Goal: Task Accomplishment & Management: Complete application form

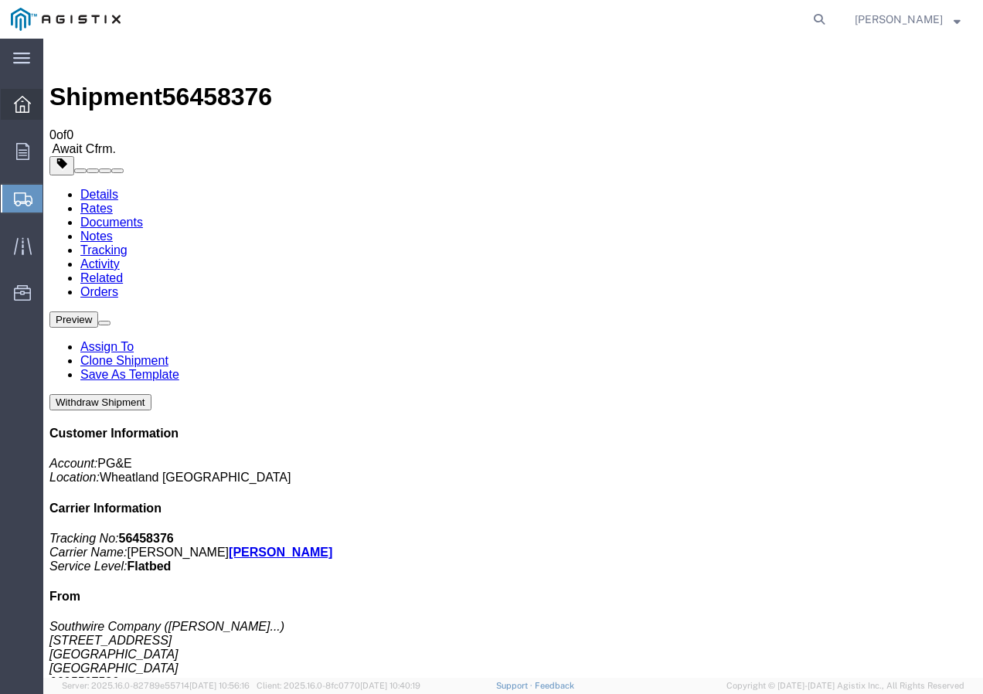
click at [24, 107] on icon at bounding box center [22, 104] width 17 height 17
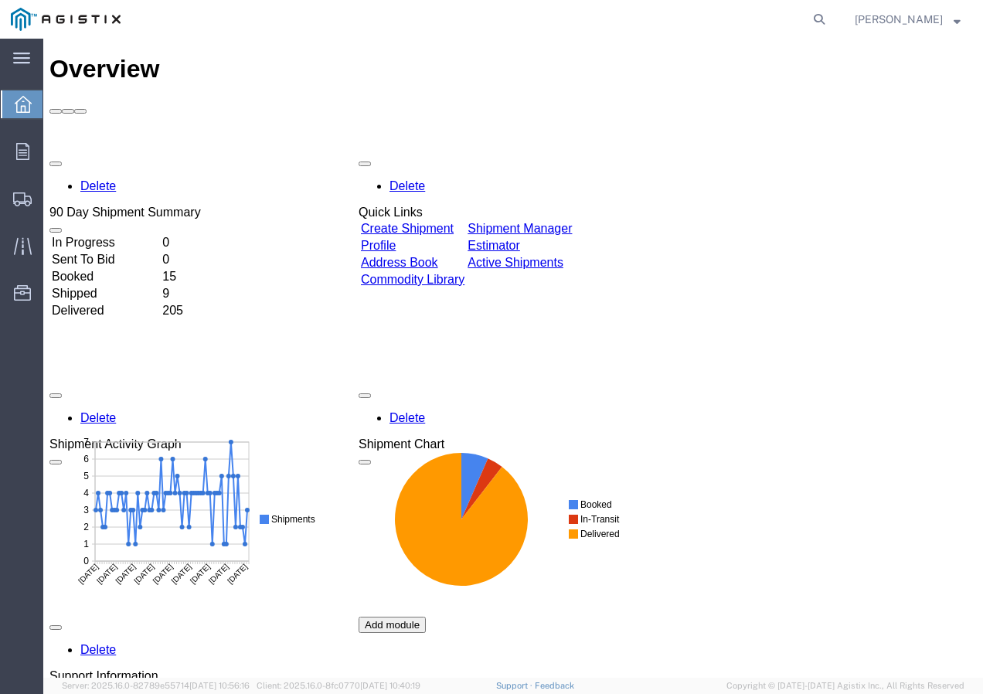
click at [420, 222] on link "Create Shipment" at bounding box center [407, 228] width 93 height 13
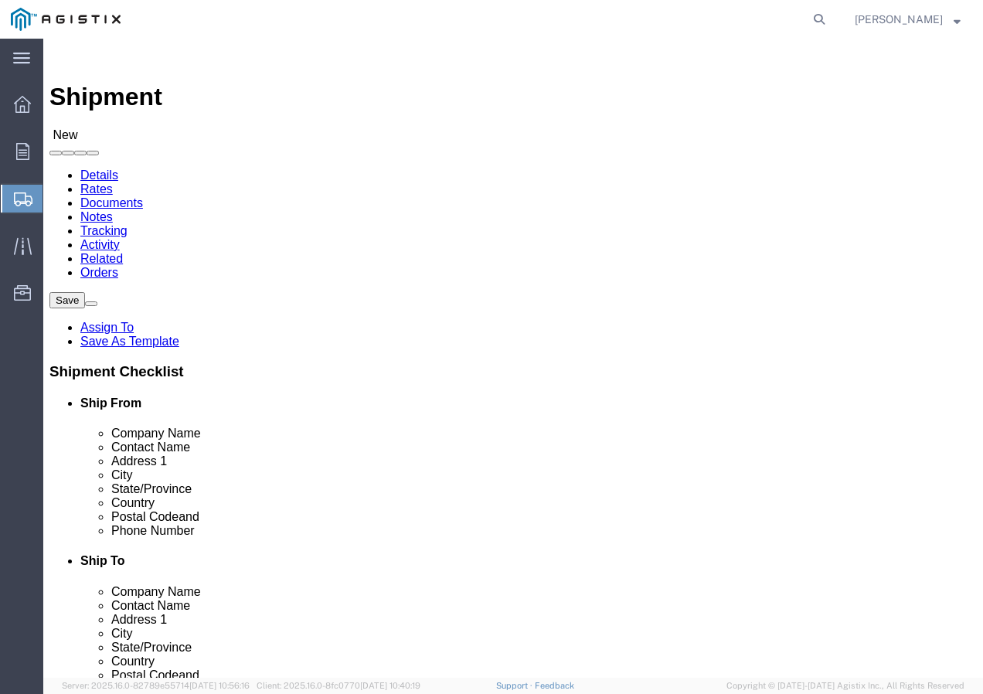
click select "Select PG&E Southwire Company"
select select "9596"
click select "Select PG&E Southwire Company"
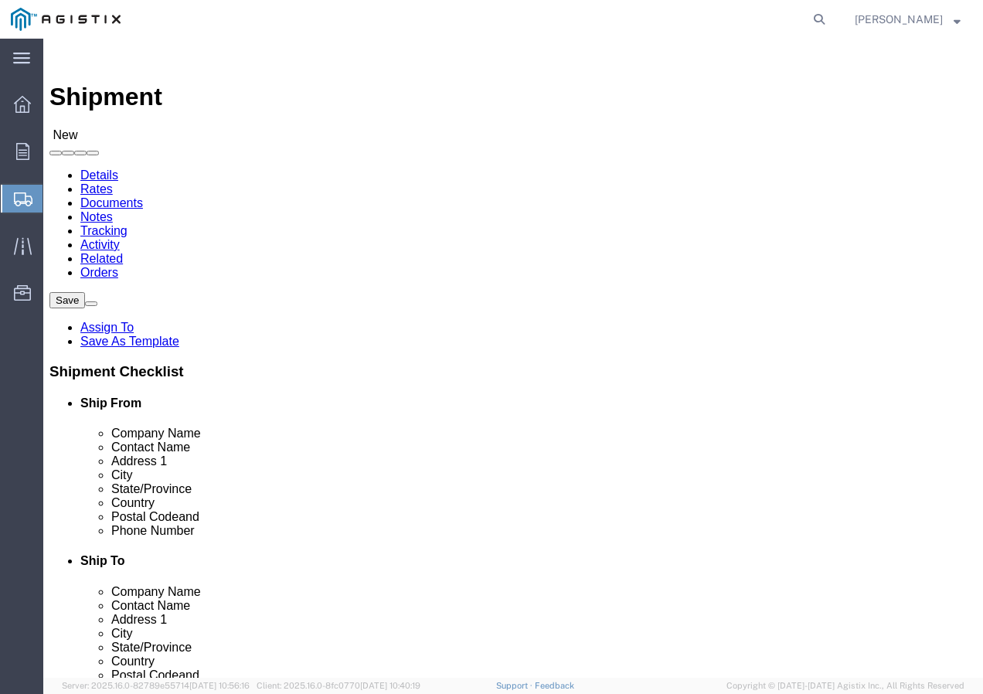
select select "PURCHORD"
select select
select select "MYPROFILE"
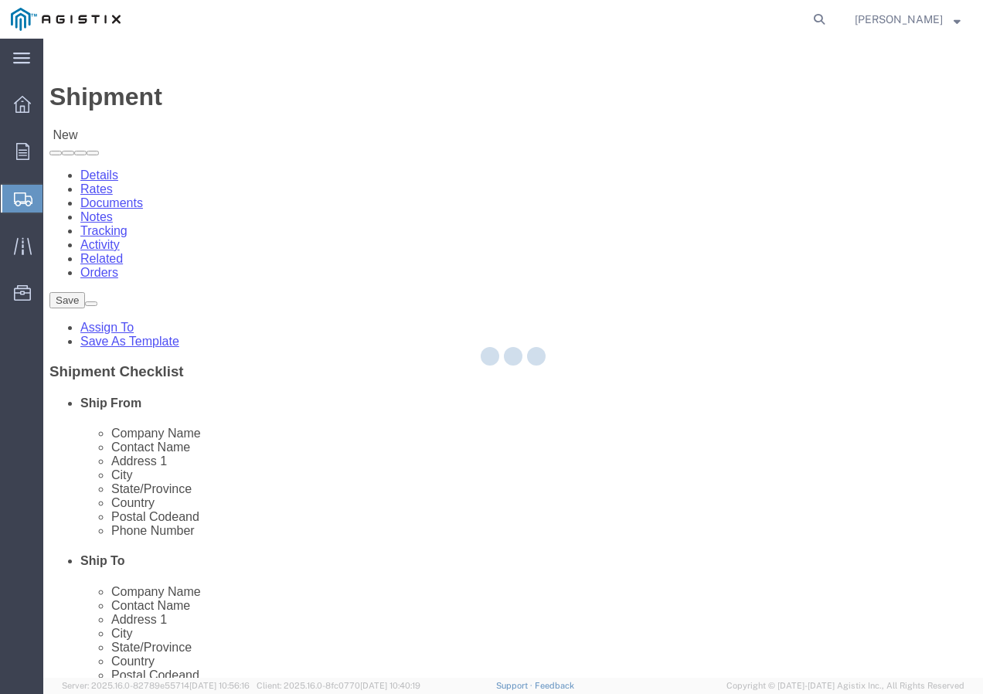
type input "Southwire Company"
type input "[PERSON_NAME]"
type input "[STREET_ADDRESS]"
type input "Fontana"
type input "92337"
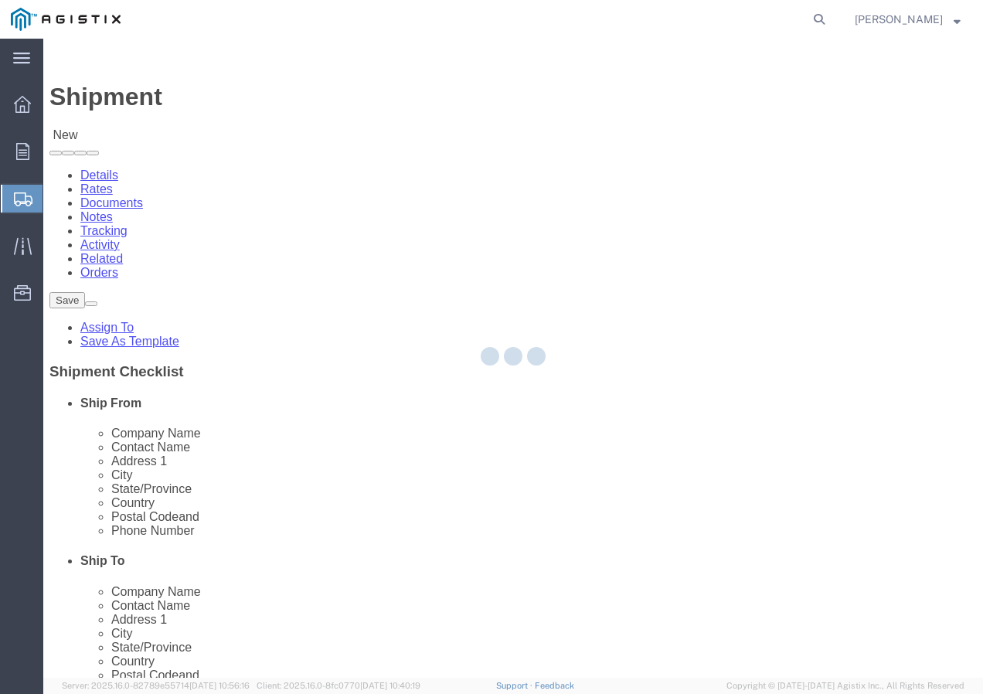
type input "9095507586"
type input "[EMAIL_ADDRESS][DOMAIN_NAME]"
checkbox input "true"
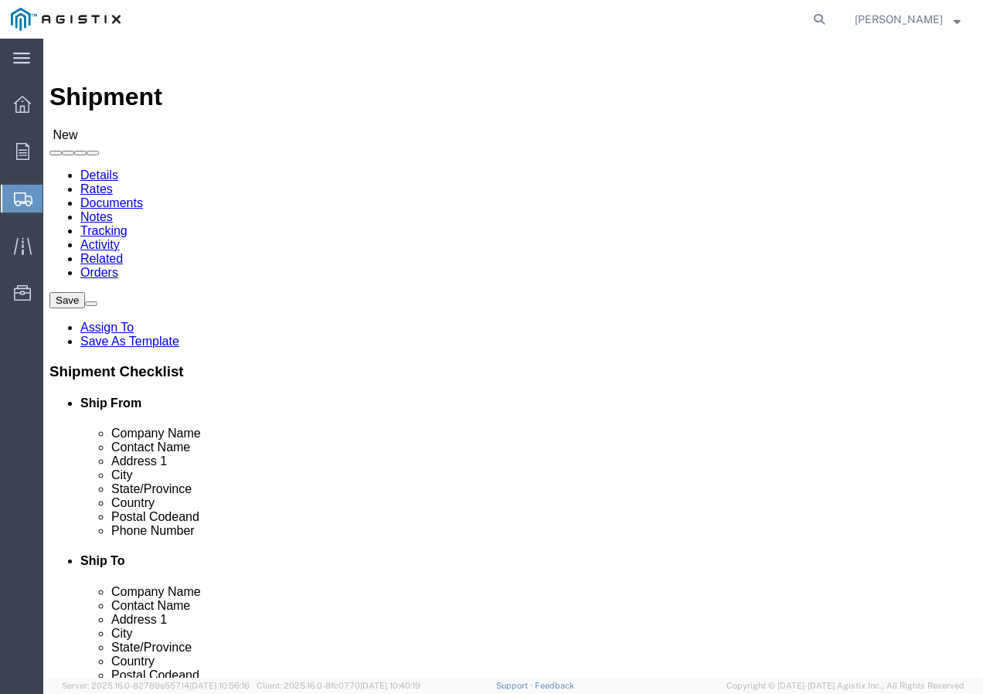
select select "CA"
click select "Select All Others [GEOGRAPHIC_DATA] [GEOGRAPHIC_DATA] [GEOGRAPHIC_DATA] [GEOGRA…"
select select "19740"
click select "Select All Others [GEOGRAPHIC_DATA] [GEOGRAPHIC_DATA] [GEOGRAPHIC_DATA] [GEOGRA…"
click div "Ship To Location"
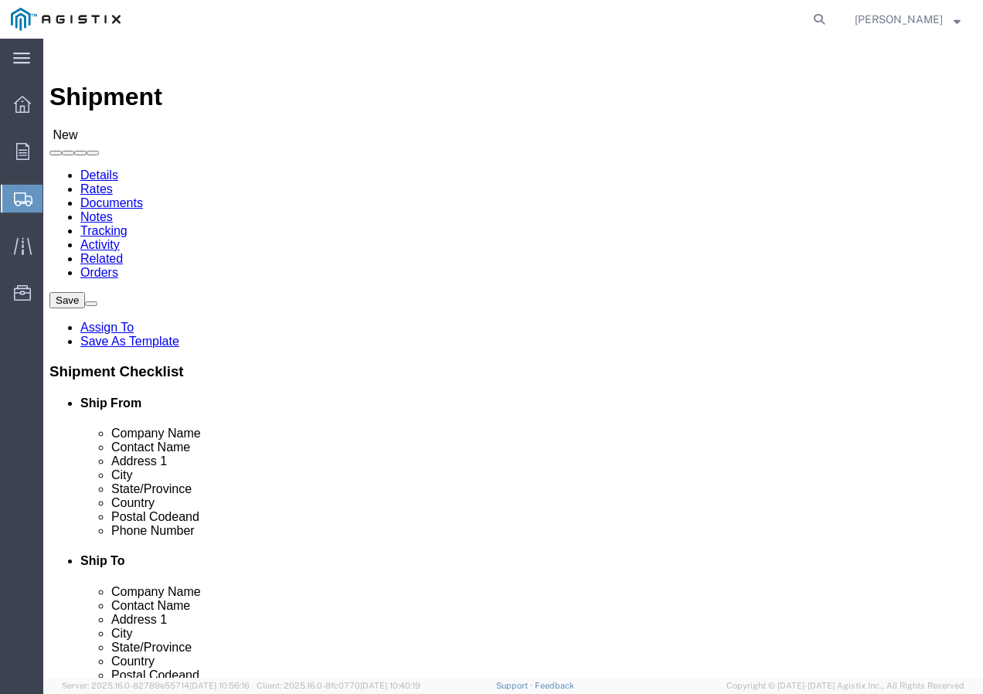
click span
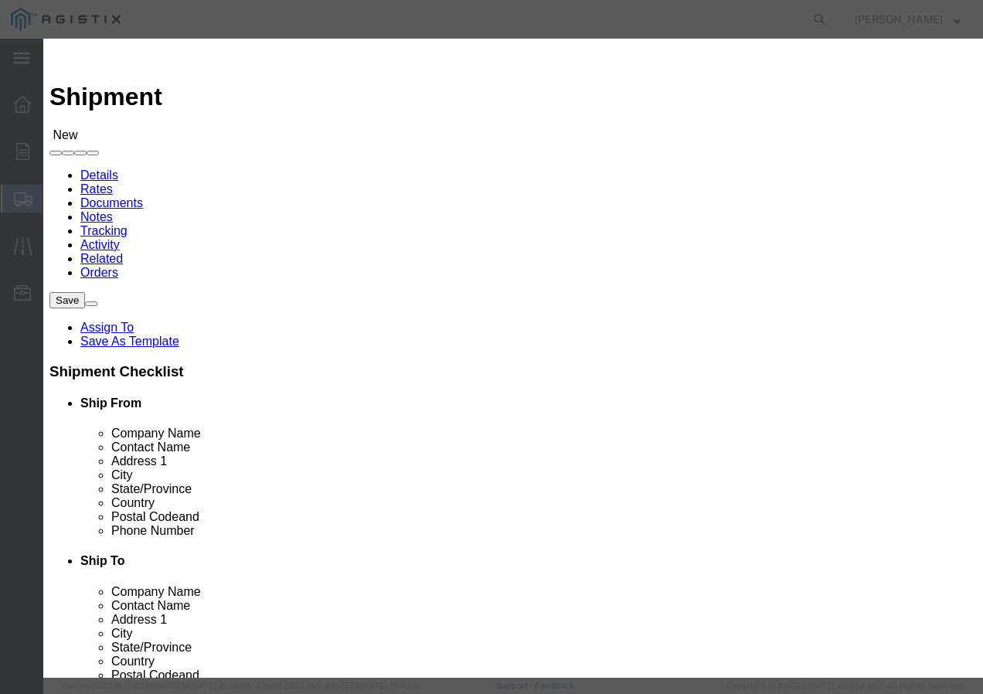
click select "Search by Address Book Name City Company Name Contact Name Country CustomerAlia…"
select select "city"
click select "Search by Address Book Name City Company Name Contact Name Country CustomerAlia…"
click input "text"
type input "FREMONT"
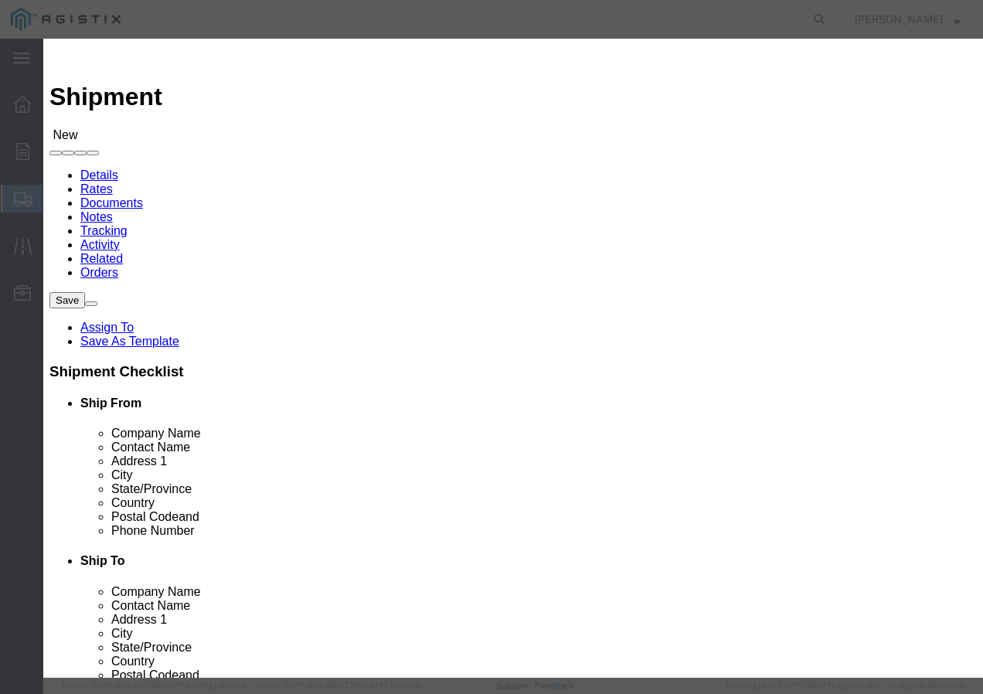
click button "button"
click button "Select"
select select
type input "PG&E"
type input "[STREET_ADDRESS][PERSON_NAME]"
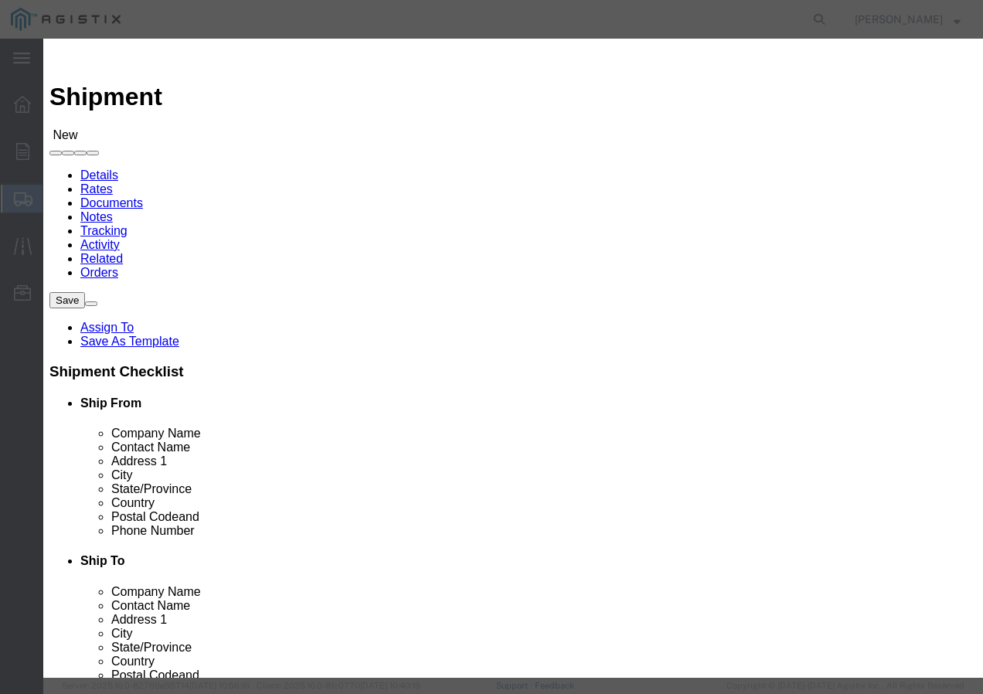
type input "Fremont"
type input "94538-3129"
select select "CA"
click button "Close"
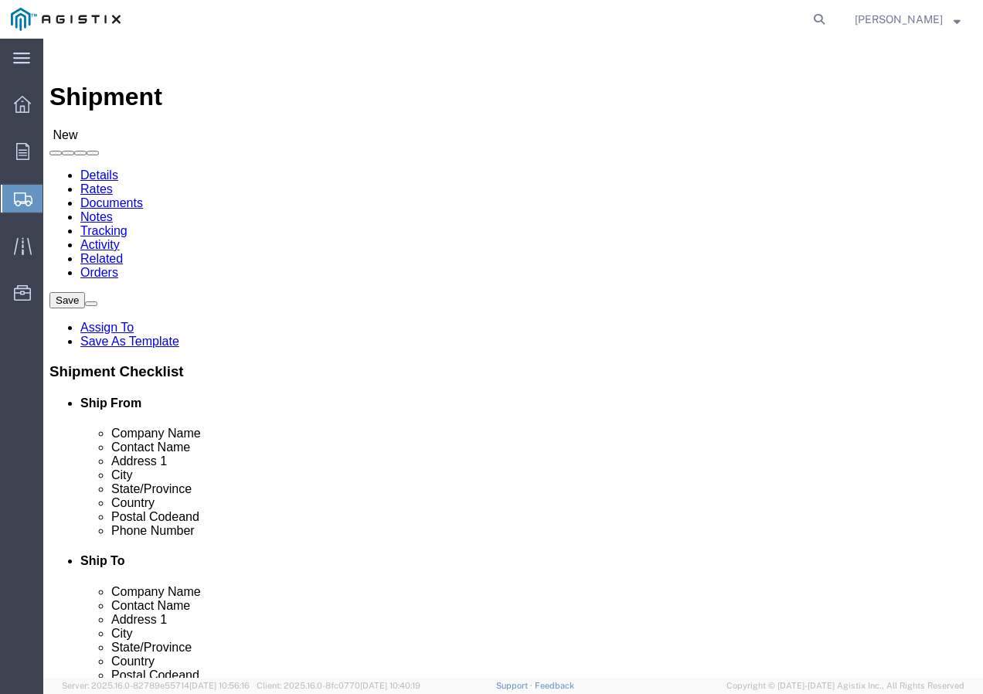
click input "text"
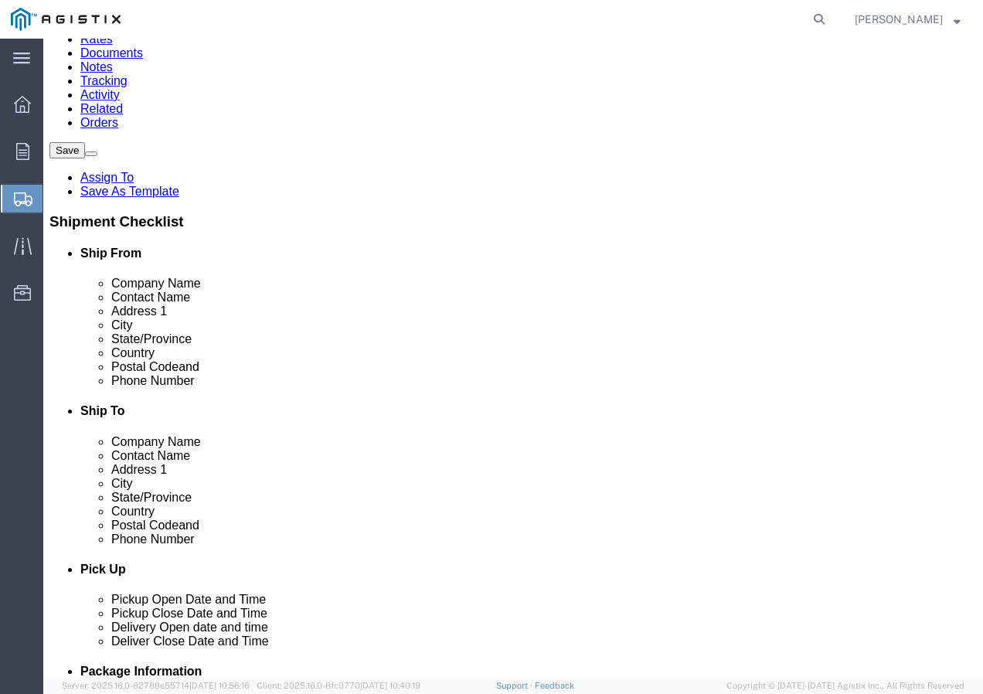
scroll to position [155, 0]
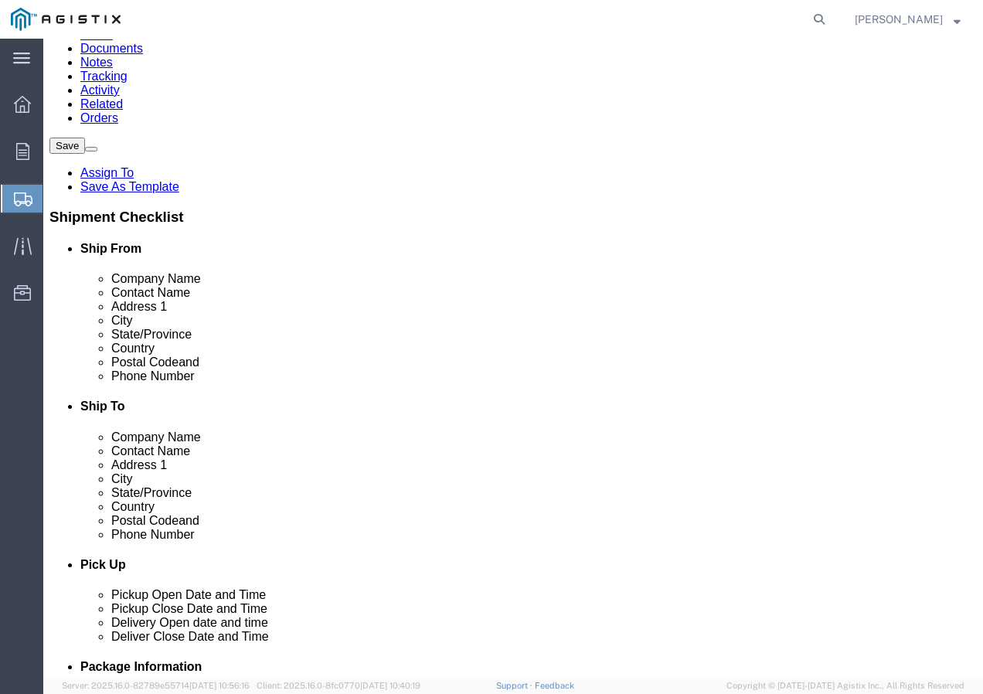
type input "Receiving Department"
click input "text"
paste input "5106519880"
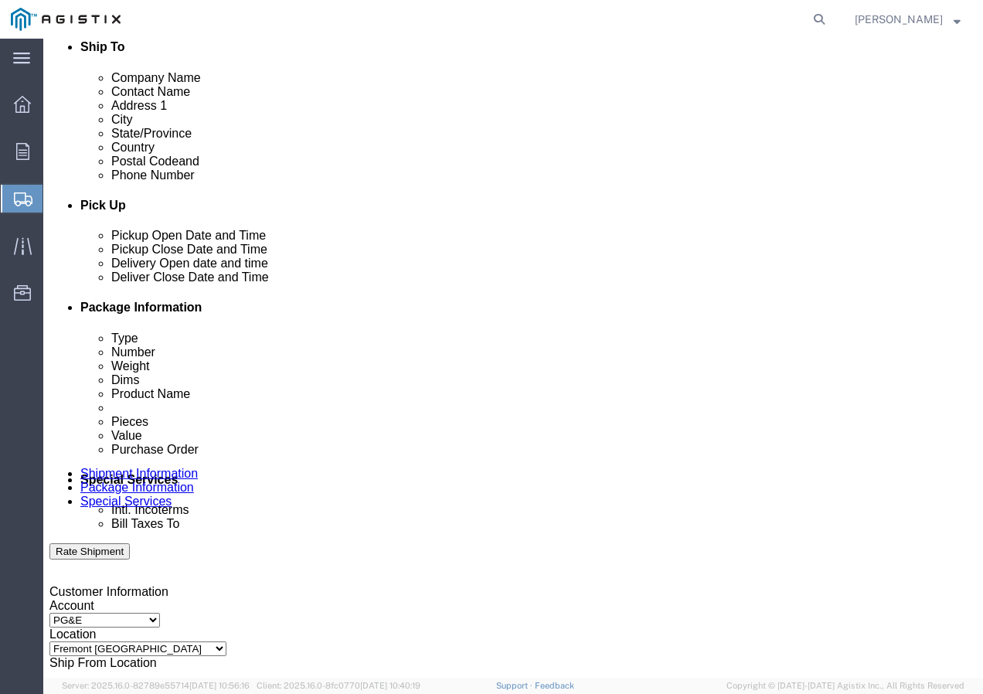
scroll to position [541, 0]
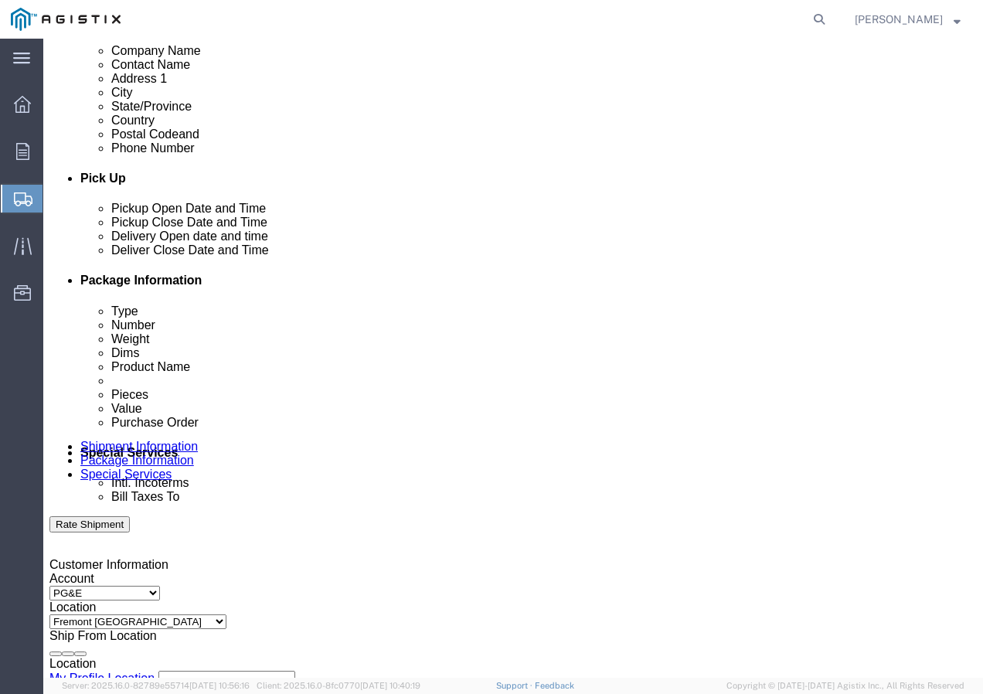
type input "5106519880"
click div "[DATE] 12:00 PM"
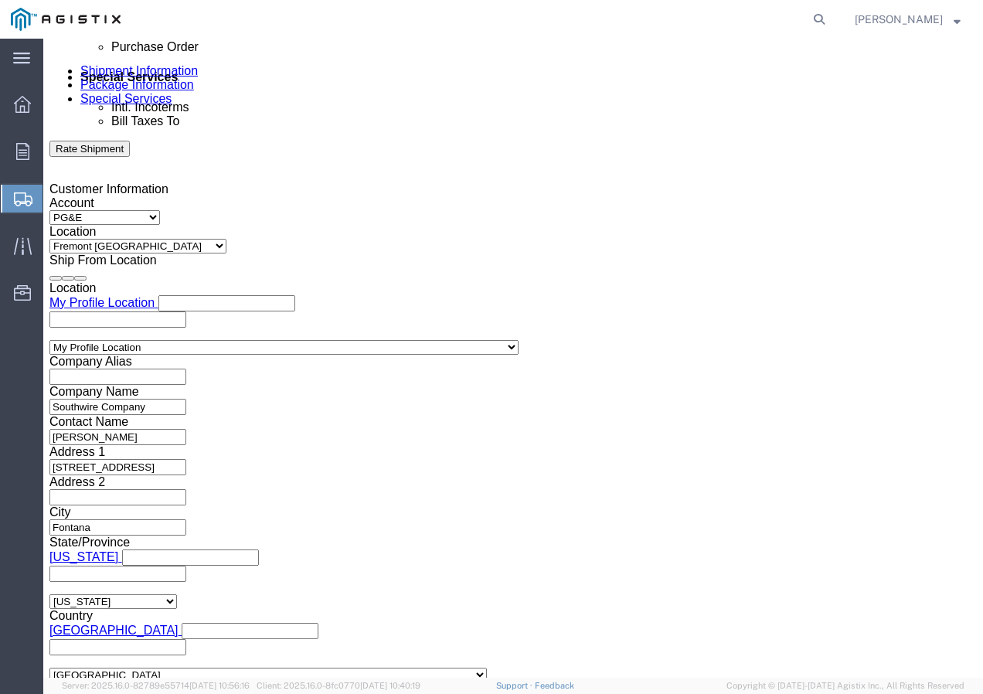
click input "12:00 PM"
type input "12:30 PM"
click button "Apply"
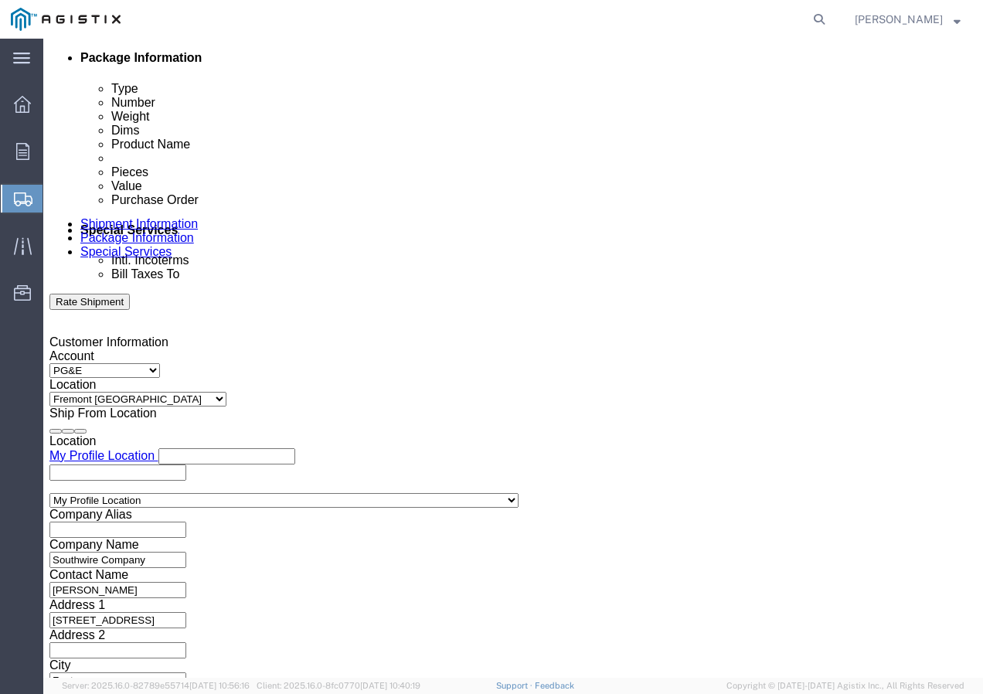
scroll to position [762, 0]
click div
drag, startPoint x: 222, startPoint y: 585, endPoint x: 320, endPoint y: 451, distance: 165.8
click button "Apply"
click div
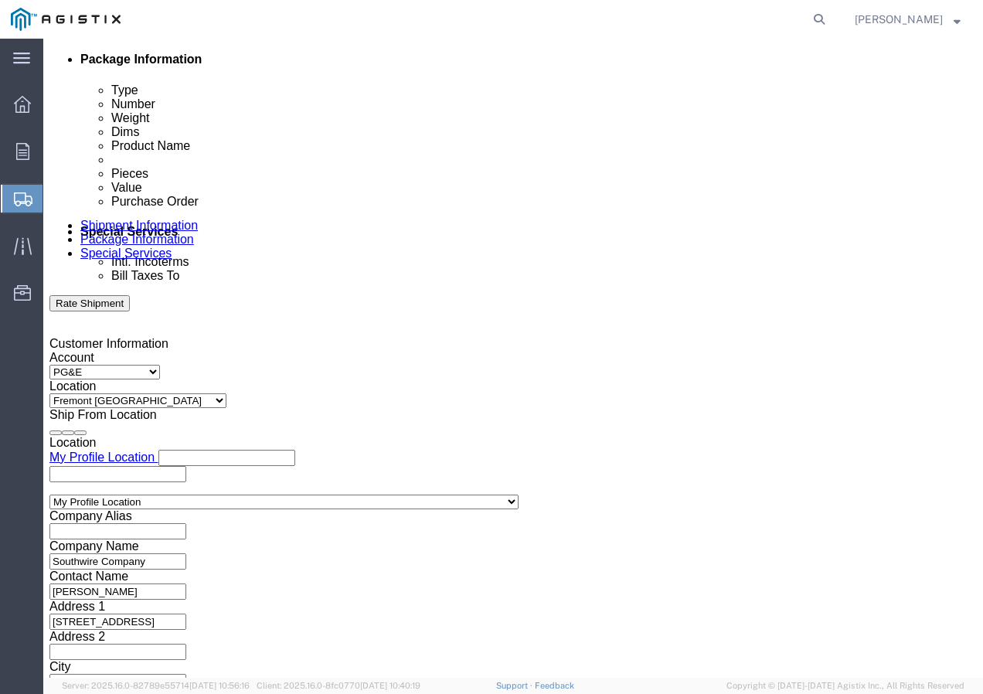
click button "Apply"
click input "text"
paste input "3501416315"
type input "3501416315"
click select "Select Account Type Activity ID Airline Appointment Number ASN Batch Request # …"
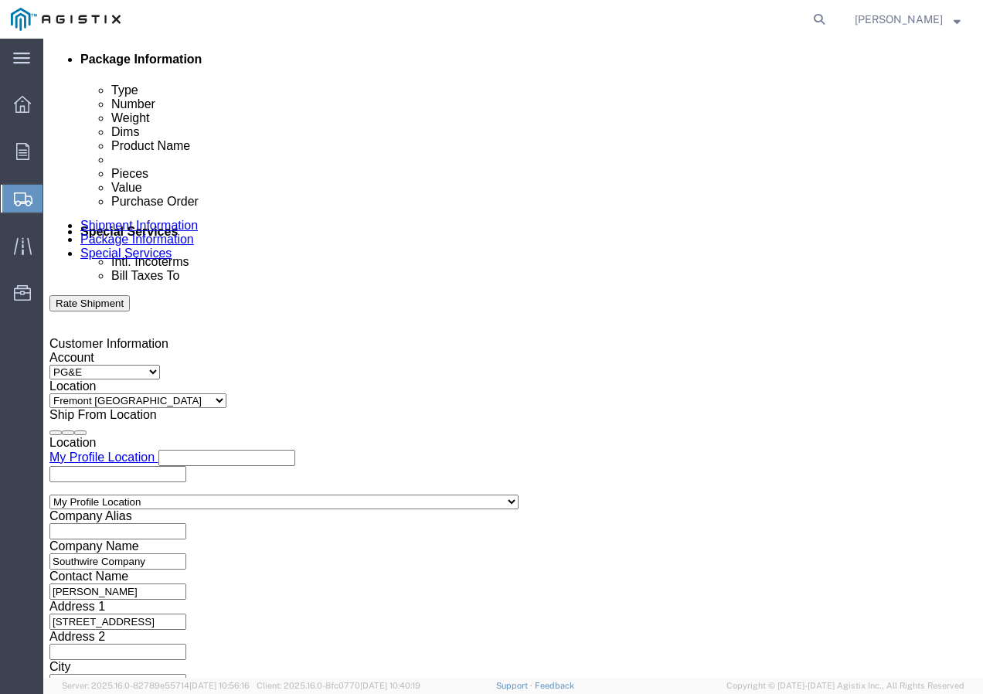
select select "SHIPMENTIDNUM"
click select "Select Account Type Activity ID Airline Appointment Number ASN Batch Request # …"
click input "text"
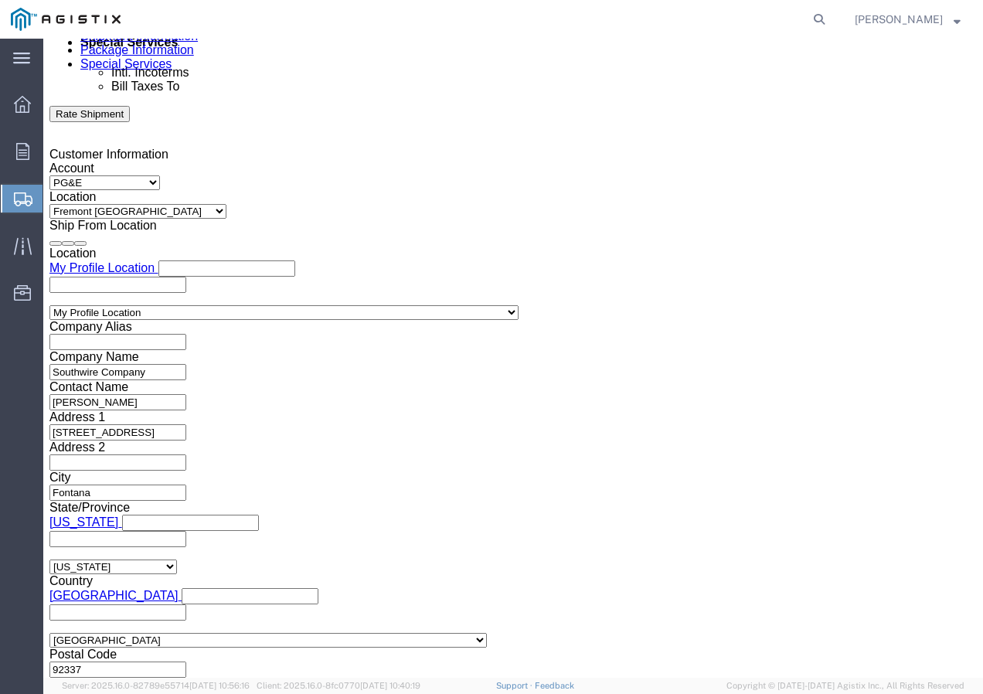
type input "7421649"
click select "Select Air Less than Truckload Multi-Leg Ocean Freight Rail Small Parcel Truckl…"
select select "TL"
click select "Select Air Less than Truckload Multi-Leg Ocean Freight Rail Small Parcel Truckl…"
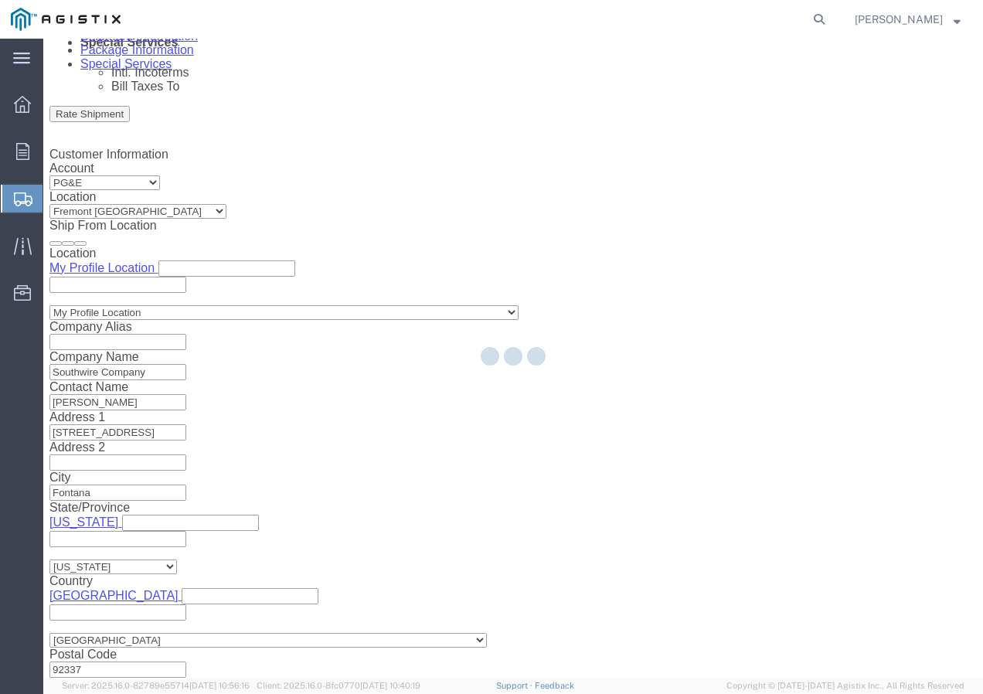
select select
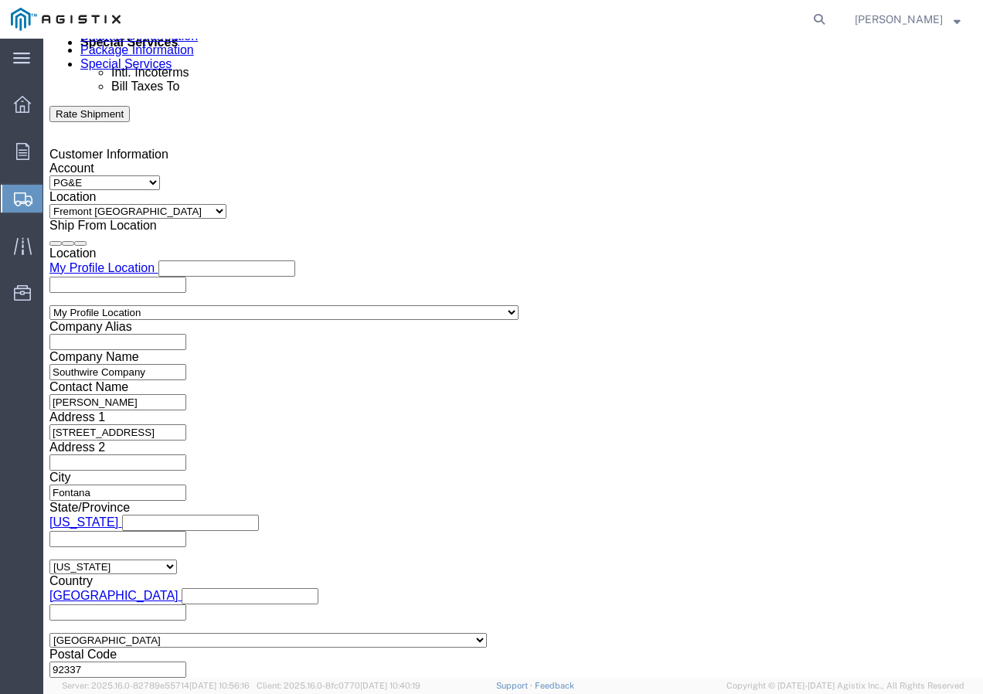
click select "Select 1-Ton (PSS) 10 Wheel 10 Yard Dump Truck 20 Yard Dump Truck Bobtail Botto…"
select select "FLBD"
click select "Select 1-Ton (PSS) 10 Wheel 10 Yard Dump Truck 20 Yard Dump Truck Bobtail Botto…"
click button "Continue"
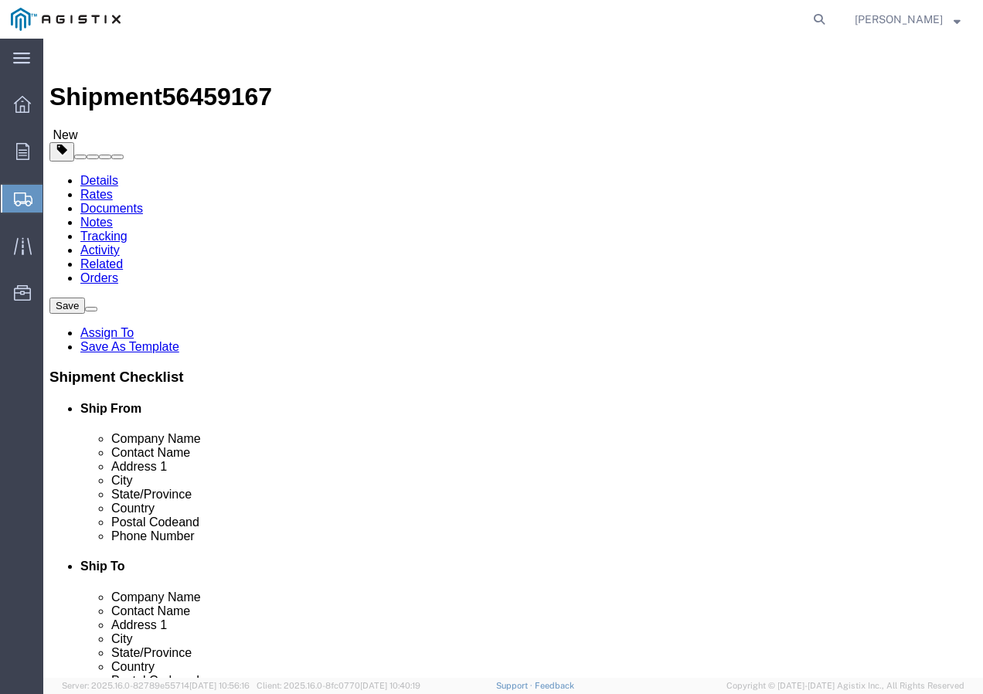
click select "Select Bulk Bundle(s) Cardboard Box(es) Carton(s) Crate(s) Drum(s) (Fiberboard)…"
select select "YRPK"
click select "Select Bulk Bundle(s) Cardboard Box(es) Carton(s) Crate(s) Drum(s) (Fiberboard)…"
click input "text"
type input "50"
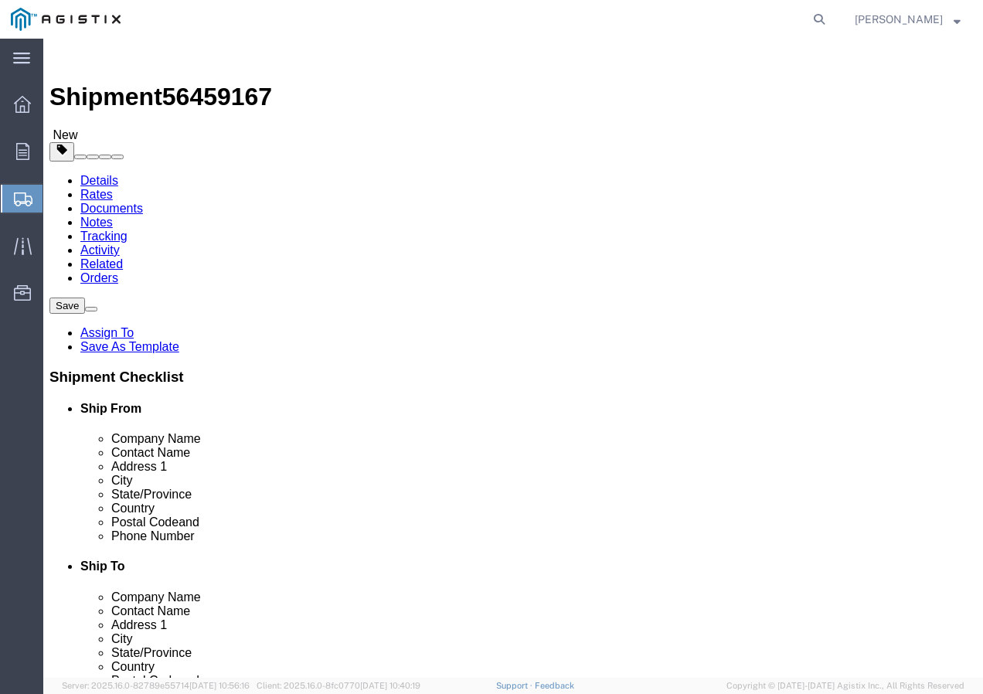
type input "50"
drag, startPoint x: 171, startPoint y: 386, endPoint x: 145, endPoint y: 386, distance: 25.5
click input "0.00"
type input "16000"
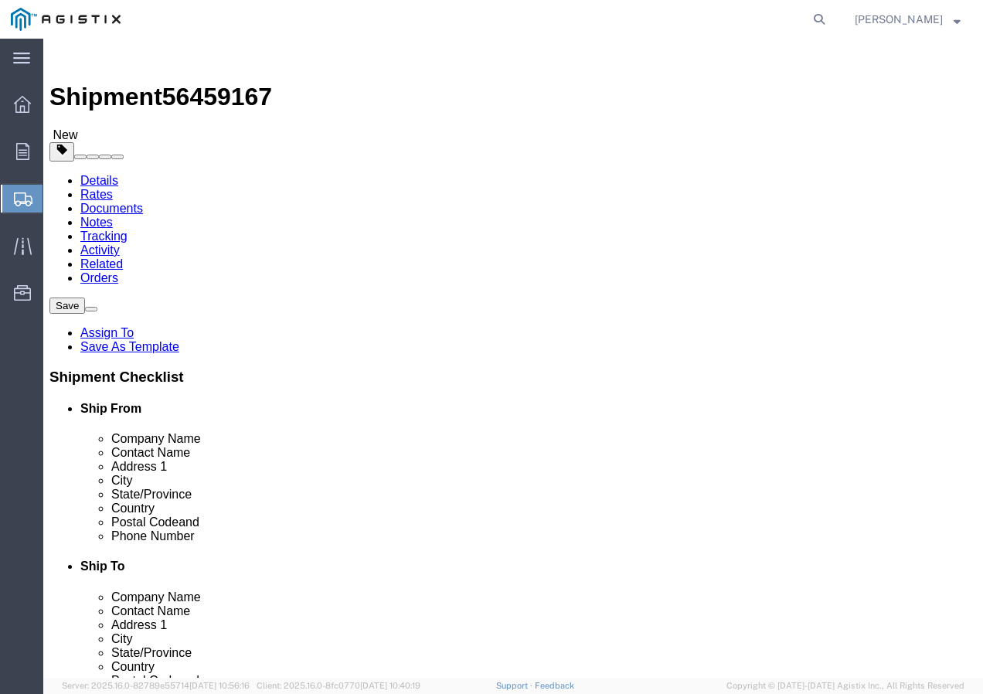
click link "Add Content"
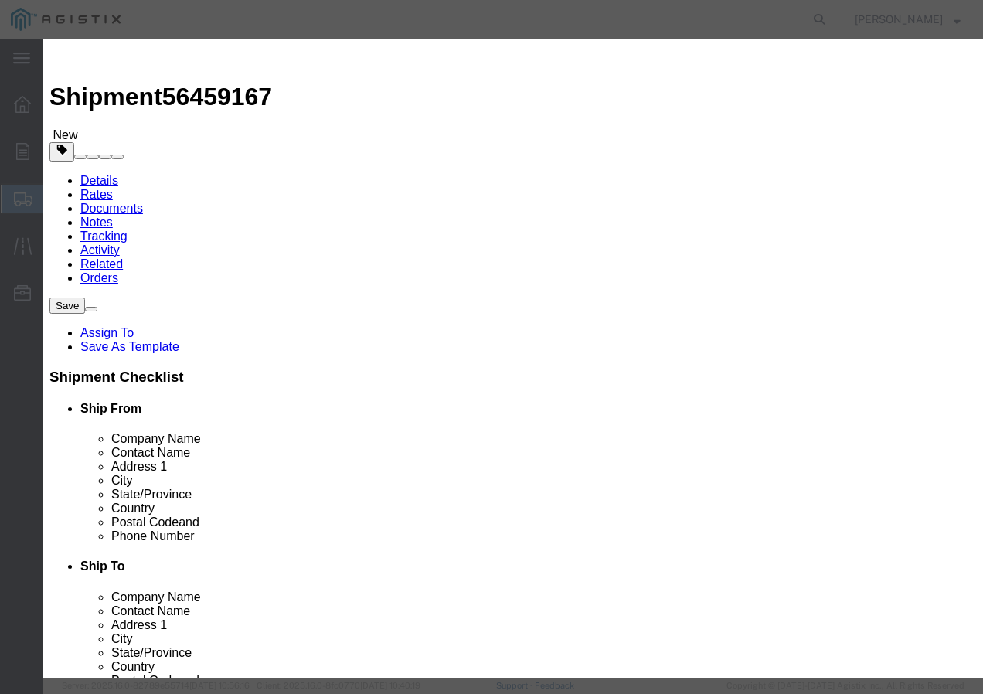
click input "text"
paste input "CU BARE 14 SOL SD 2000Sp"
type input "CU BARE 14 SOL SD 2000Sp"
click input "0"
type input "41"
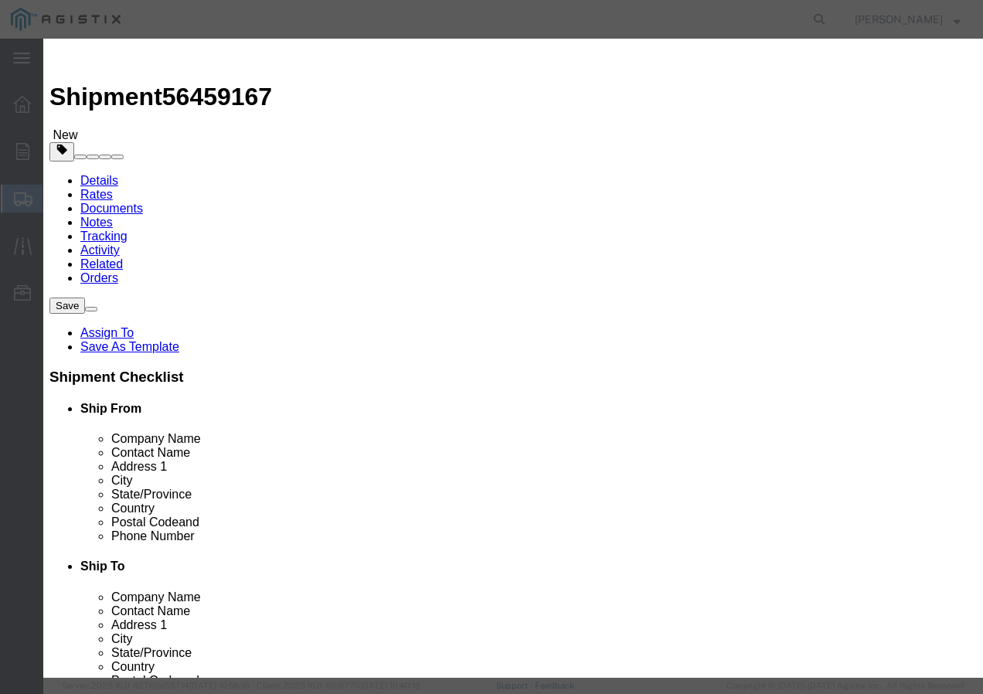
click input "text"
type input "1"
click div "Product Name CU BARE 14 SOL SD 2000Sp Pieces 41 Select Bag Barrels 100Board Fee…"
click select "Select 50 55 60 65 70 85 92.5 100 125 175 250 300 400"
select select "100"
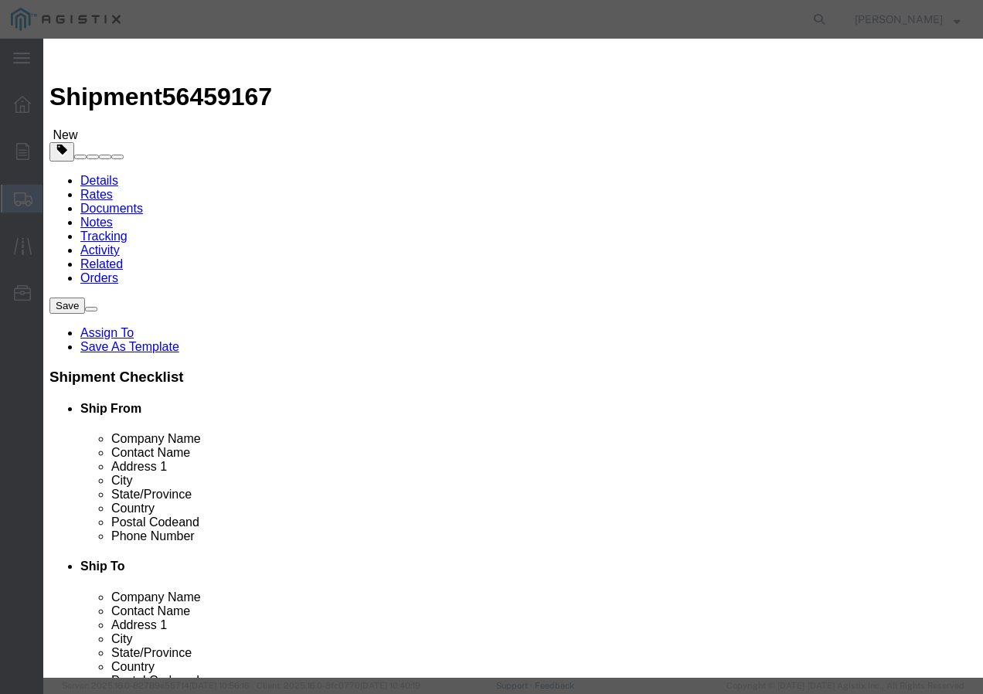
click select "Select 50 55 60 65 70 85 92.5 100 125 175 250 300 400"
click button "Save & Add Another"
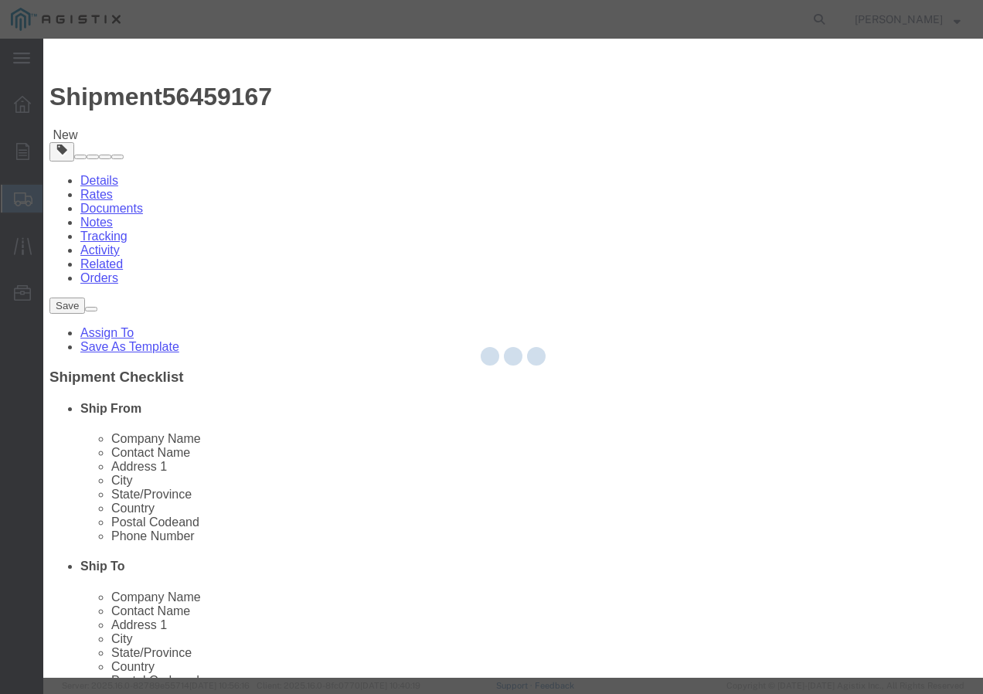
select select "EA"
select select
select select "USD"
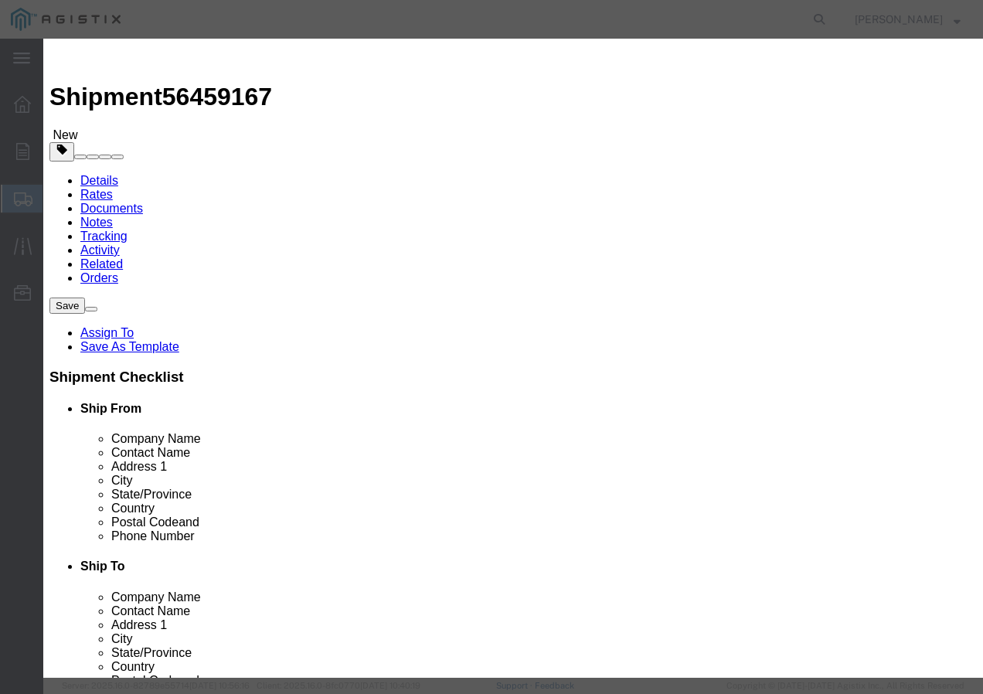
click input "text"
paste input "WIRE, W5/16-7 EHS A-GALV STEEL STRAND"
type input "WIRE, W5/16-7 EHS A-GALV STEEL STRAND"
click input "text"
type input "89"
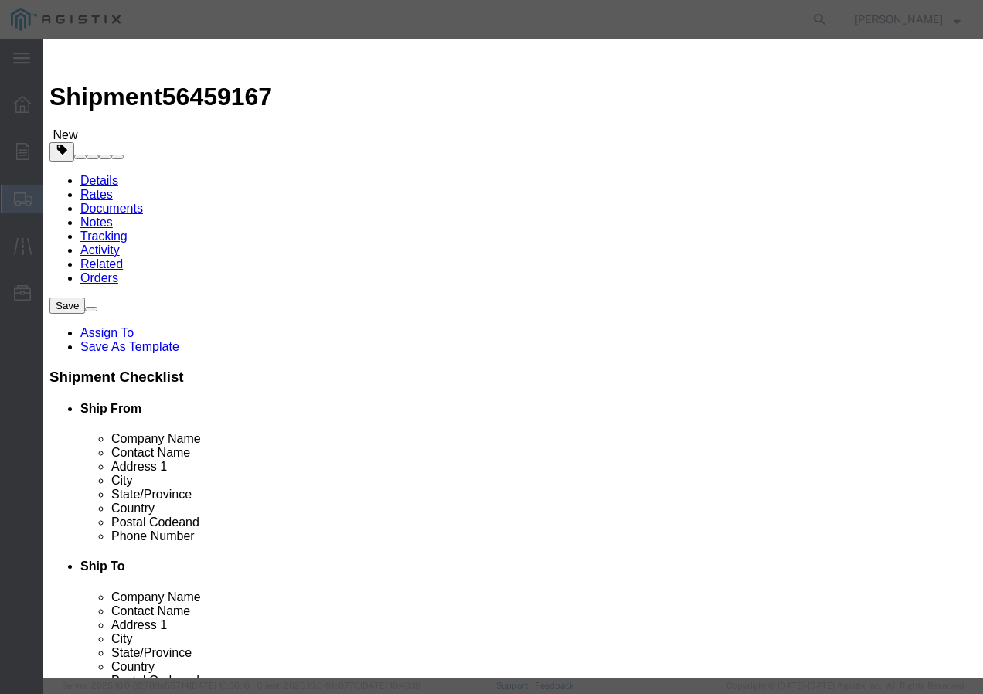
click input "text"
type input "1"
click select "Select 50 55 60 65 70 85 92.5 100 125 175 250 300 400"
select select "100"
click select "Select 50 55 60 65 70 85 92.5 100 125 175 250 300 400"
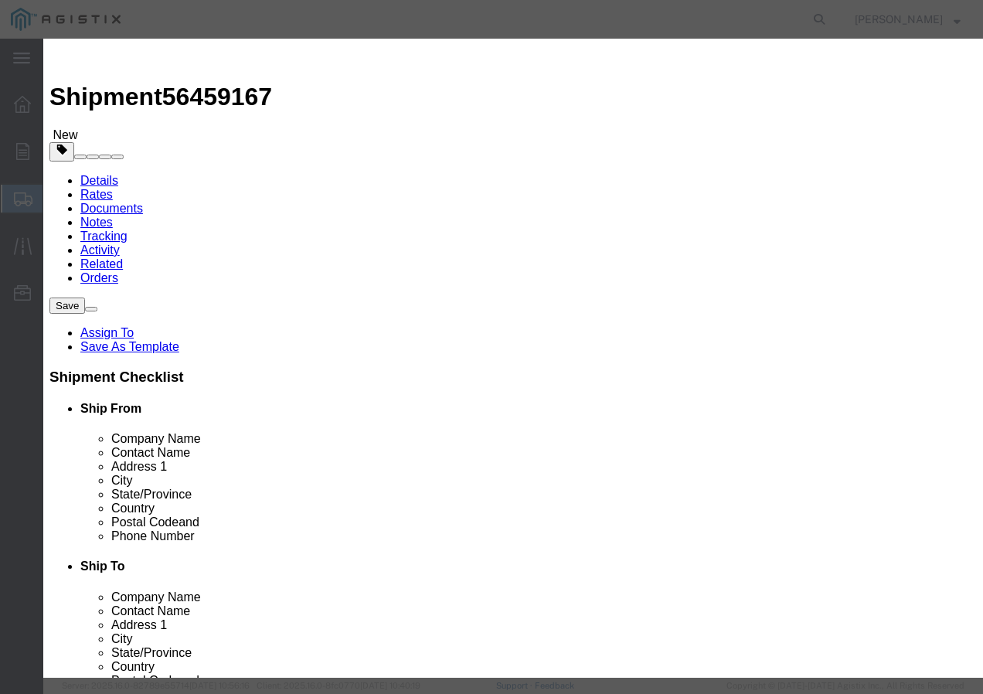
click button "Save & Add Another"
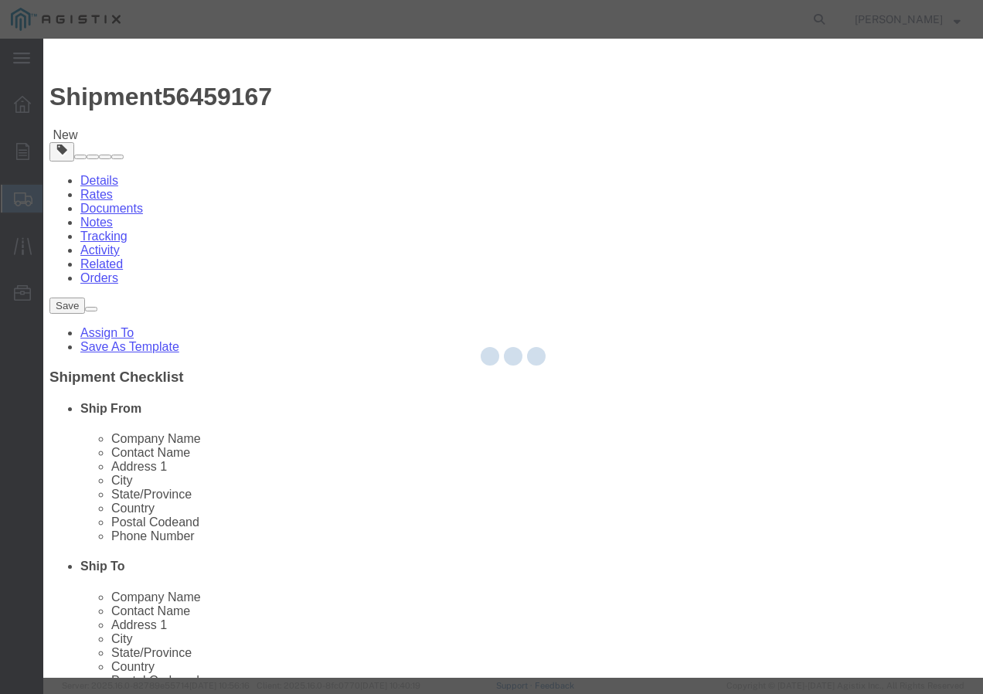
select select "EA"
select select
select select "USD"
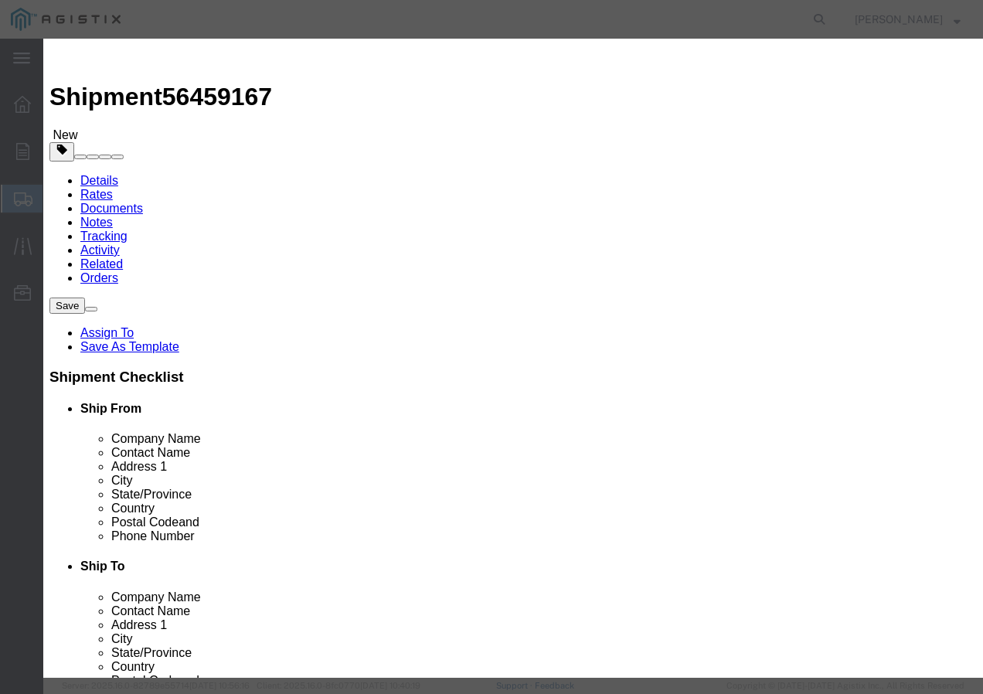
click div "Commodity library"
click input "text"
paste input "600VUD [GEOGRAPHIC_DATA]/YES 4/0 Str [PERSON_NAME] 1250R"
type input "600VUD [GEOGRAPHIC_DATA]/YES 4/0 Str [PERSON_NAME] 1250R"
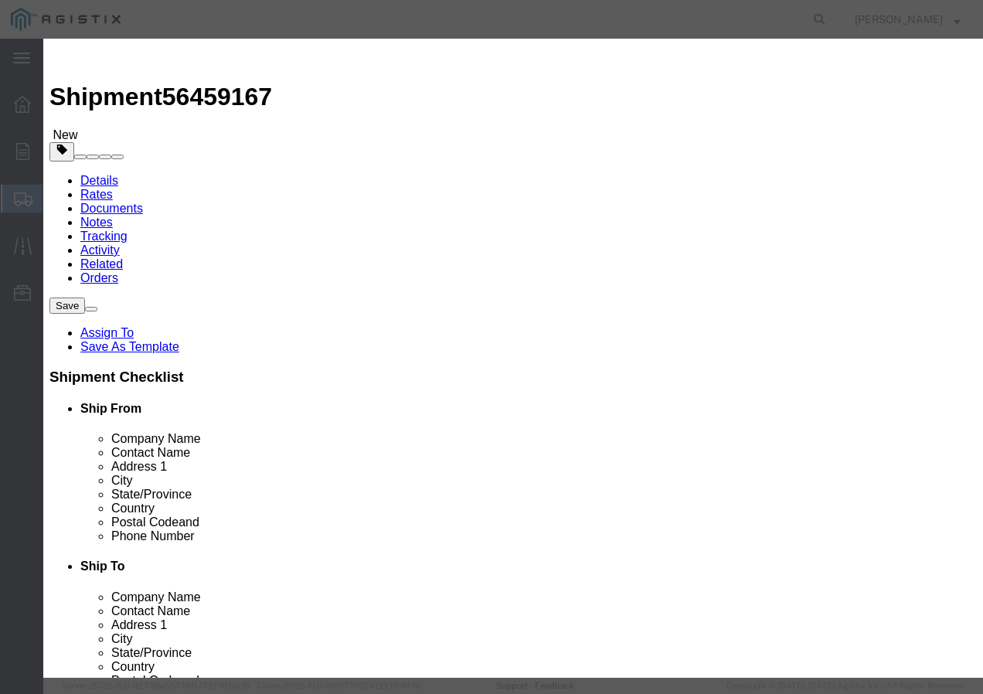
click div "Description Commodity Category Select Country Of Origin Select [GEOGRAPHIC_DATA…"
click input "text"
type input "12"
click input "text"
type input "1"
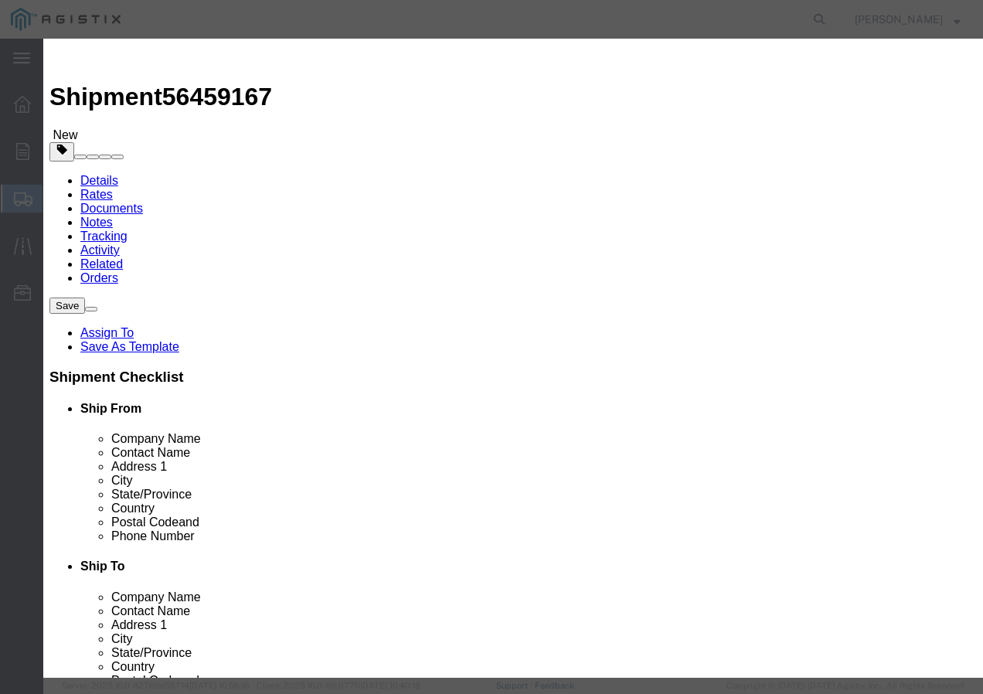
click select "Select 50 55 60 65 70 85 92.5 100 125 175 250 300 400"
select select "100"
click select "Select 50 55 60 65 70 85 92.5 100 125 175 250 300 400"
click button "Save & Close"
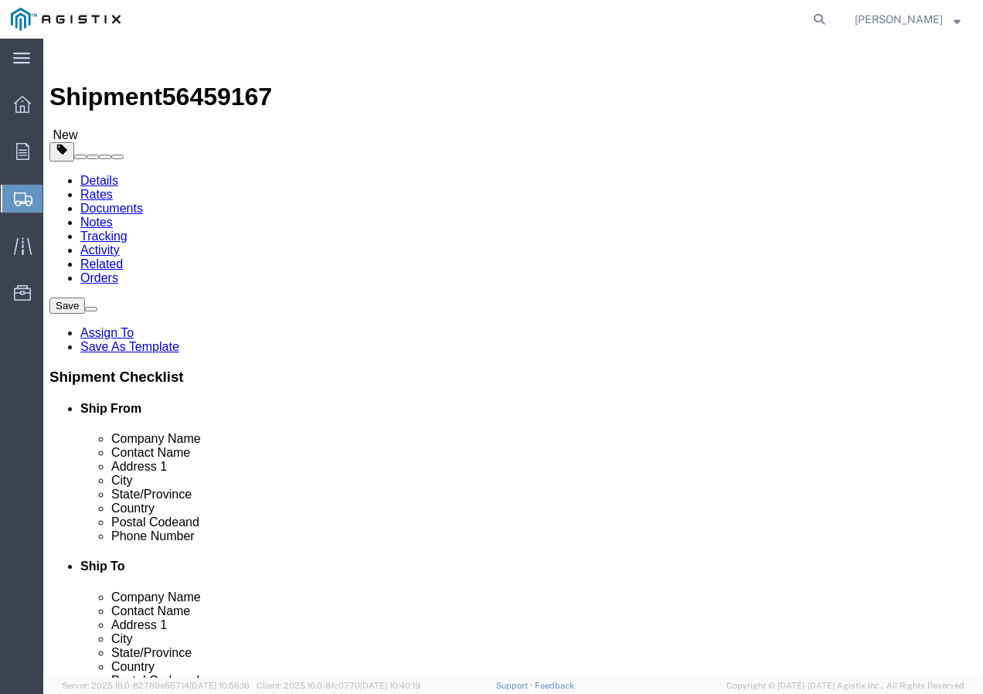
click input "1"
type input "142"
click button "Rate Shipment"
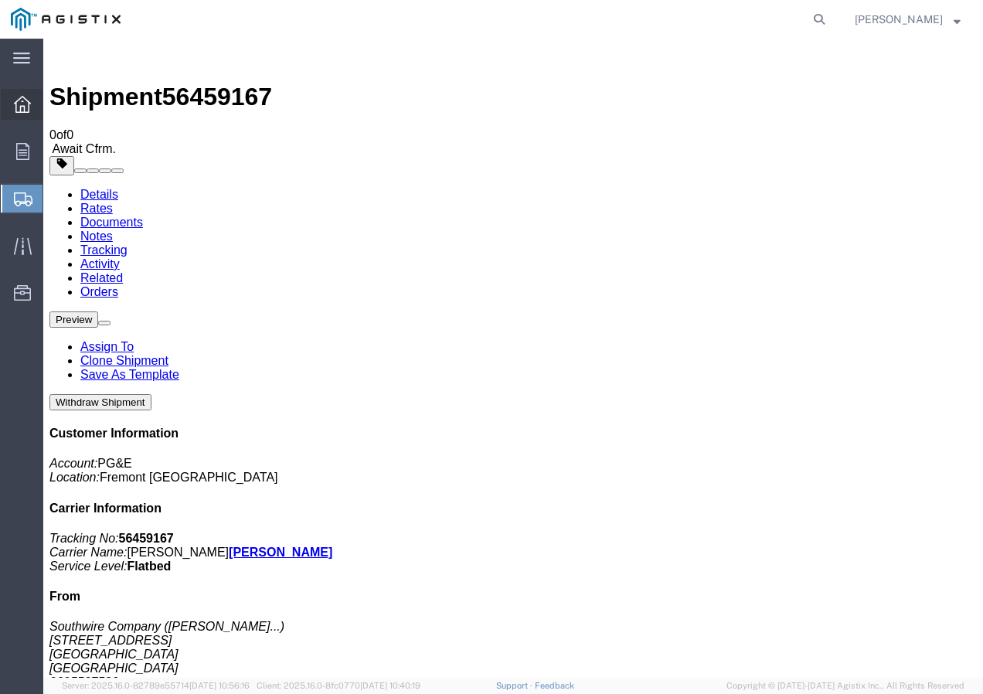
click at [30, 104] on icon at bounding box center [22, 104] width 17 height 17
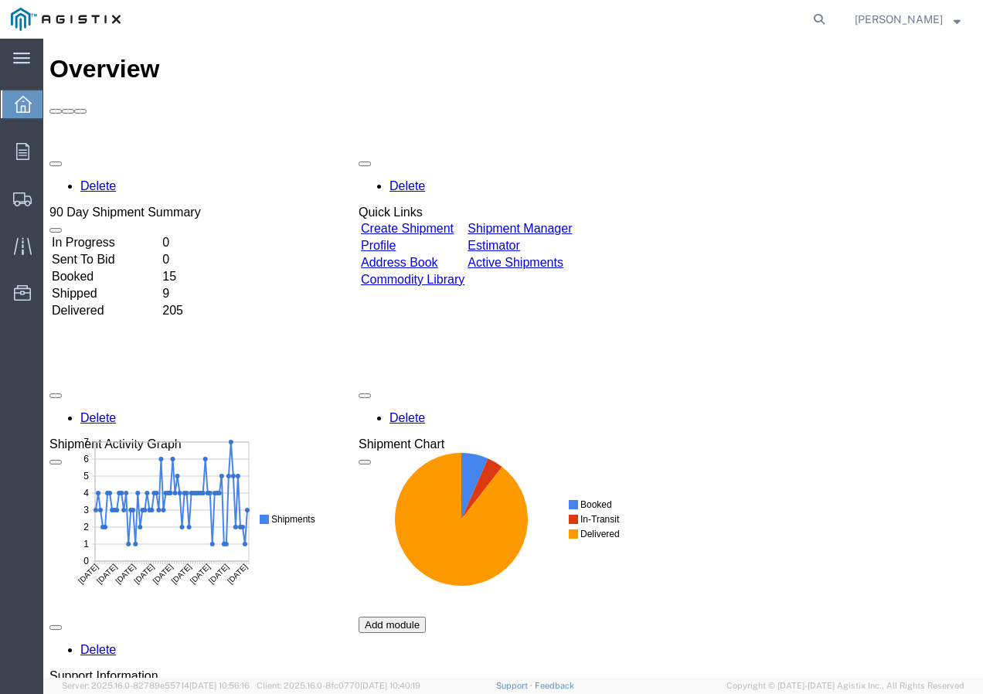
click at [424, 222] on link "Create Shipment" at bounding box center [407, 228] width 93 height 13
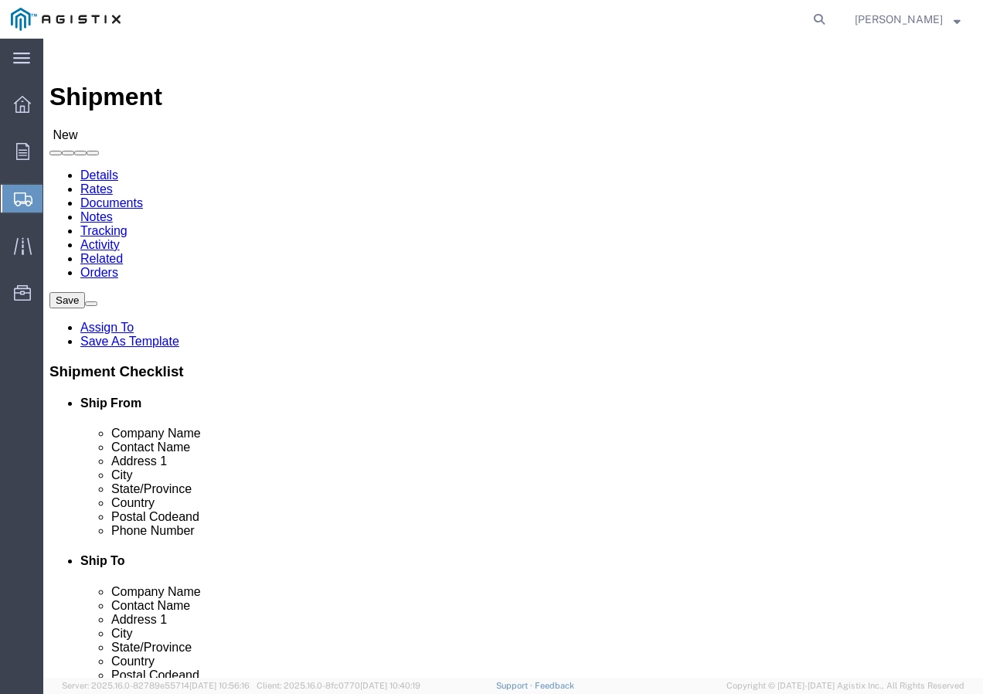
click select "Select PG&E Southwire Company"
select select "9596"
click select "Select PG&E Southwire Company"
select select "PURCHORD"
select select
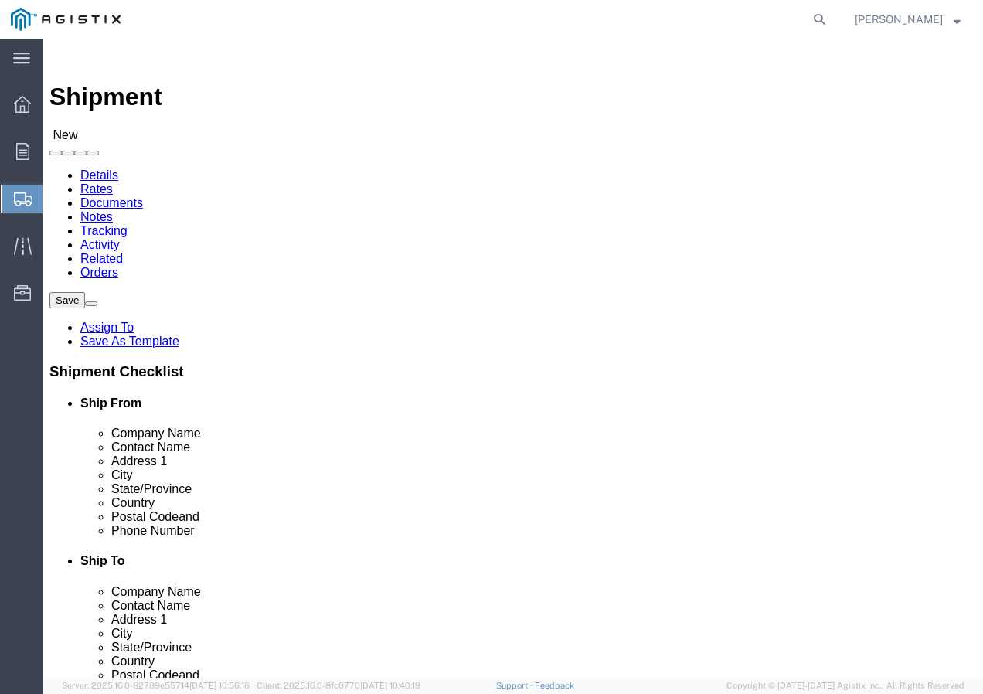
select select
select select "MYPROFILE"
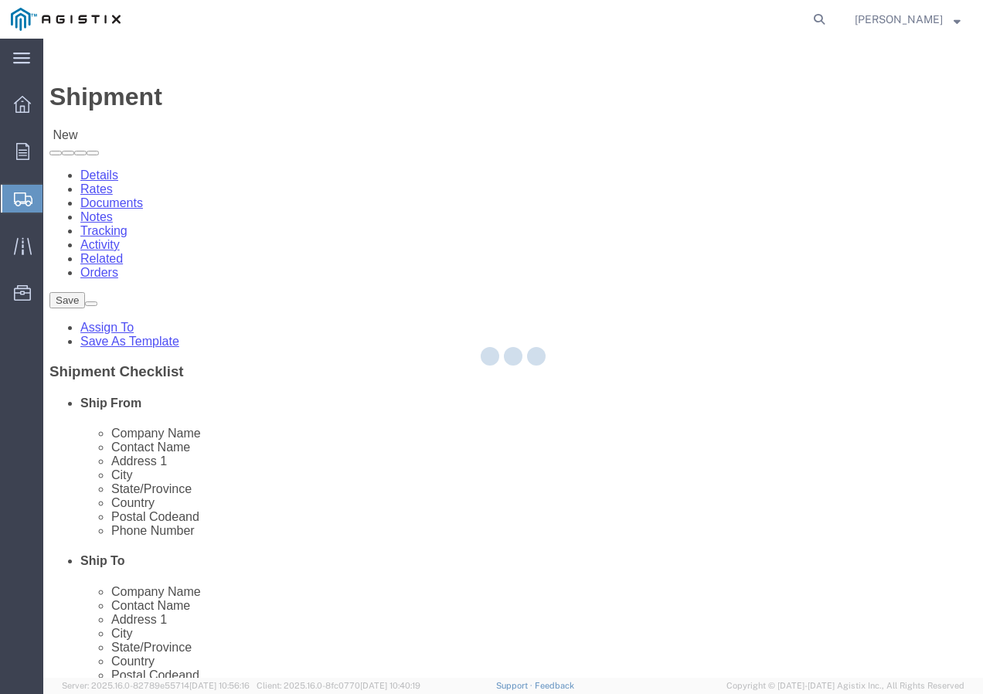
type input "92337"
type input "9095507586"
type input "[EMAIL_ADDRESS][DOMAIN_NAME]"
checkbox input "true"
select select "CA"
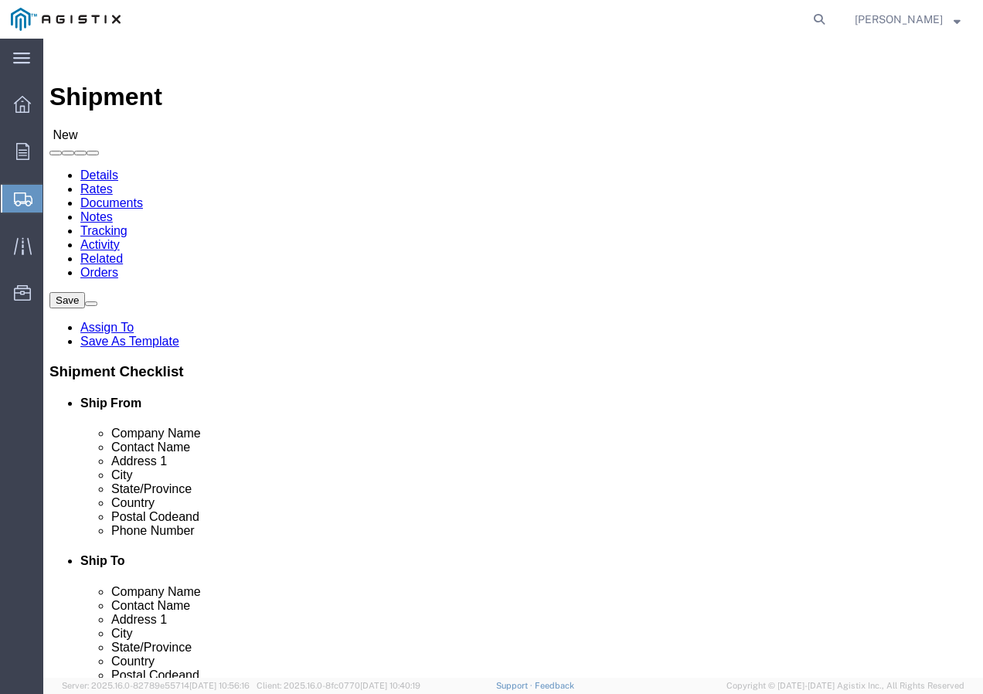
click select "Select All Others [GEOGRAPHIC_DATA] [GEOGRAPHIC_DATA] [GEOGRAPHIC_DATA] [GEOGRA…"
select select "19745"
click select "Select All Others [GEOGRAPHIC_DATA] [GEOGRAPHIC_DATA] [GEOGRAPHIC_DATA] [GEOGRA…"
click span
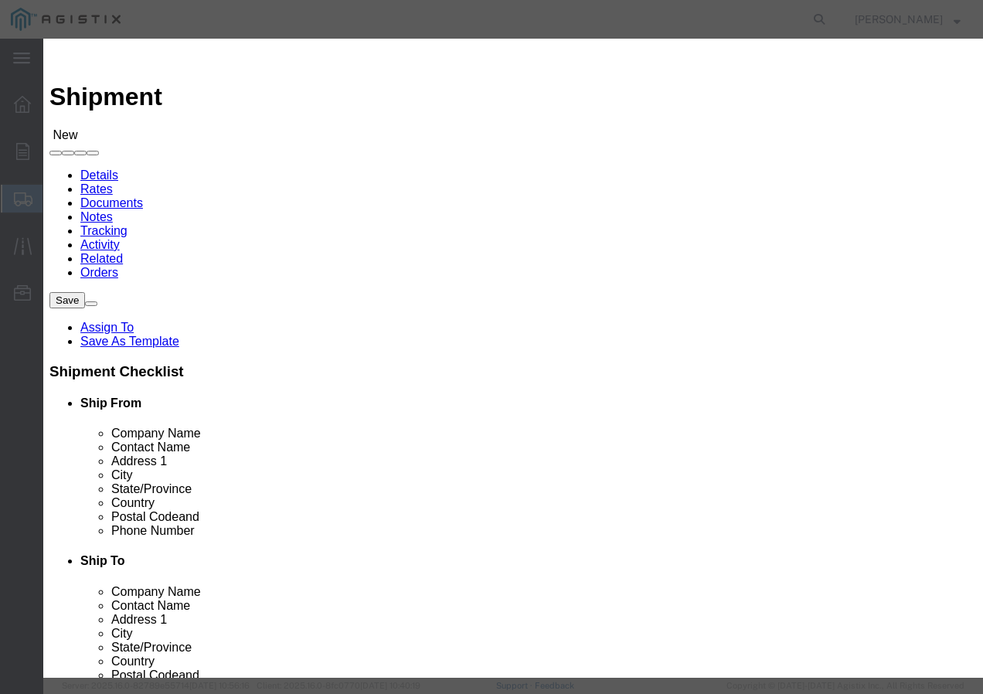
click select "Search by Address Book Name City Company Name Contact Name Country CustomerAlia…"
select select "city"
click select "Search by Address Book Name City Company Name Contact Name Country CustomerAlia…"
click input "text"
type input "[GEOGRAPHIC_DATA]"
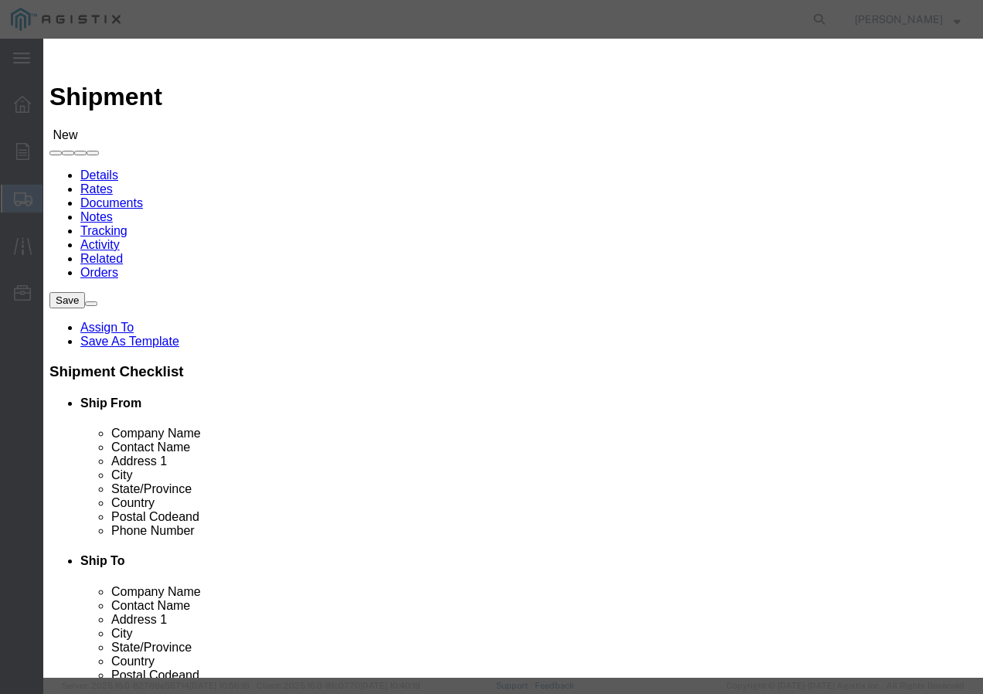
click icon "button"
click button "Select"
type input "93725-1098"
select select "CA"
click button "Close"
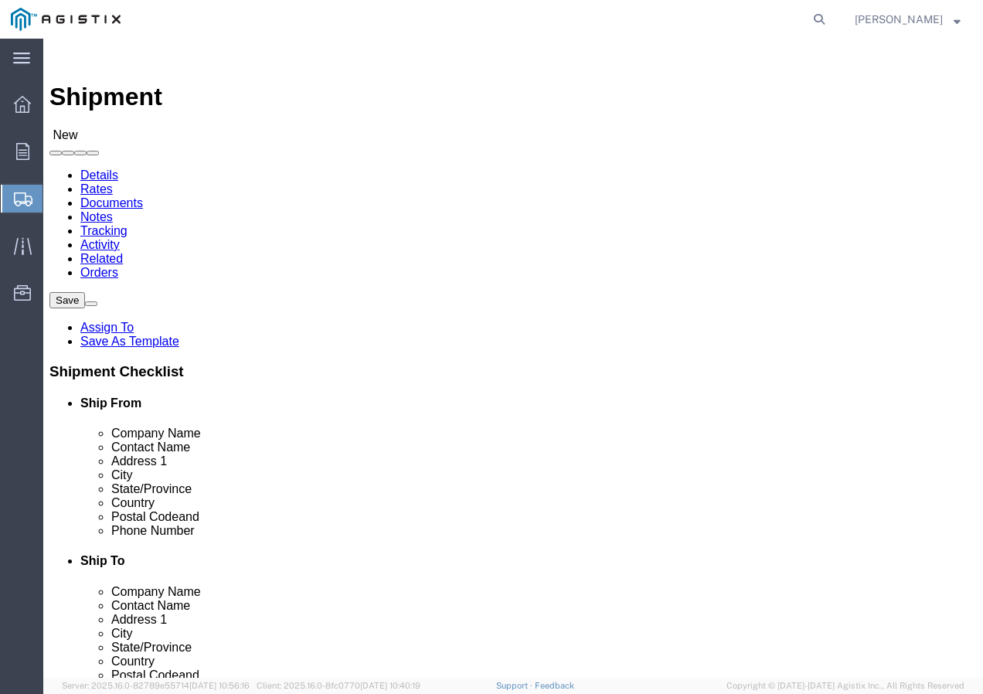
click input "text"
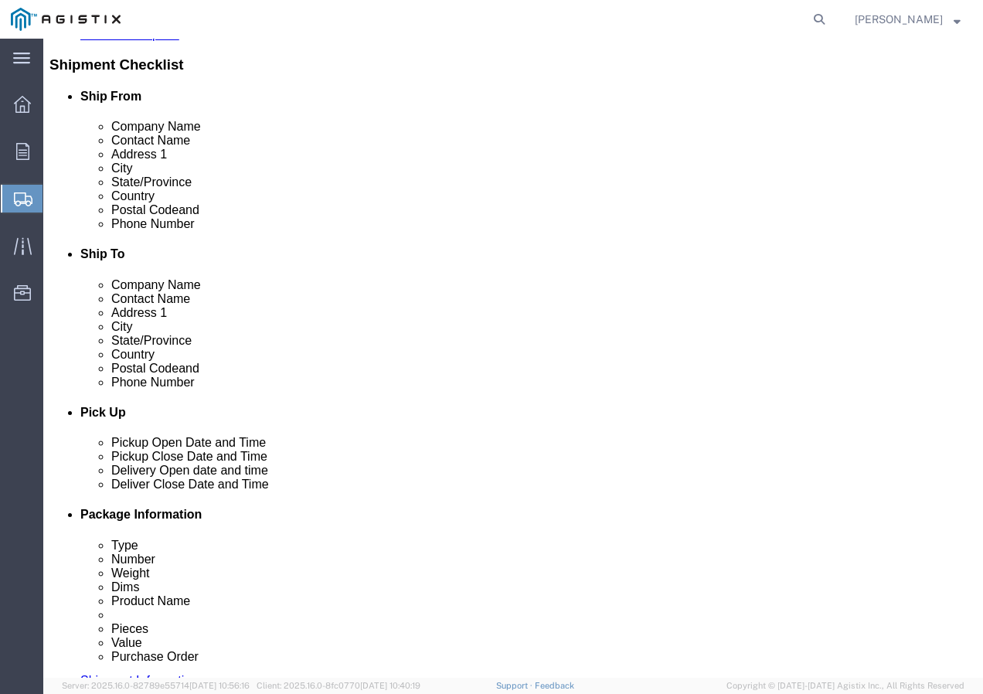
scroll to position [309, 0]
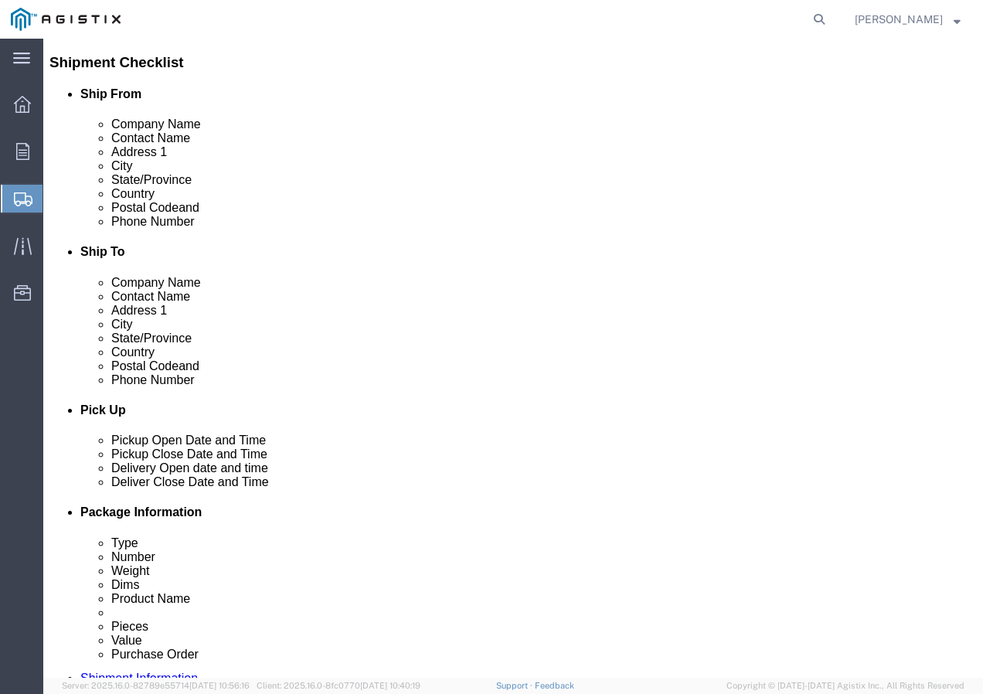
type input "Receiving Department"
click input "text"
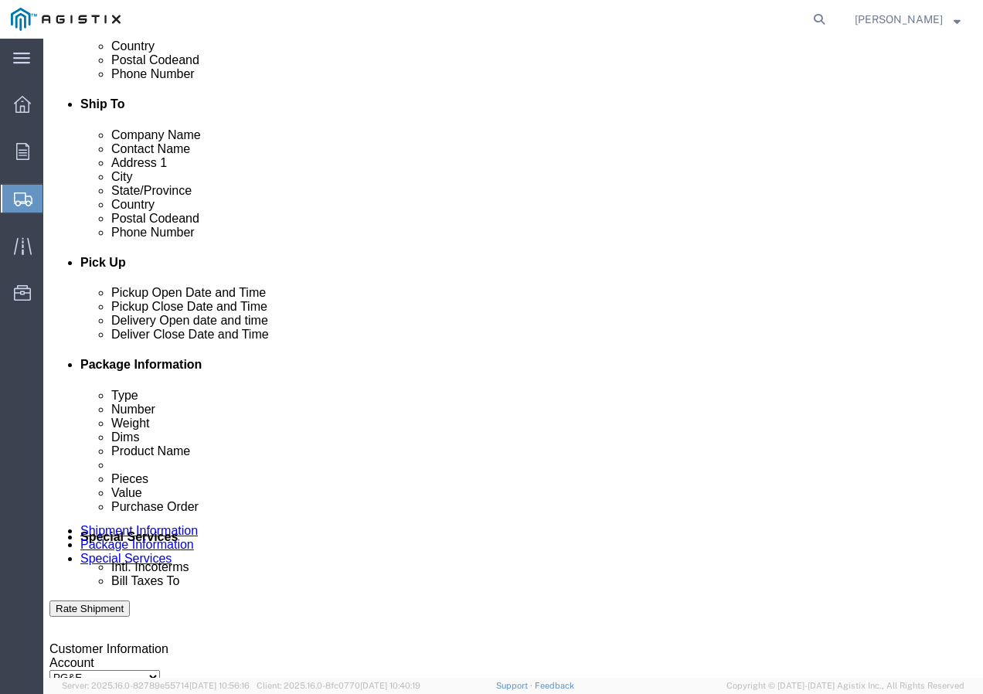
scroll to position [464, 0]
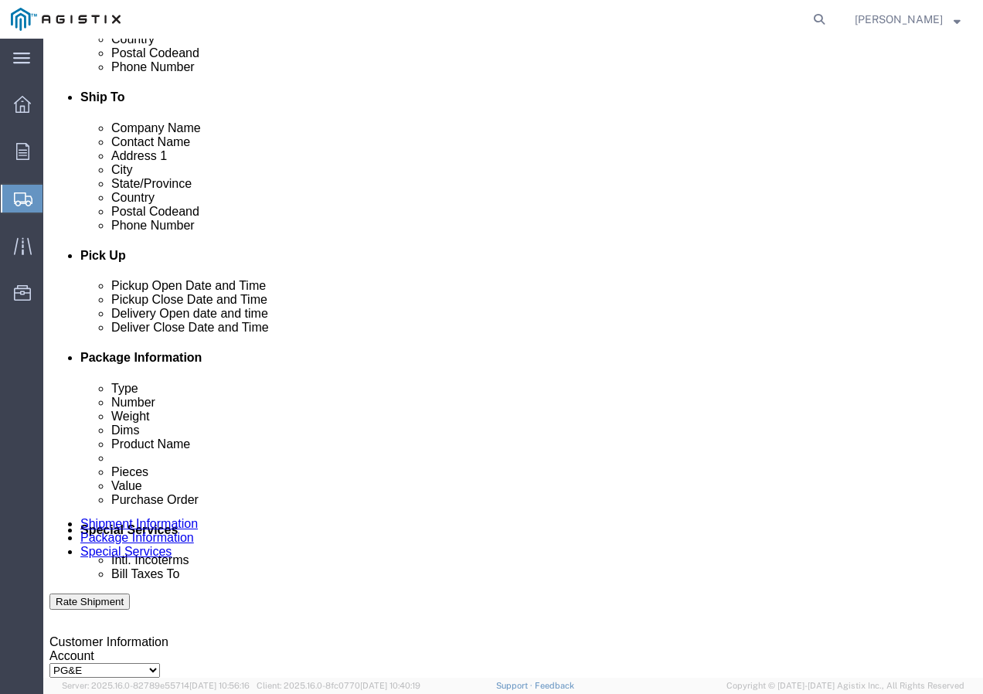
type input "8007567243"
click div "[DATE] 12:00 PM"
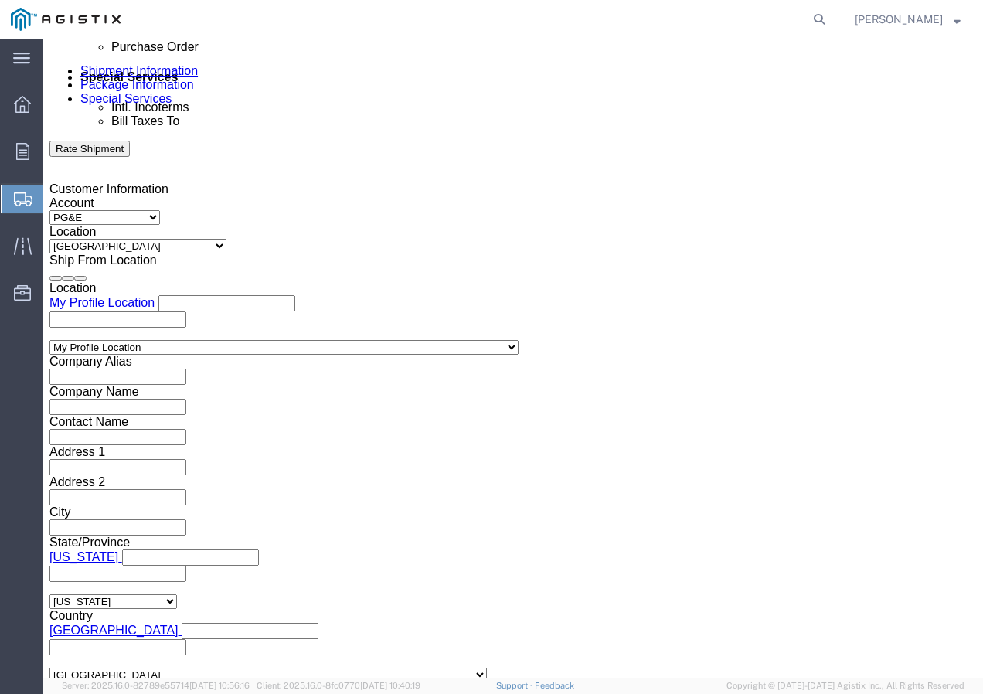
click input "12:00 PM"
type input "1:30 PM"
click button "Apply"
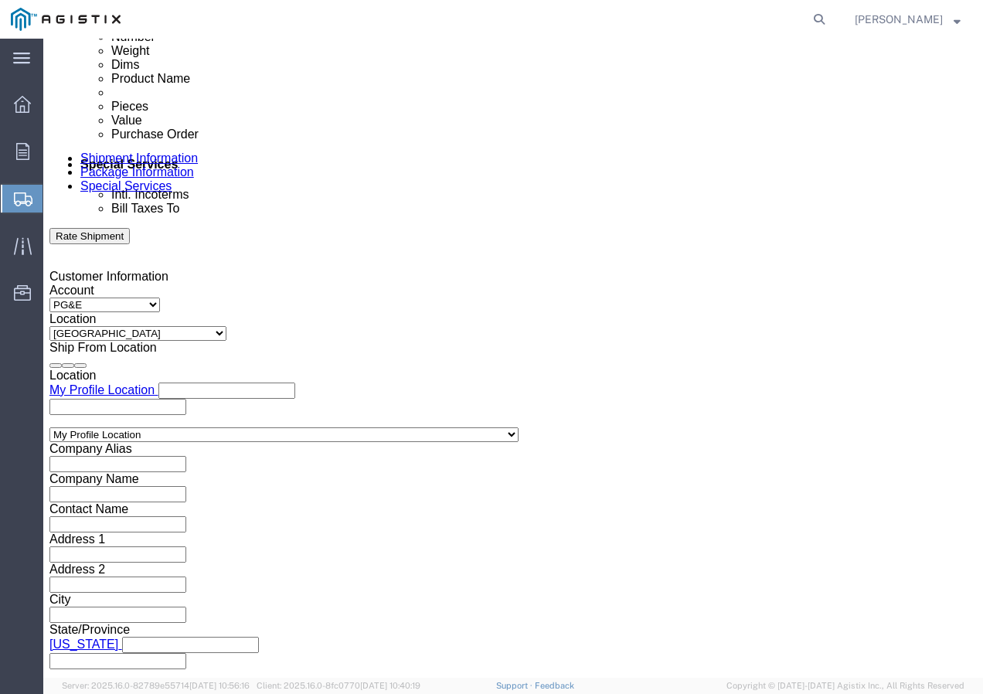
scroll to position [607, 0]
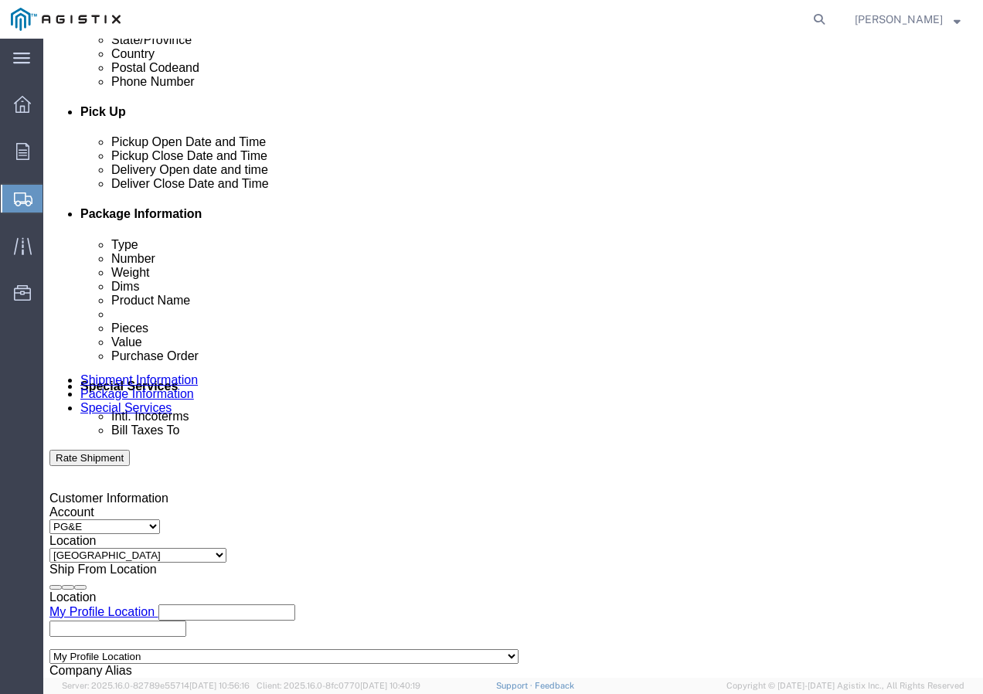
click div
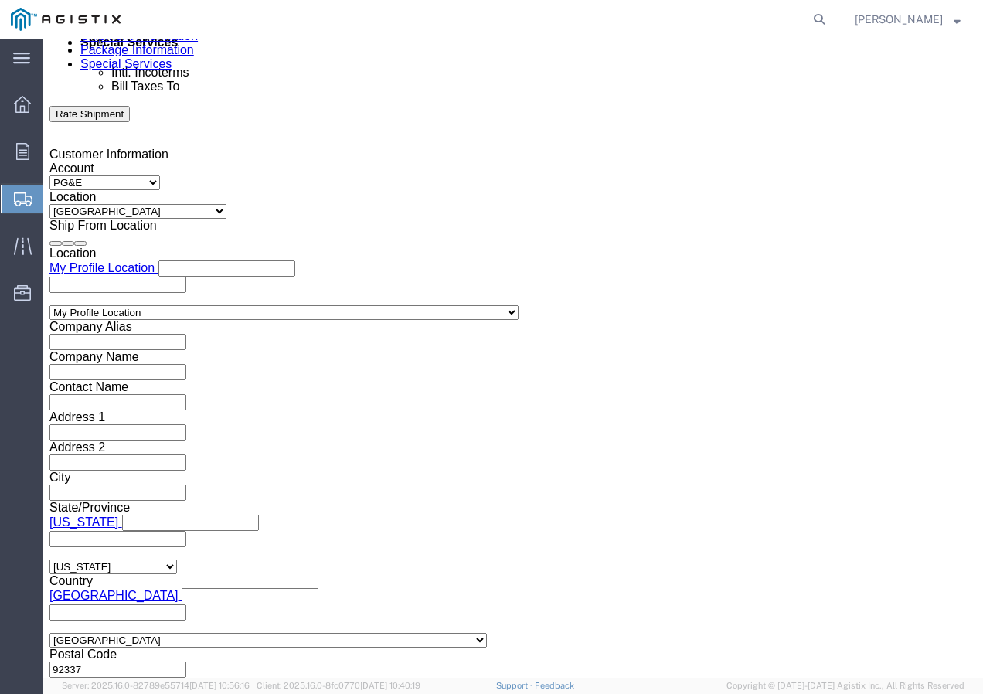
click button "Apply"
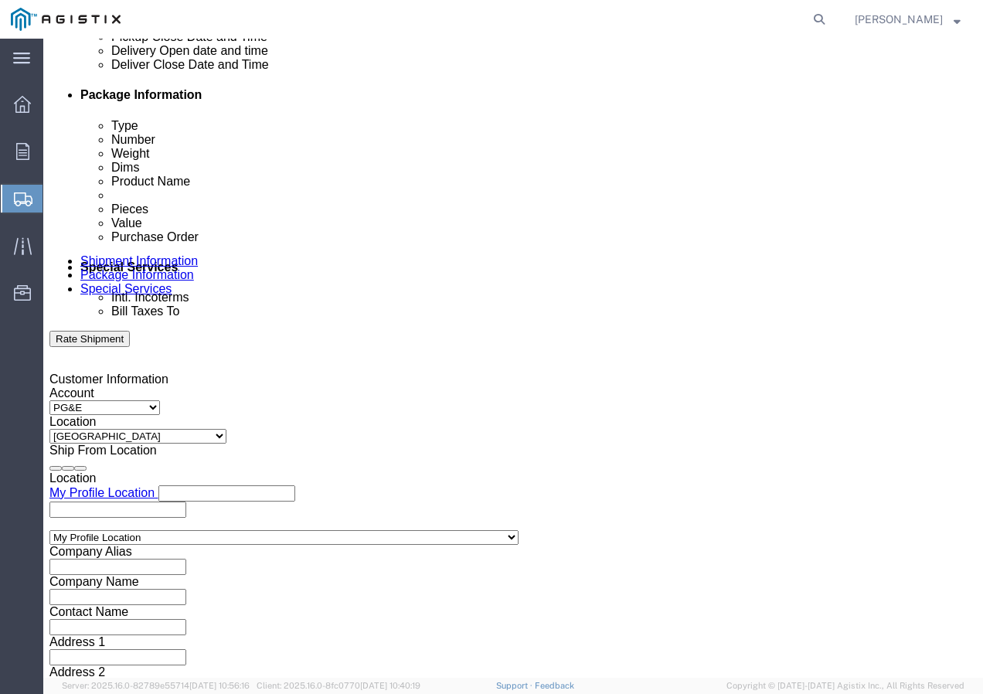
scroll to position [719, 0]
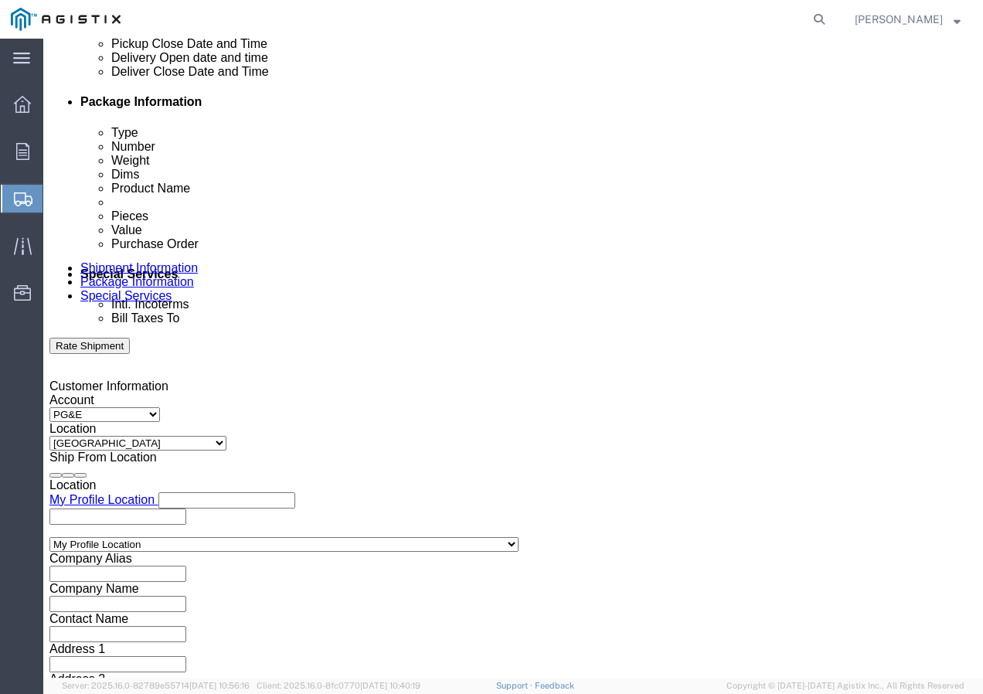
click div
click button "Apply"
click input "text"
paste input "3501409210"
type input "3501409210"
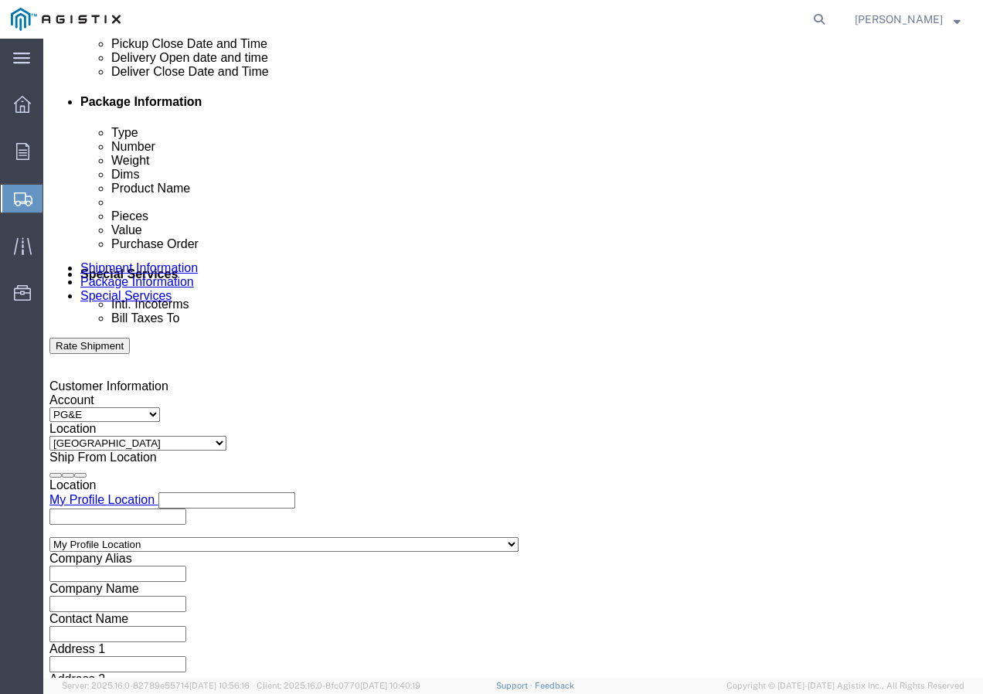
click select "Select Account Type Activity ID Airline Appointment Number ASN Batch Request # …"
select select "SHIPMENTIDNUM"
click select "Select Account Type Activity ID Airline Appointment Number ASN Batch Request # …"
click div "Select Account Type Activity ID Airline Appointment Number ASN Batch Request # …"
click input "text"
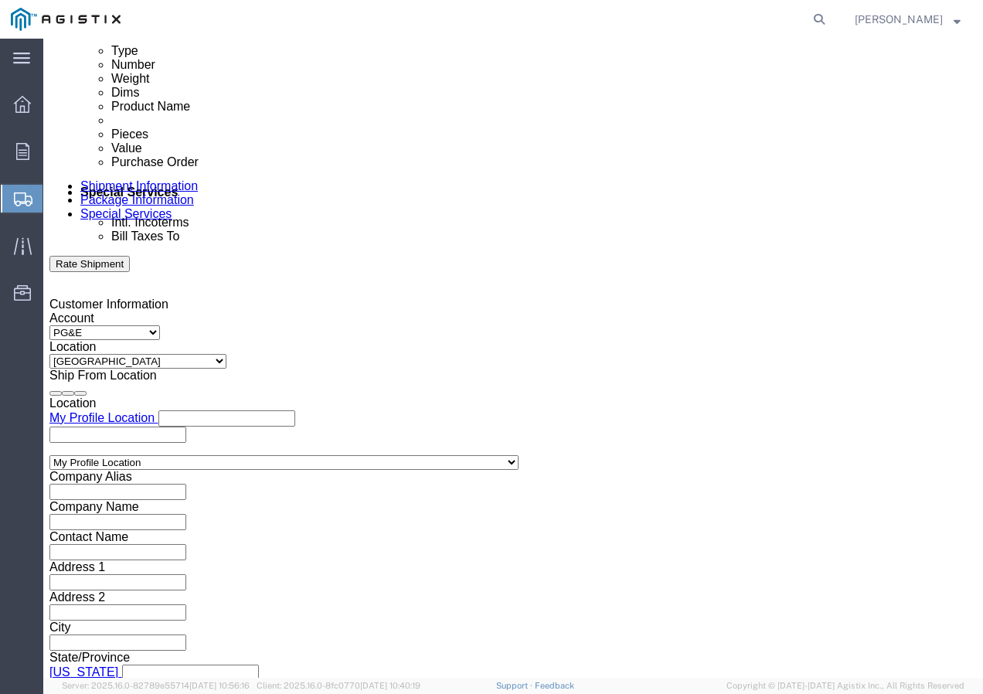
scroll to position [951, 0]
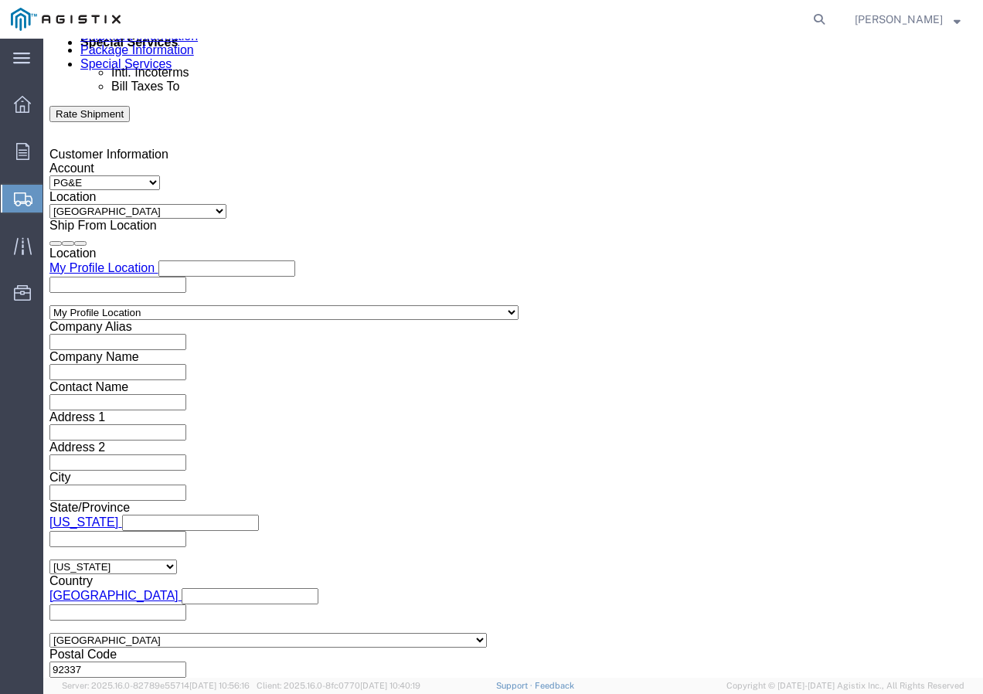
type input "7411452"
click select "Select Air Less than Truckload Multi-Leg Ocean Freight Rail Small Parcel Truckl…"
select select "TL"
click select "Select Air Less than Truckload Multi-Leg Ocean Freight Rail Small Parcel Truckl…"
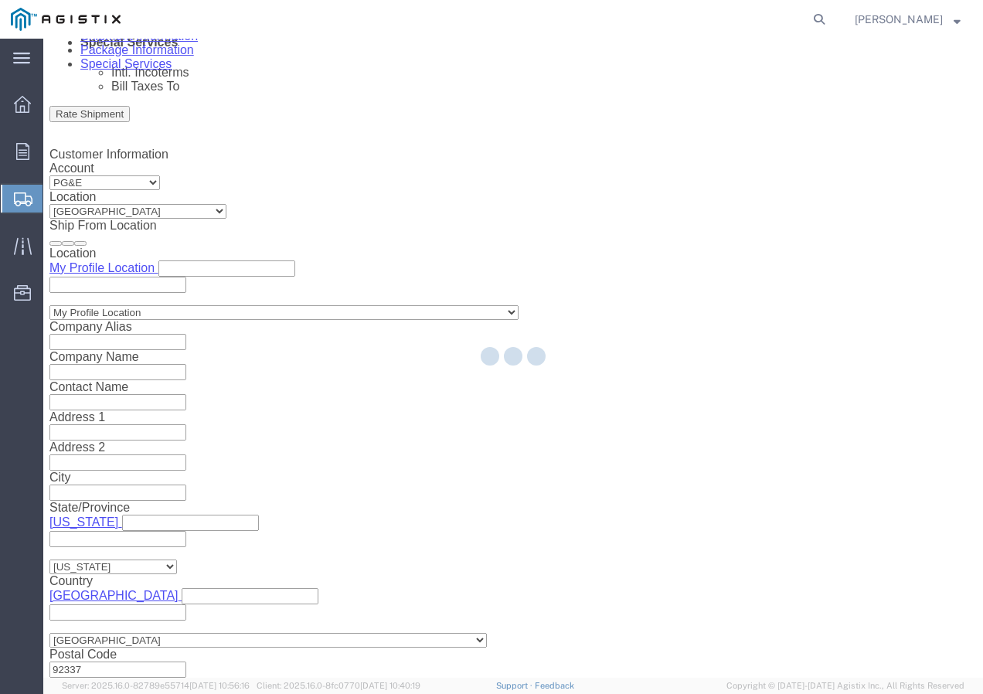
select select
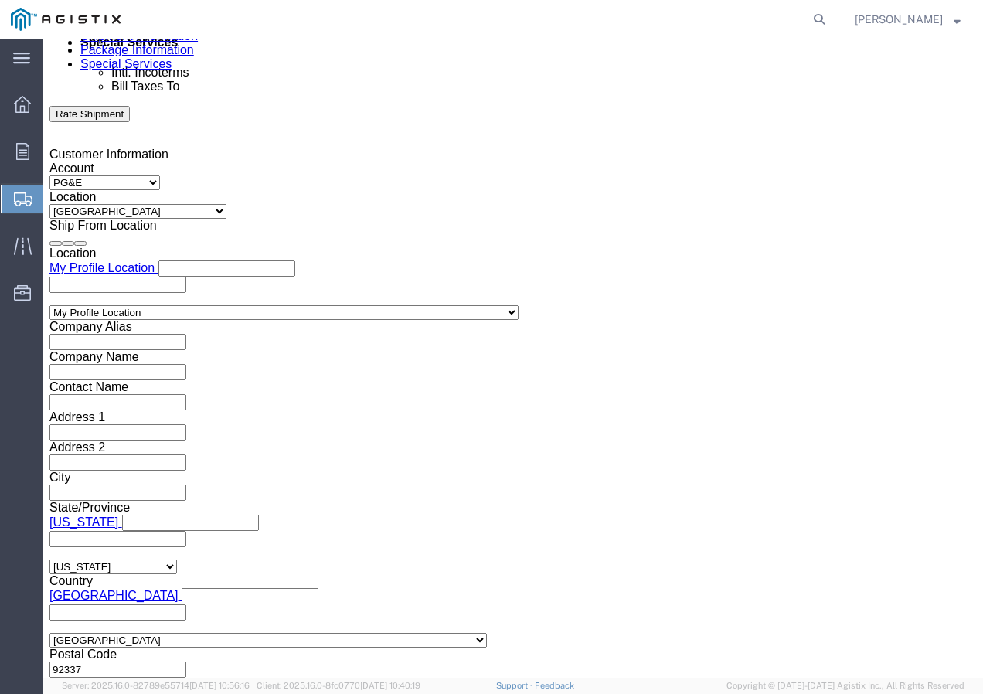
click select "Select 1-Ton (PSS) 10 Wheel 10 Yard Dump Truck 20 Yard Dump Truck Bobtail Botto…"
select select "FLBD"
click select "Select 1-Ton (PSS) 10 Wheel 10 Yard Dump Truck 20 Yard Dump Truck Bobtail Botto…"
click button "Continue"
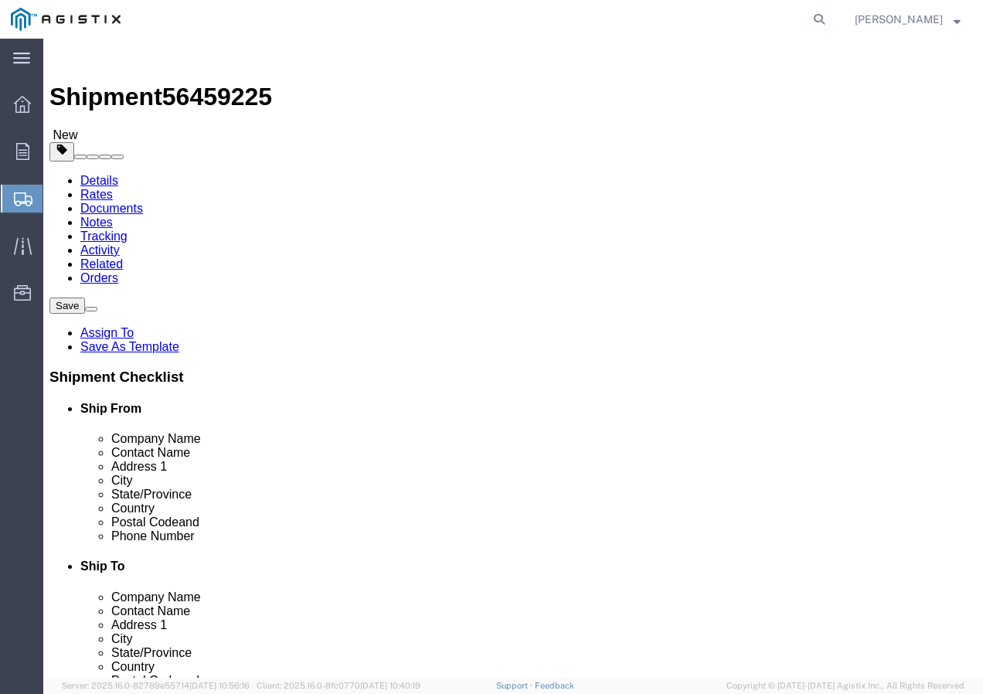
click select "Select Bulk Bundle(s) Cardboard Box(es) Carton(s) Crate(s) Drum(s) (Fiberboard)…"
select select "YRPK"
click select "Select Bulk Bundle(s) Cardboard Box(es) Carton(s) Crate(s) Drum(s) (Fiberboard)…"
click input "text"
type input "50"
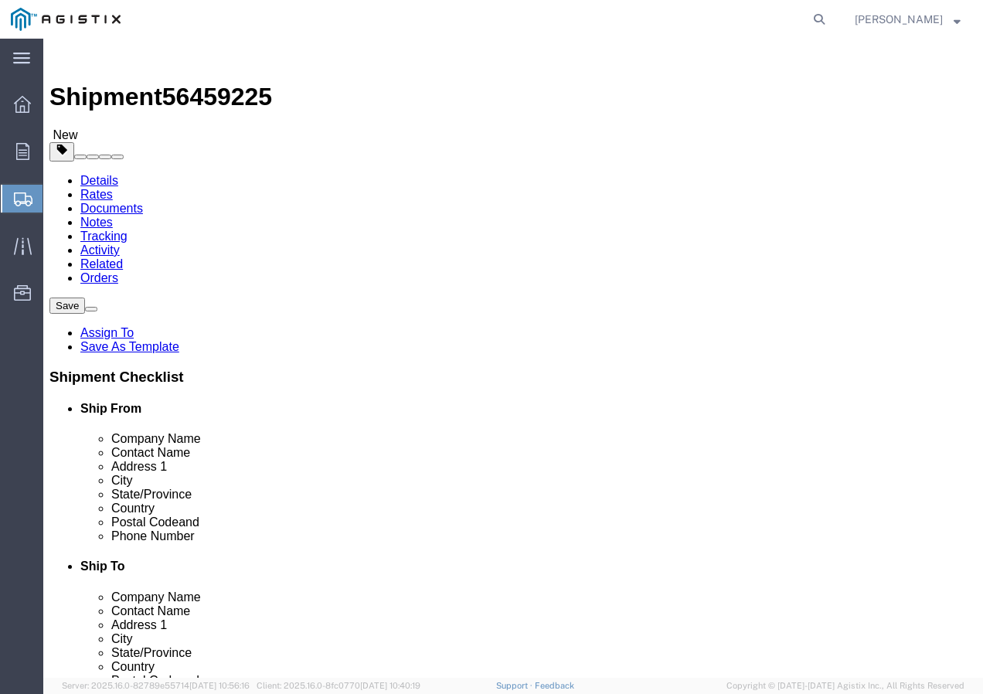
type input "50"
drag, startPoint x: 175, startPoint y: 382, endPoint x: 127, endPoint y: 387, distance: 49.0
click div "Weight 0.00 Select kgs lbs Ship. t°"
type input "15000"
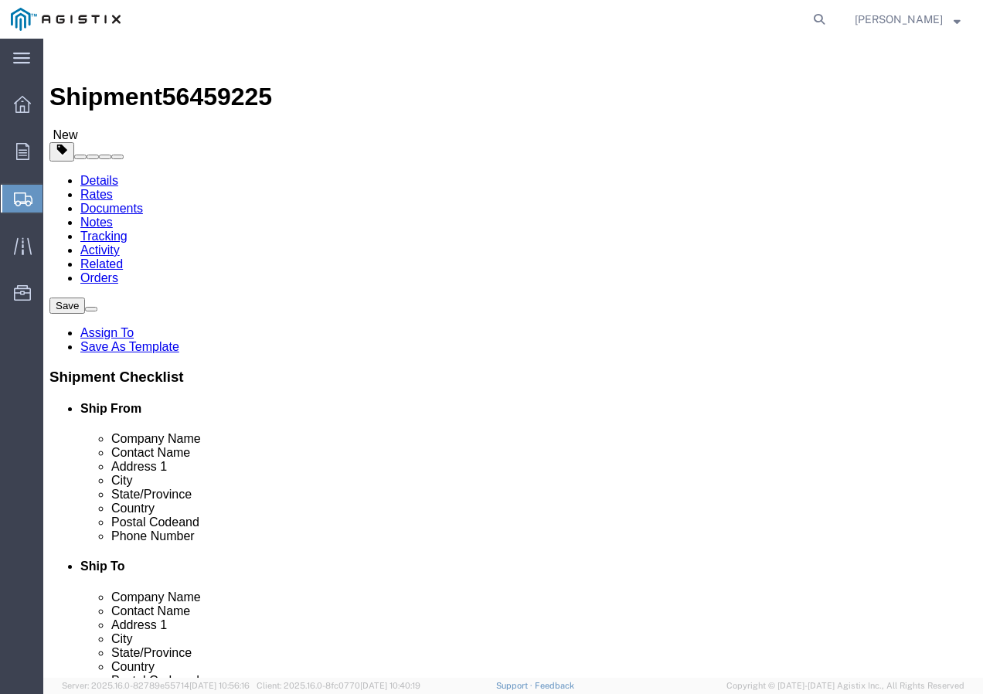
click link "Add Content"
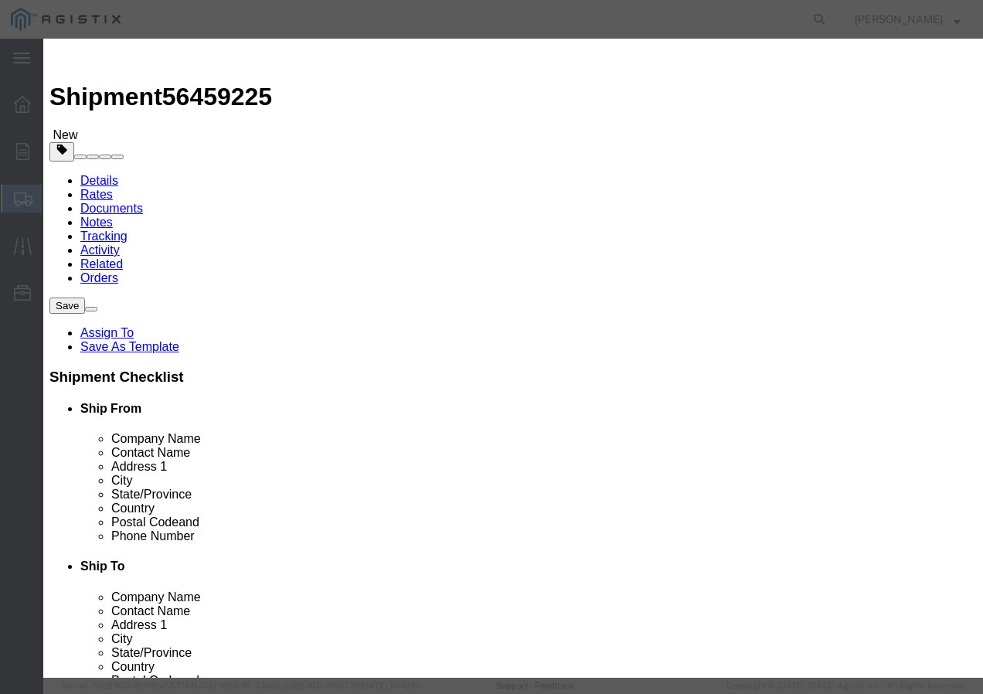
click input "text"
paste input "600VUD TX 750X2 AL 4/0/UL+ 1000R"
type input "600VUD TX 750X2 AL 4/0/UL+ 1000R"
click input "0"
type input "5"
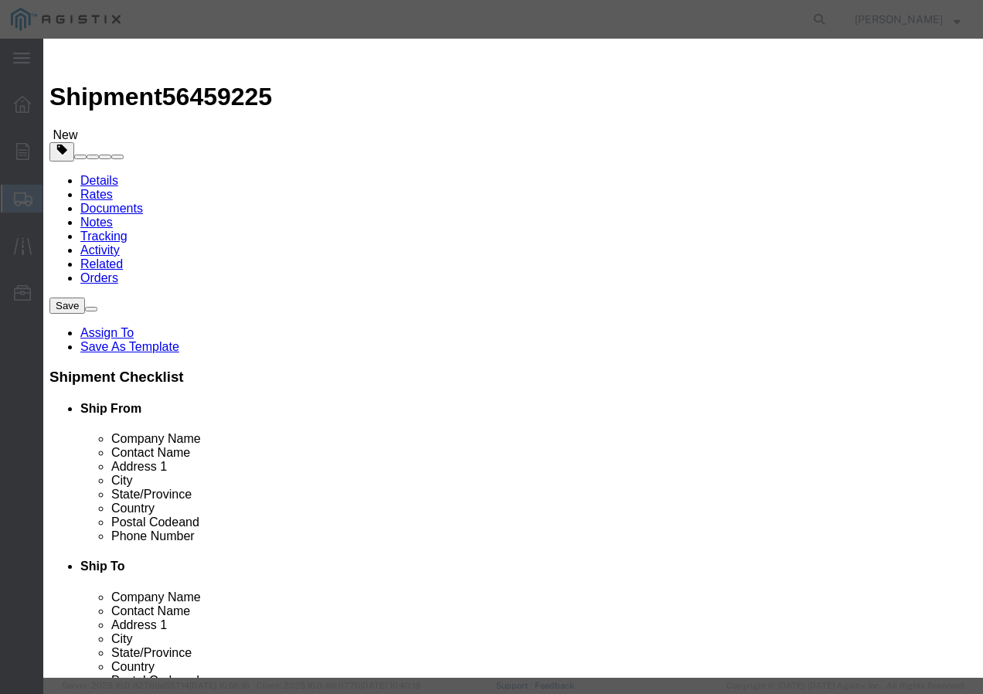
click input "text"
type input "1"
click select "Select 50 55 60 65 70 85 92.5 100 125 175 250 300 400"
select select "100"
click select "Select 50 55 60 65 70 85 92.5 100 125 175 250 300 400"
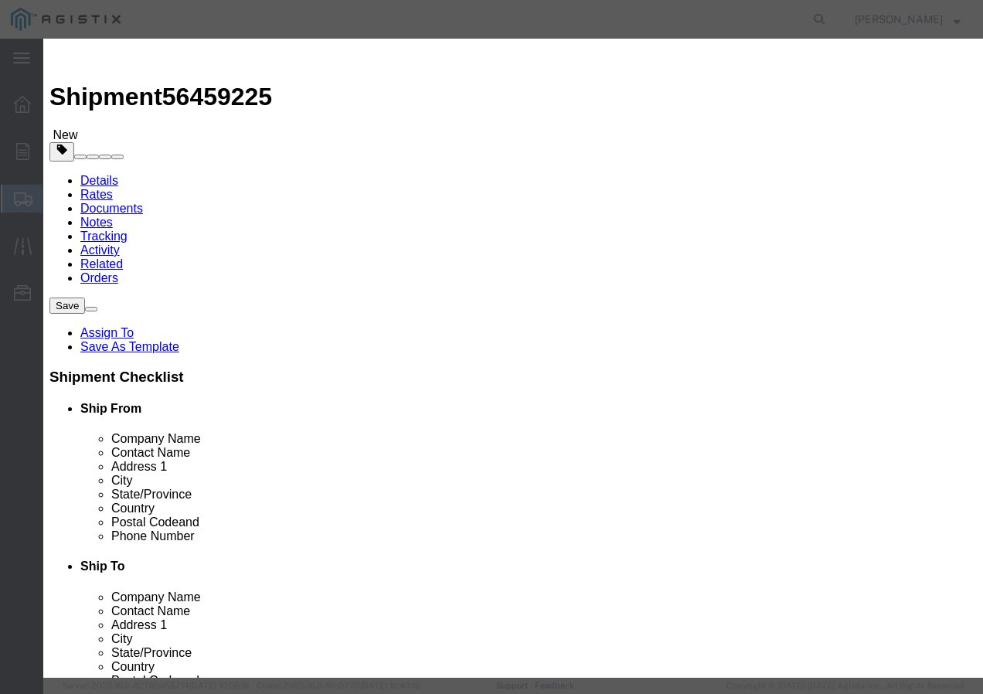
click button "Save & Add Another"
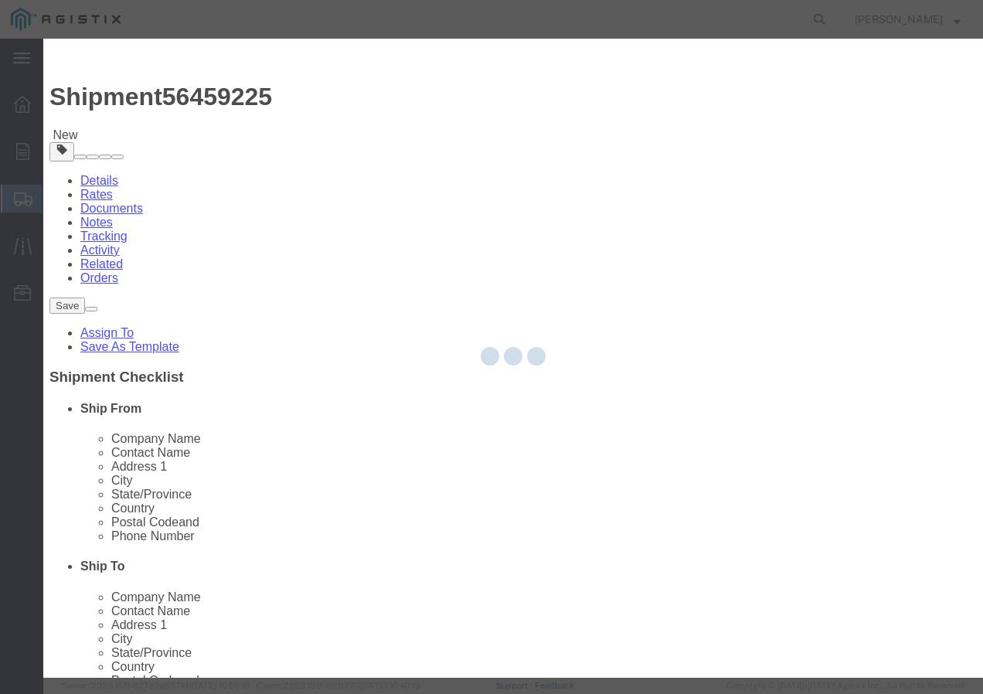
select select "EA"
select select
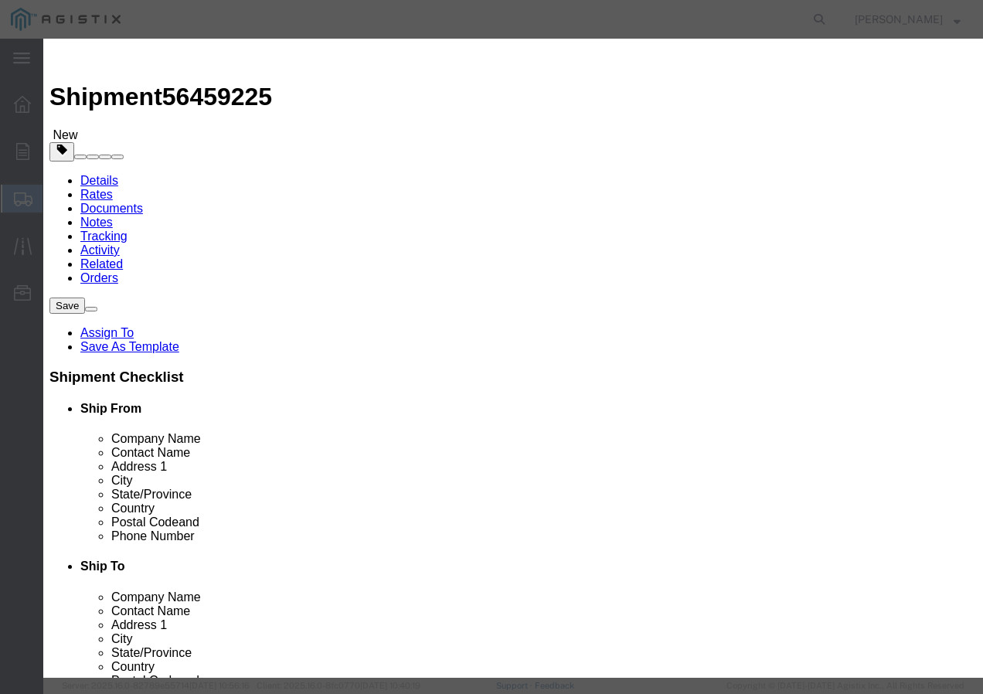
select select "USD"
click input "text"
paste input "WIRE,3/8-7 EHS A-GALV STEEL STRAND/A-475"
type input "WIRE,3/8-7 EHS A-GALV STEEL STRAND/A-475"
click input "text"
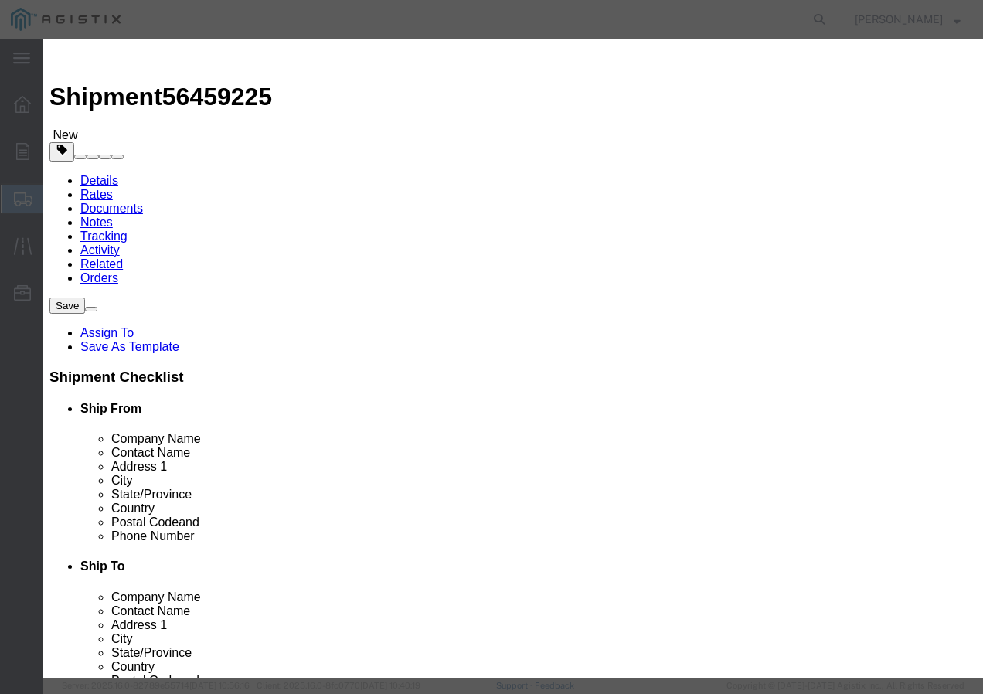
type input "4"
click input "text"
type input "1"
click select "Select 50 55 60 65 70 85 92.5 100 125 175 250 300 400"
select select "100"
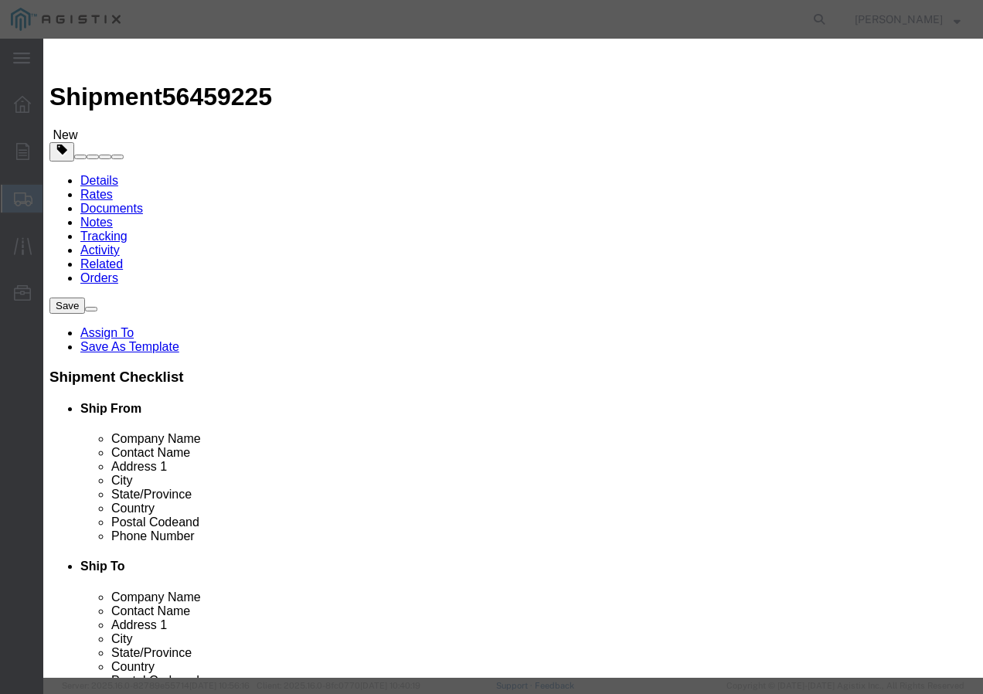
click select "Select 50 55 60 65 70 85 92.5 100 125 175 250 300 400"
click button "Save & Add Another"
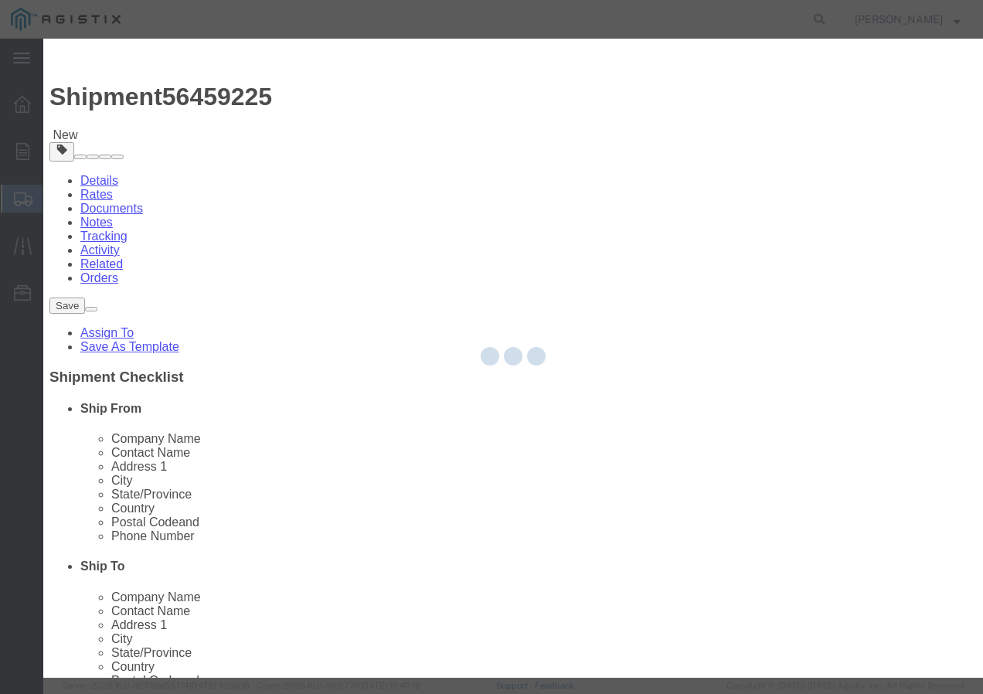
select select "EA"
select select
select select "USD"
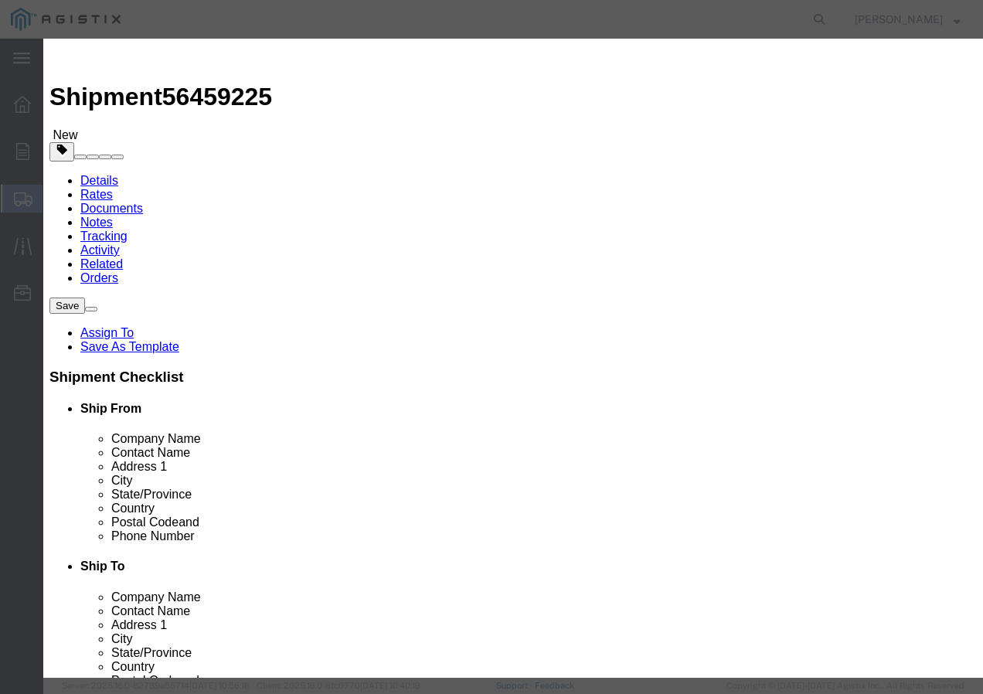
click input "text"
paste input "SSCC 10-7 CU 2C XLP PVC Bn 600V+"
type input "SSCC 10-7 CU 2C XLP PVC Bn 600V+"
click input "text"
type input "6"
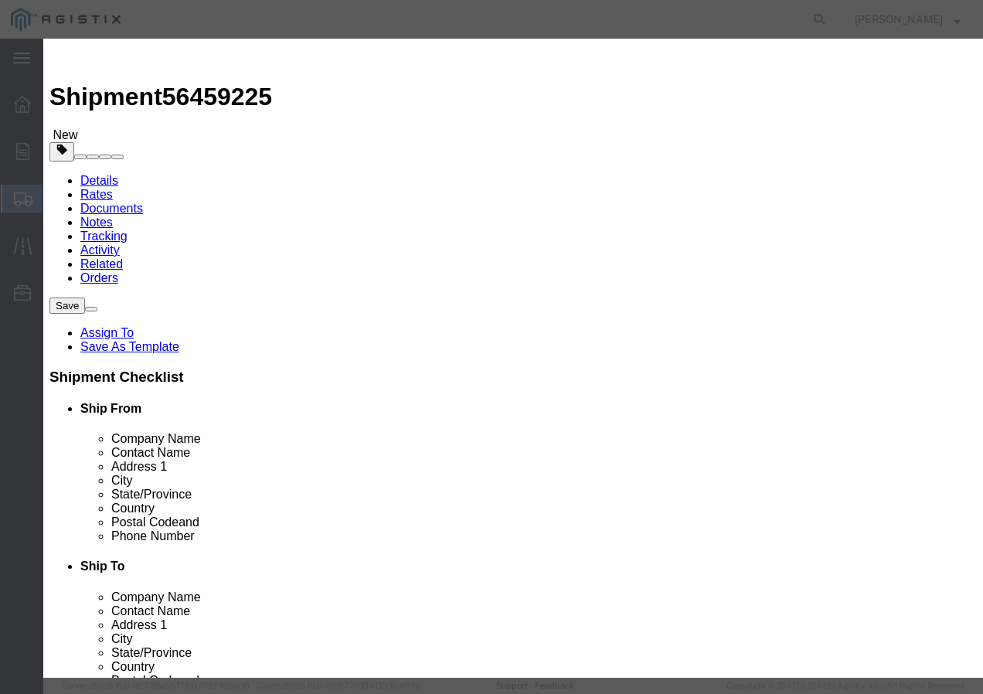
click input "text"
type input "1"
click select "Select 50 55 60 65 70 85 92.5 100 125 175 250 300 400"
select select "100"
click select "Select 50 55 60 65 70 85 92.5 100 125 175 250 300 400"
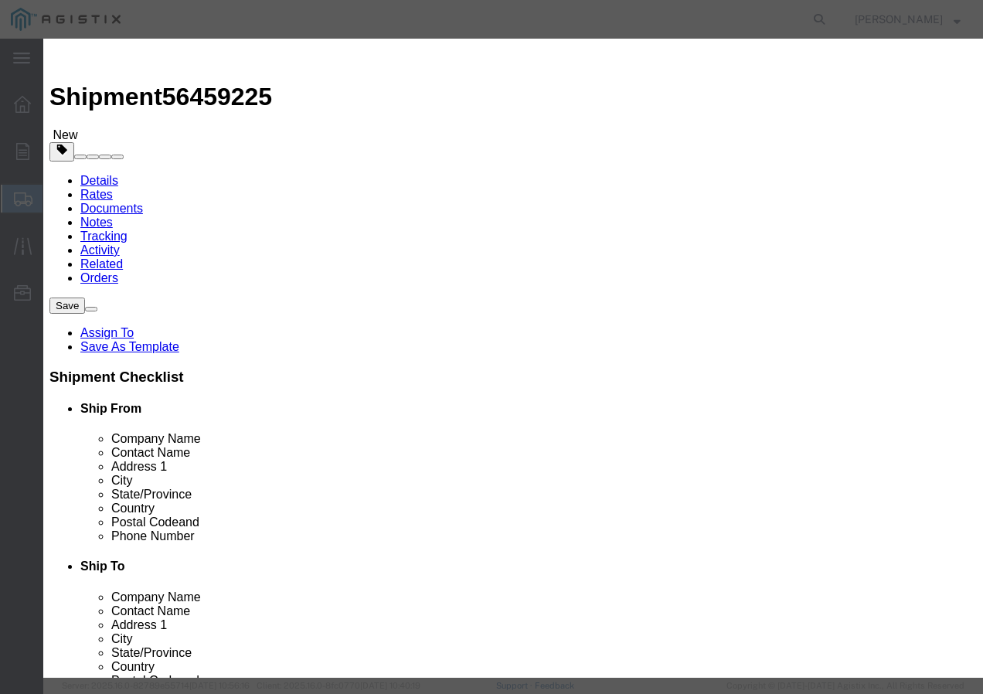
click button "Save & Close"
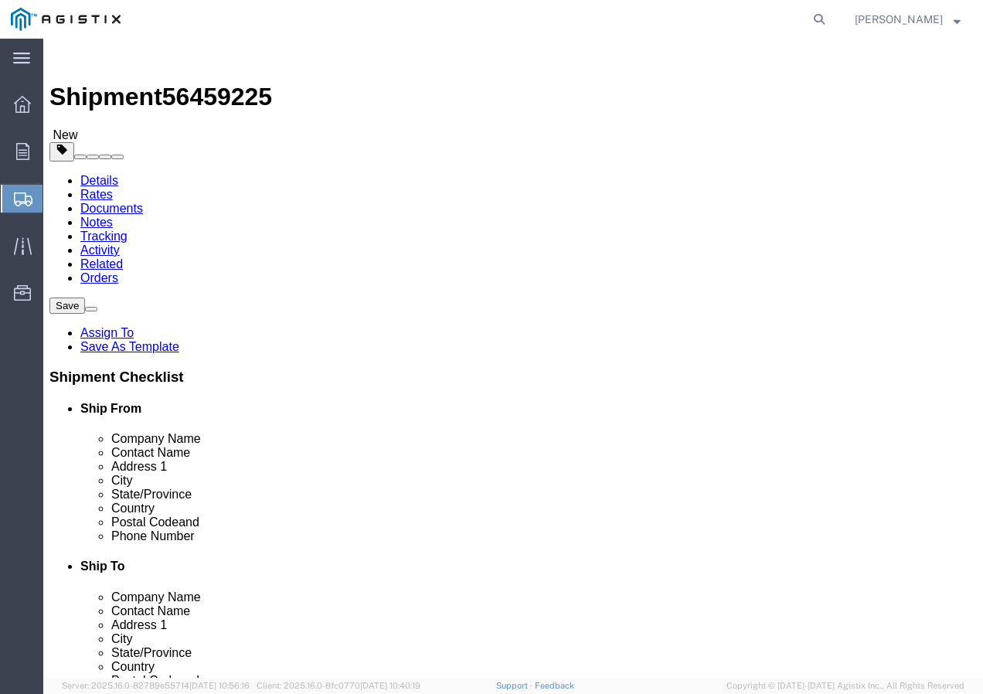
click input "1"
type input "15"
click button "Rate Shipment"
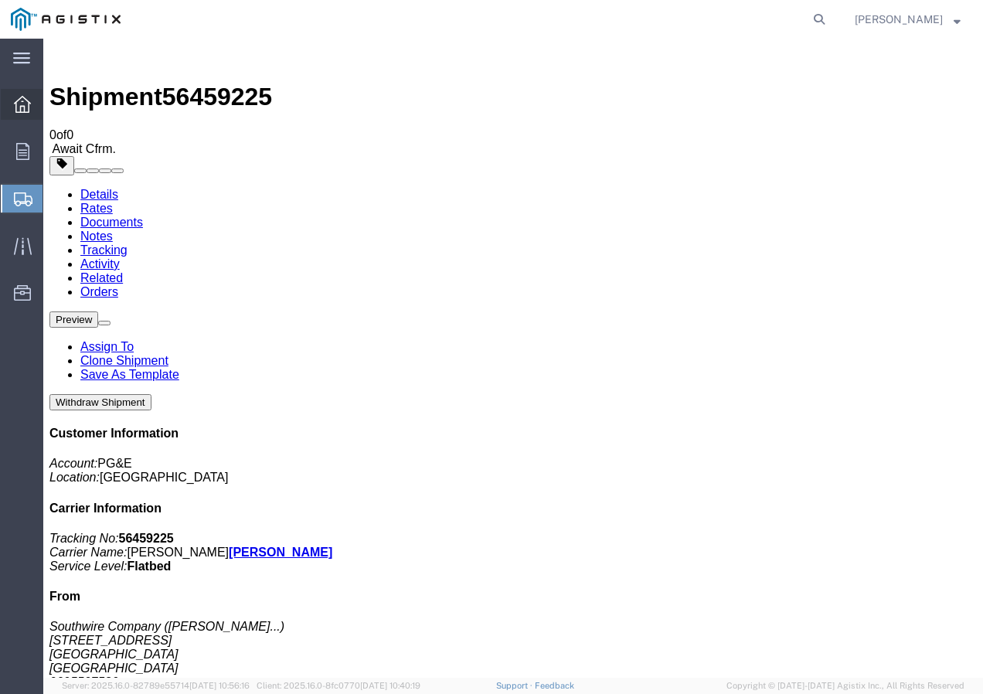
click at [28, 108] on icon at bounding box center [22, 104] width 17 height 17
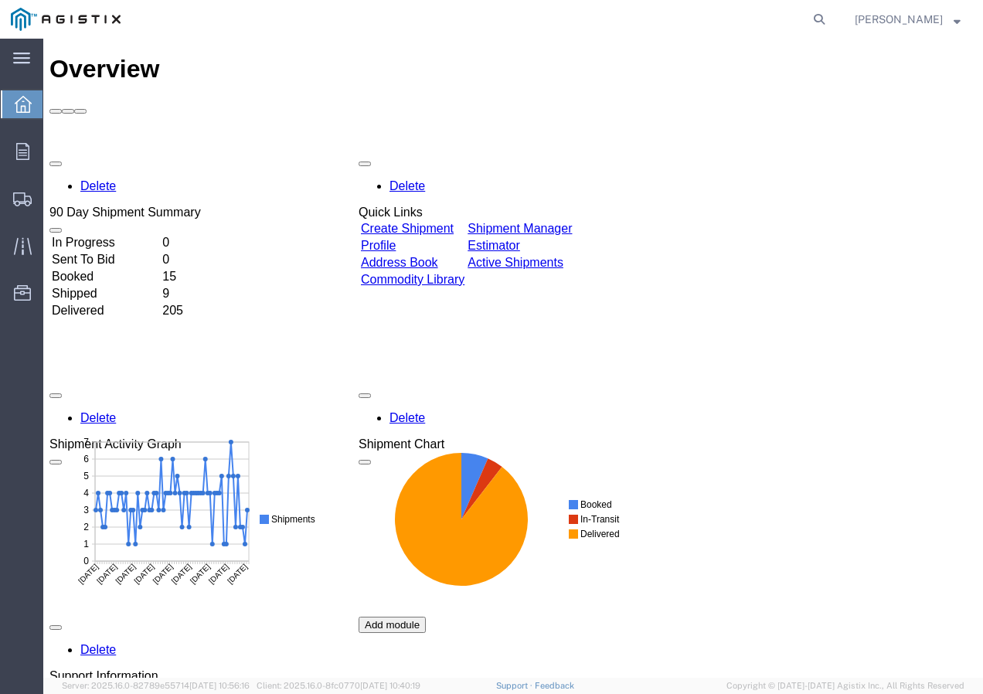
click at [453, 222] on link "Create Shipment" at bounding box center [407, 228] width 93 height 13
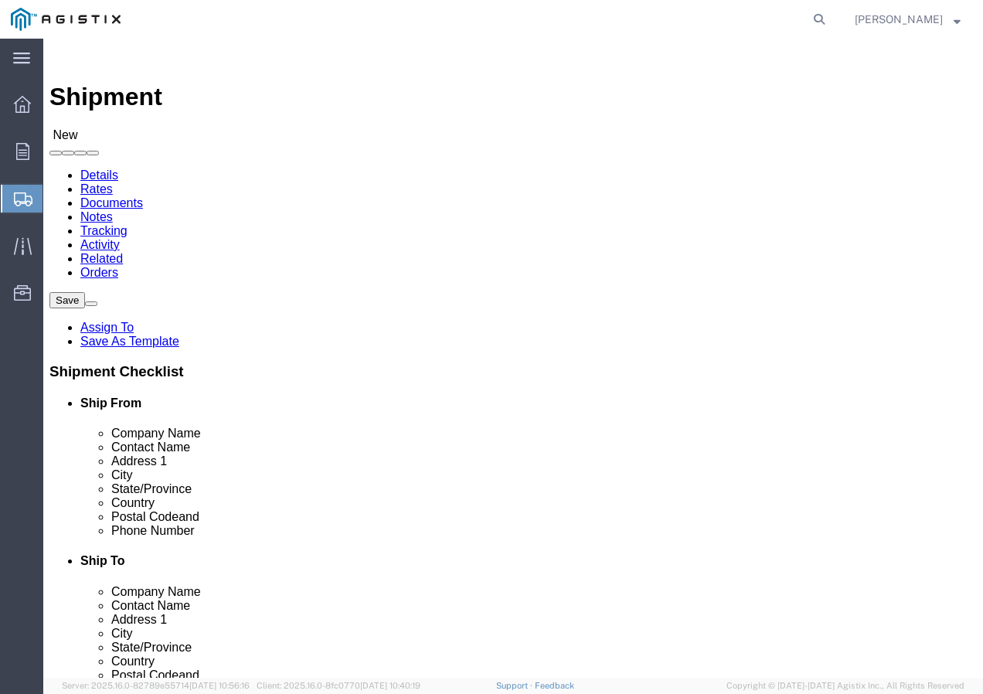
click select "Select PG&E Southwire Company"
select select "9596"
click select "Select PG&E Southwire Company"
select select "PURCHORD"
select select
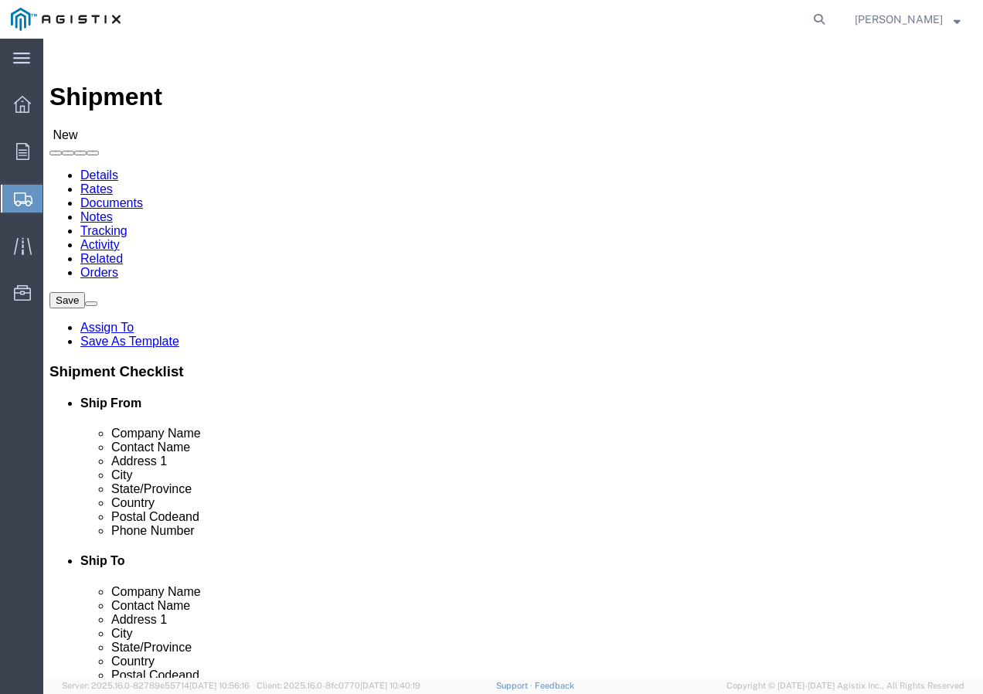
select select
select select "MYPROFILE"
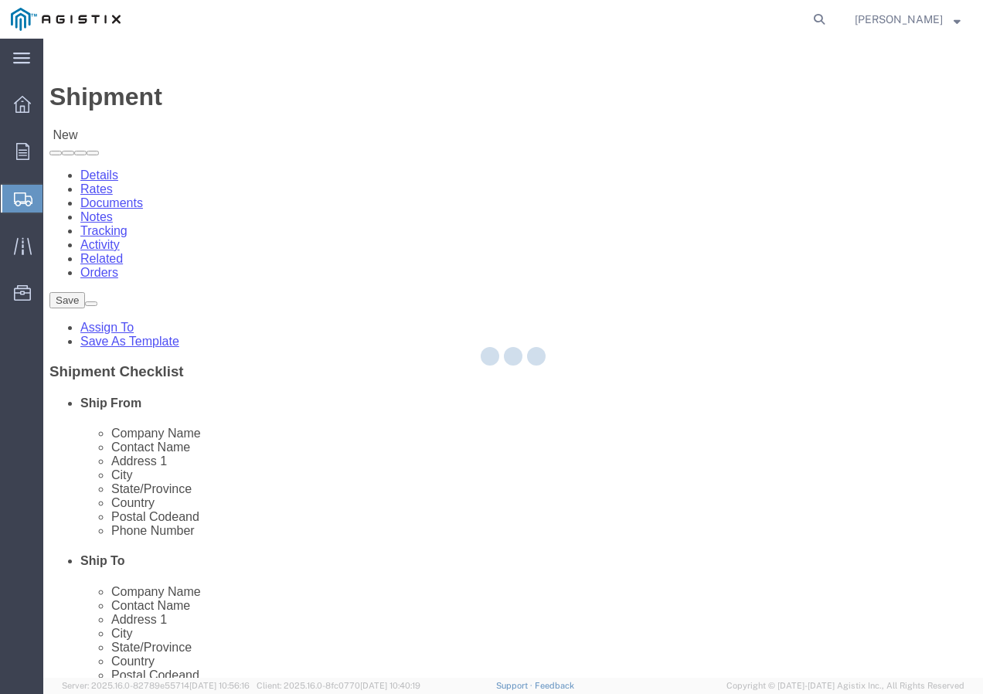
type input "Southwire Company"
type input "[PERSON_NAME]"
type input "[STREET_ADDRESS]"
type input "Fontana"
type input "92337"
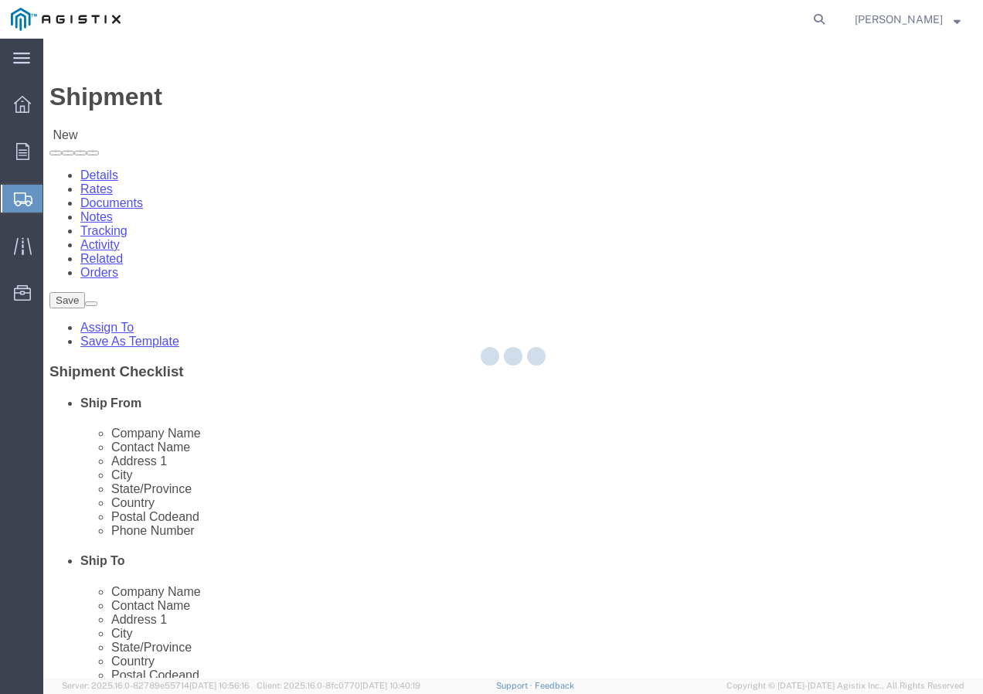
type input "9095507586"
type input "[EMAIL_ADDRESS][DOMAIN_NAME]"
checkbox input "true"
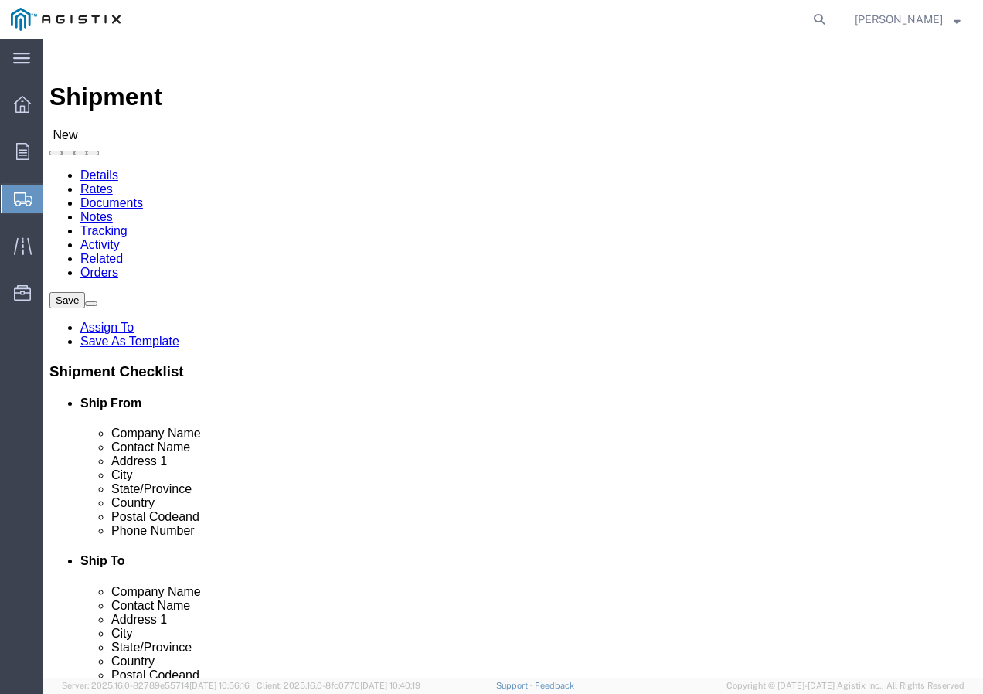
select select "CA"
click select "Select All Others [GEOGRAPHIC_DATA] [GEOGRAPHIC_DATA] [GEOGRAPHIC_DATA] [GEOGRA…"
select select "19996"
click select "Select All Others [GEOGRAPHIC_DATA] [GEOGRAPHIC_DATA] [GEOGRAPHIC_DATA] [GEOGRA…"
click span
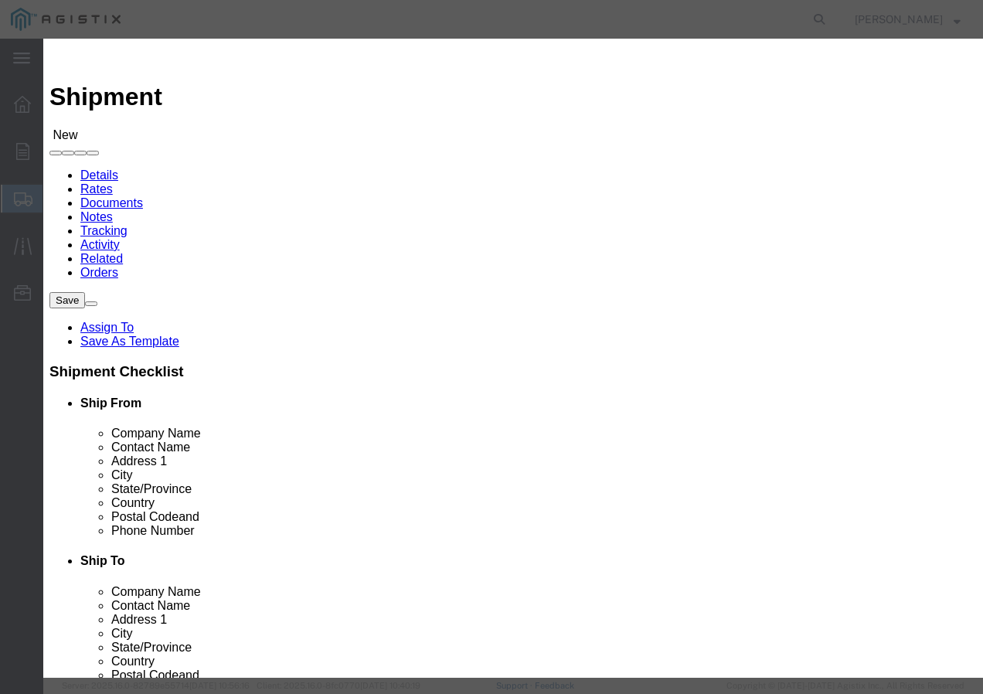
click select "Search by Address Book Name City Company Name Contact Name Country CustomerAlia…"
select select "city"
click select "Search by Address Book Name City Company Name Contact Name Country CustomerAlia…"
click input "text"
type input "[GEOGRAPHIC_DATA]"
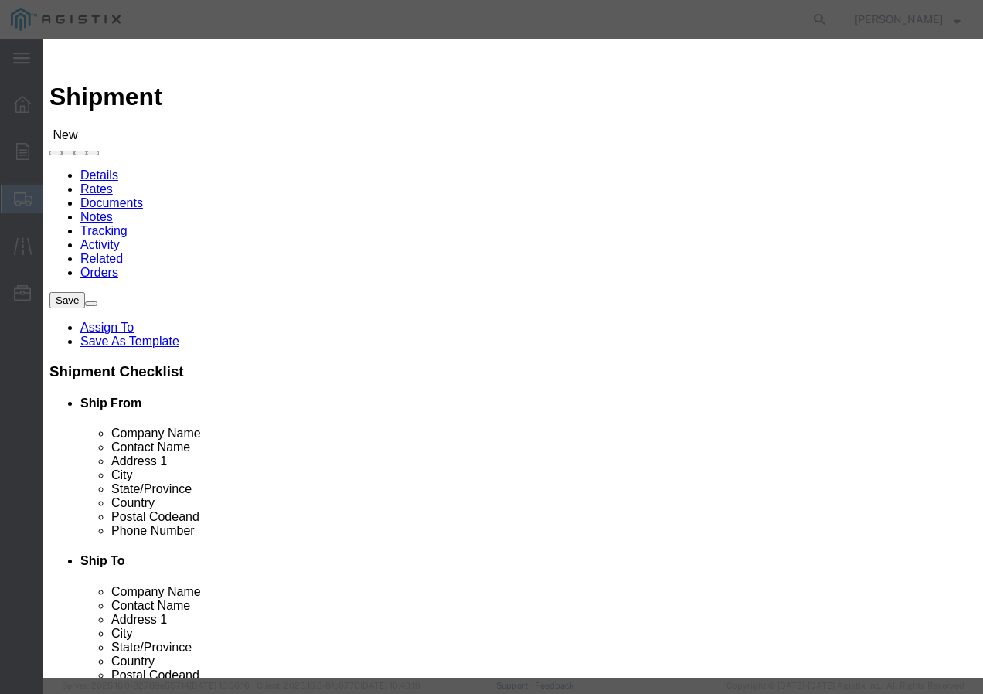
click icon "button"
click button "Select"
select select
type input "PG&E"
type input "[STREET_ADDRESS]"
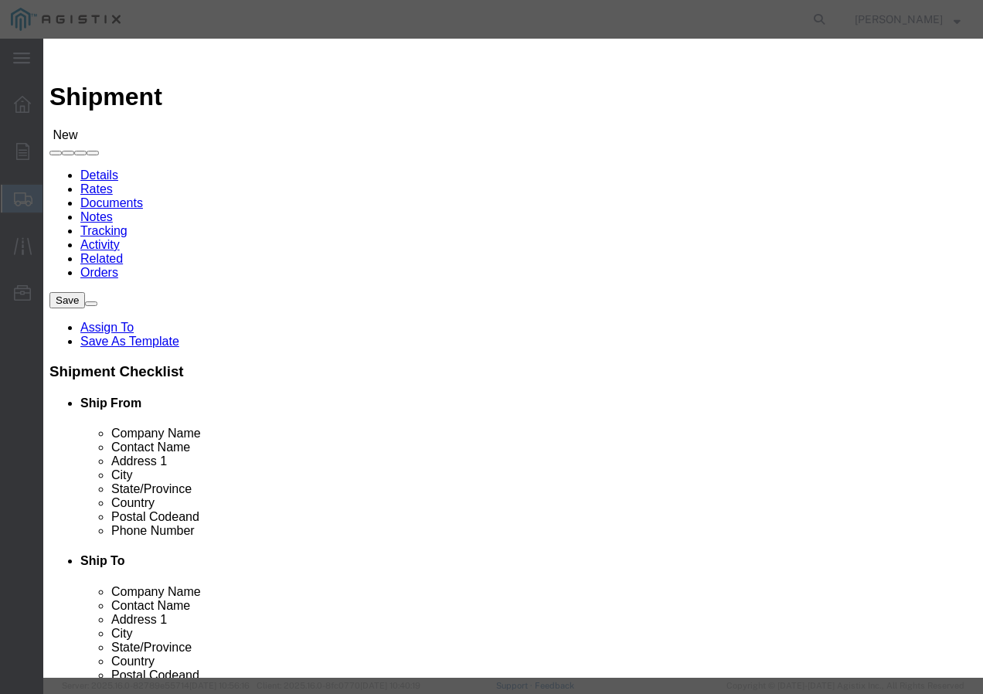
type input "Wheatland"
type input "95692"
select select "CA"
drag, startPoint x: 855, startPoint y: 277, endPoint x: 847, endPoint y: 275, distance: 7.9
click button "Close"
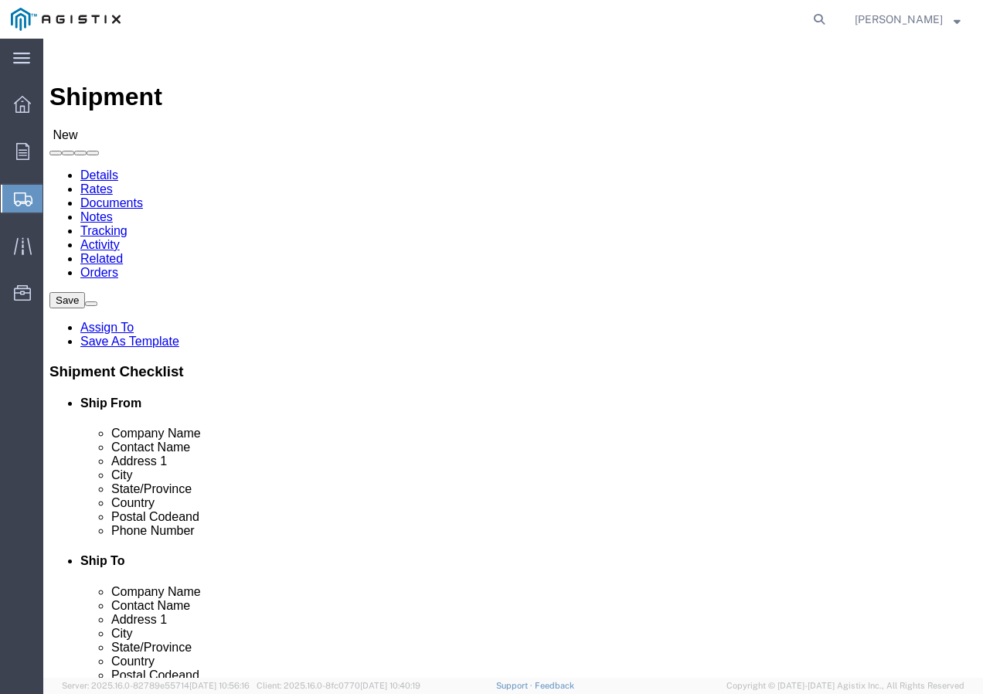
click input "text"
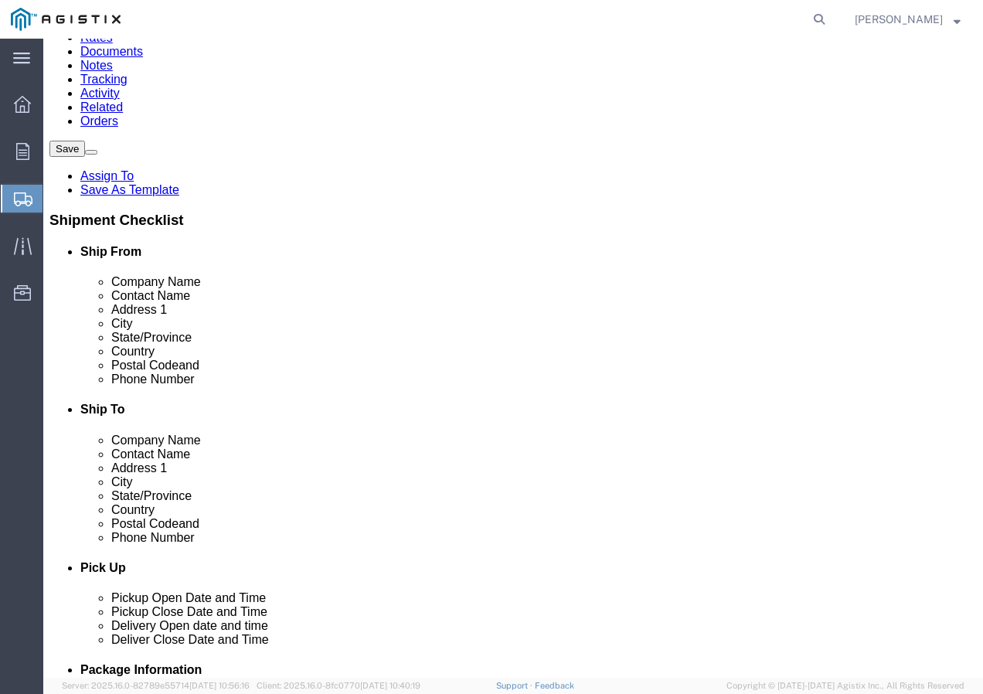
scroll to position [155, 0]
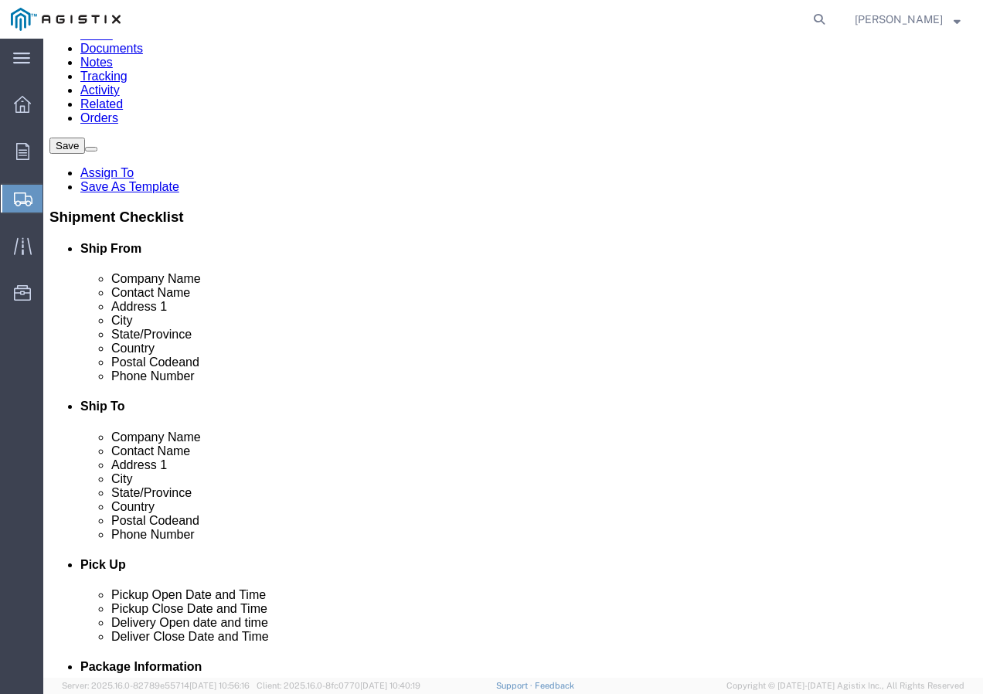
type input "Marysville Receiving"
click input "text"
paste input "9167493050"
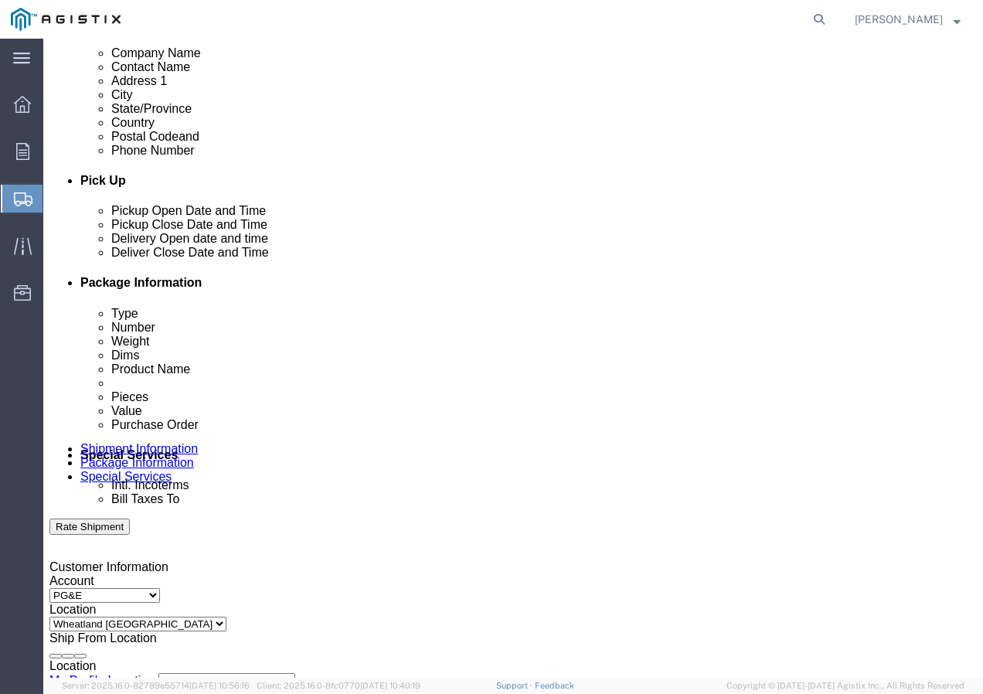
scroll to position [541, 0]
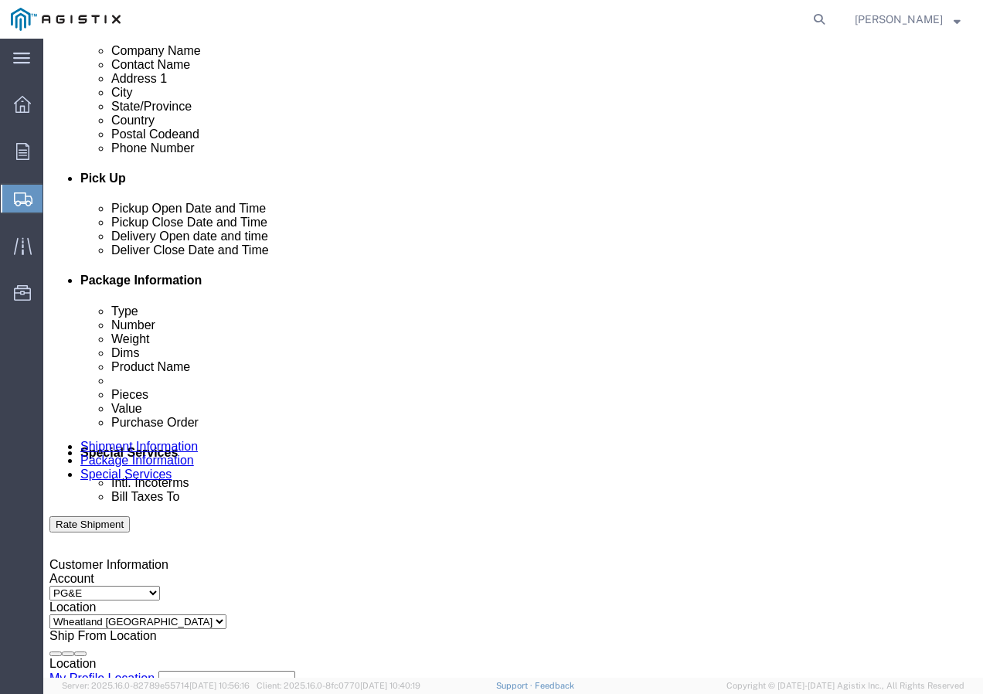
type input "9167493050"
click div "[DATE] 12:00 PM"
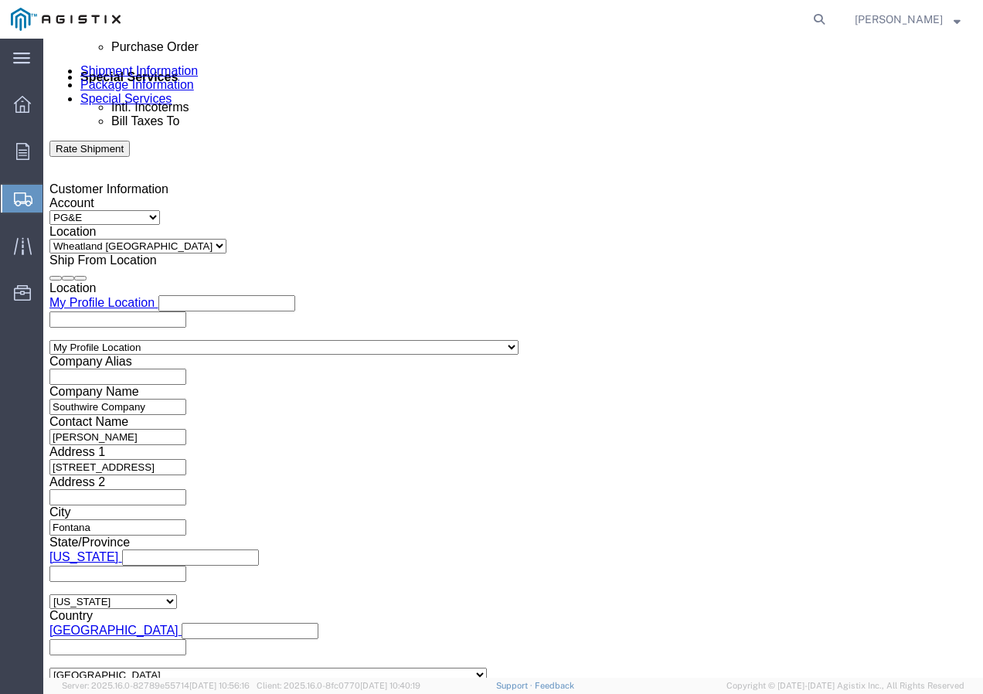
click input "12:00 PM"
type input "11:30 am"
click button "Apply"
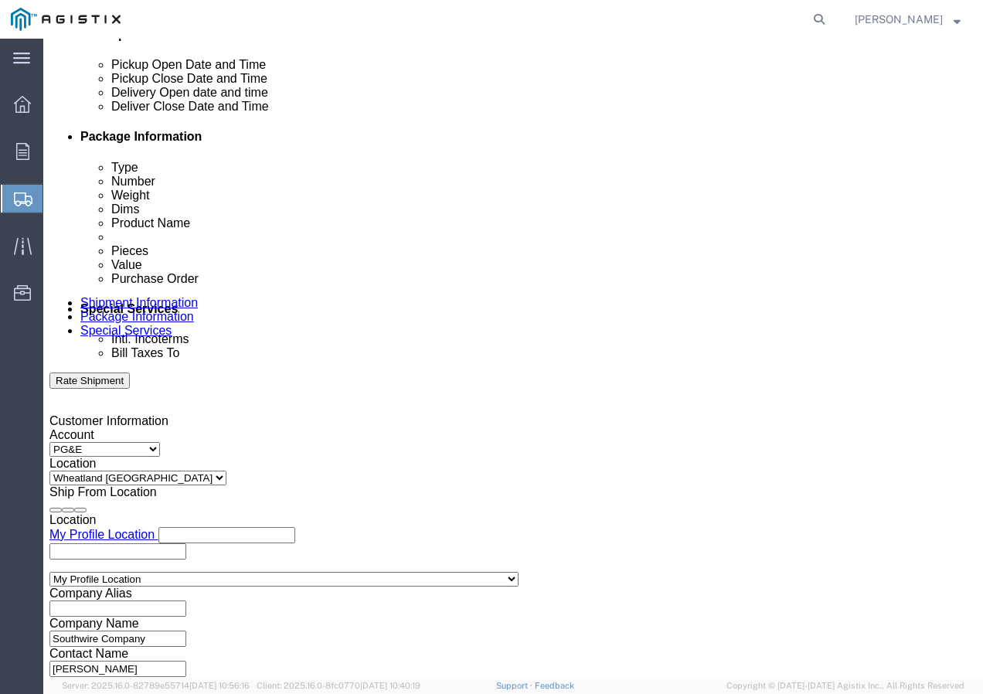
click div
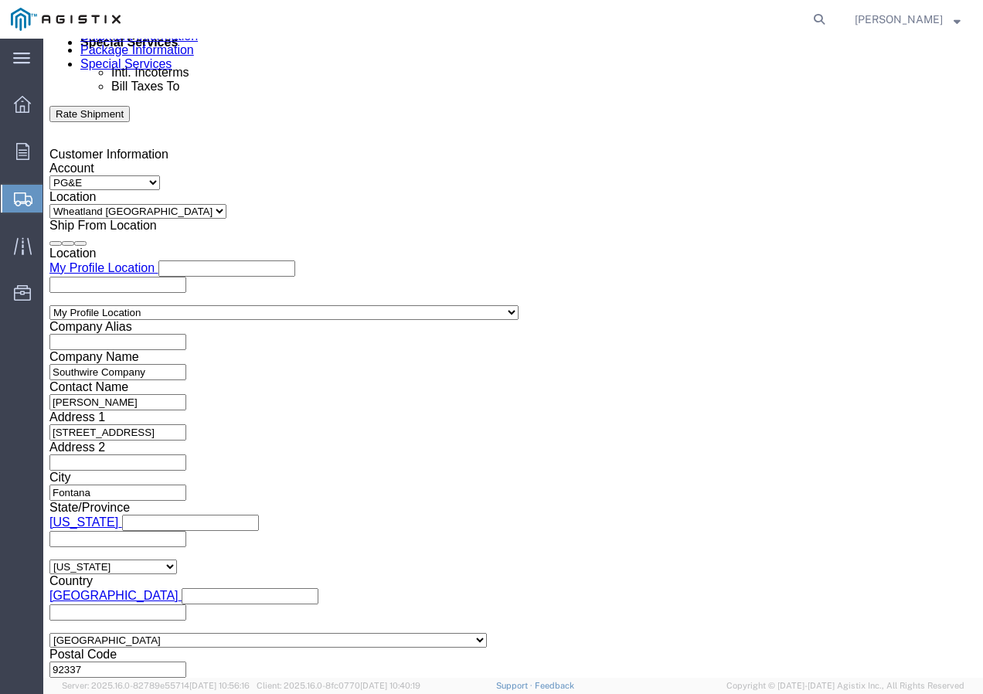
click button "Apply"
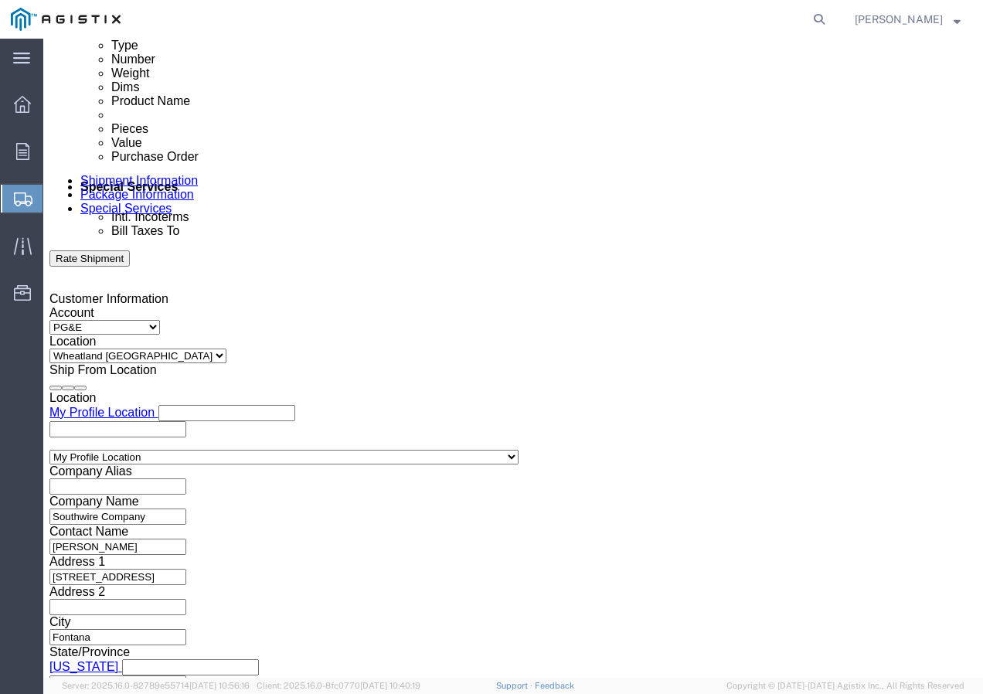
scroll to position [797, 0]
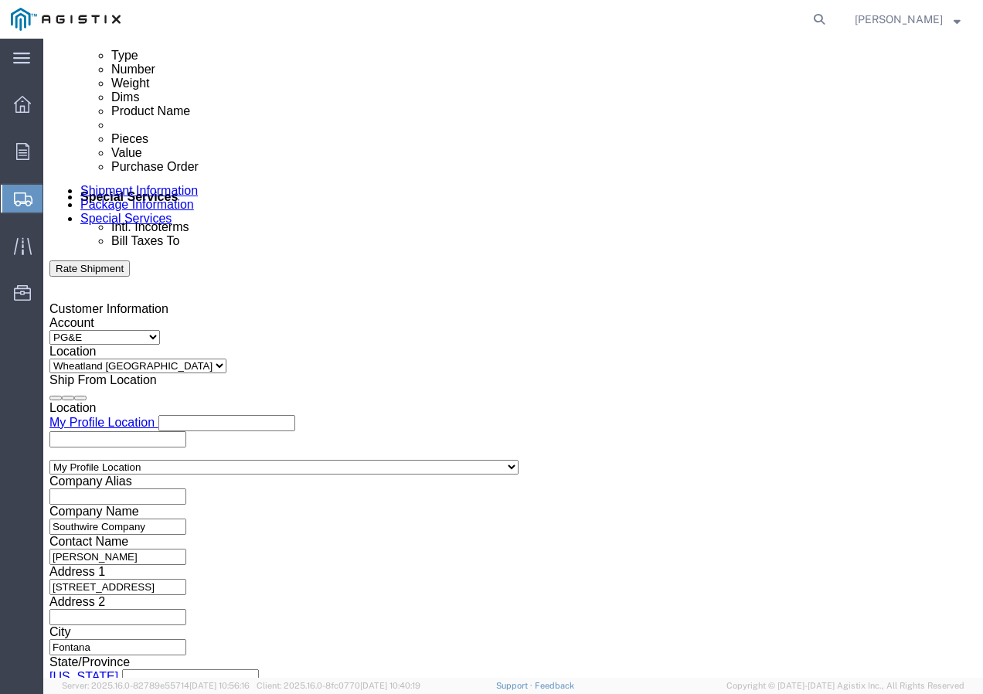
click div
click button "Apply"
click input "text"
paste input "3501405771"
type input "3501405771"
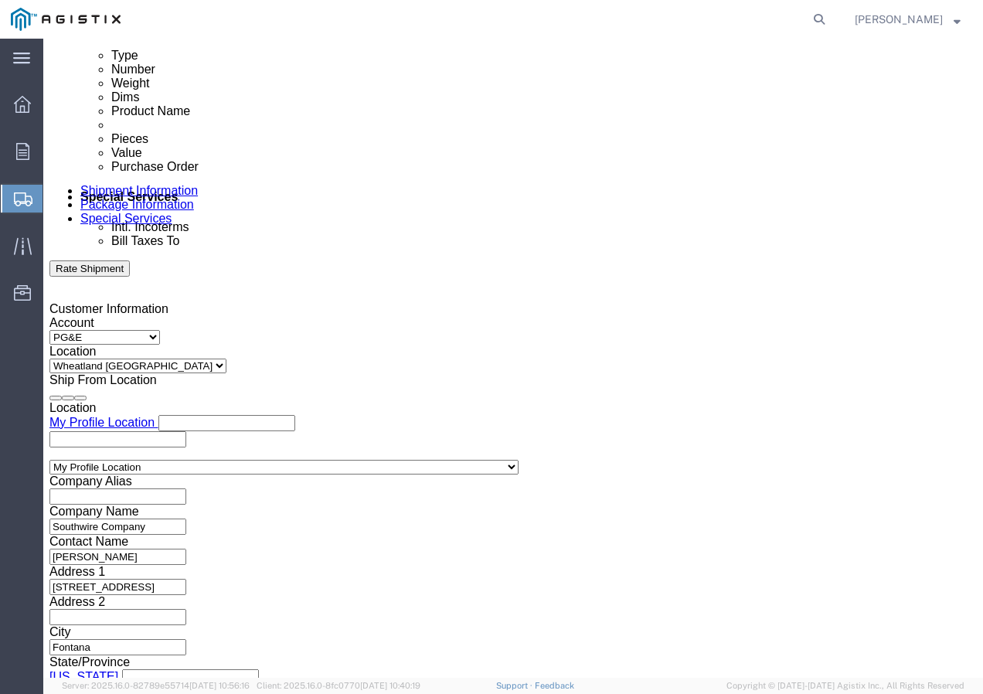
click select "Select Account Type Activity ID Airline Appointment Number ASN Batch Request # …"
select select "SHIPMENTIDNUM"
click select "Select Account Type Activity ID Airline Appointment Number ASN Batch Request # …"
click div "Delivery by Date Delivery Start Date Delivery Start Time Deliver Open Date and …"
click input "text"
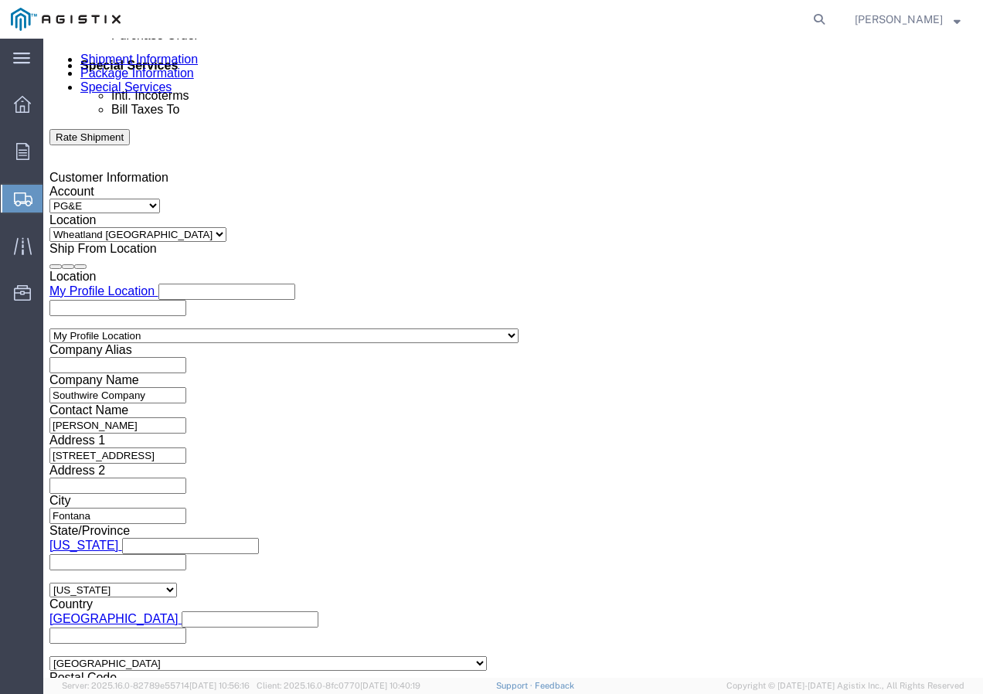
scroll to position [951, 0]
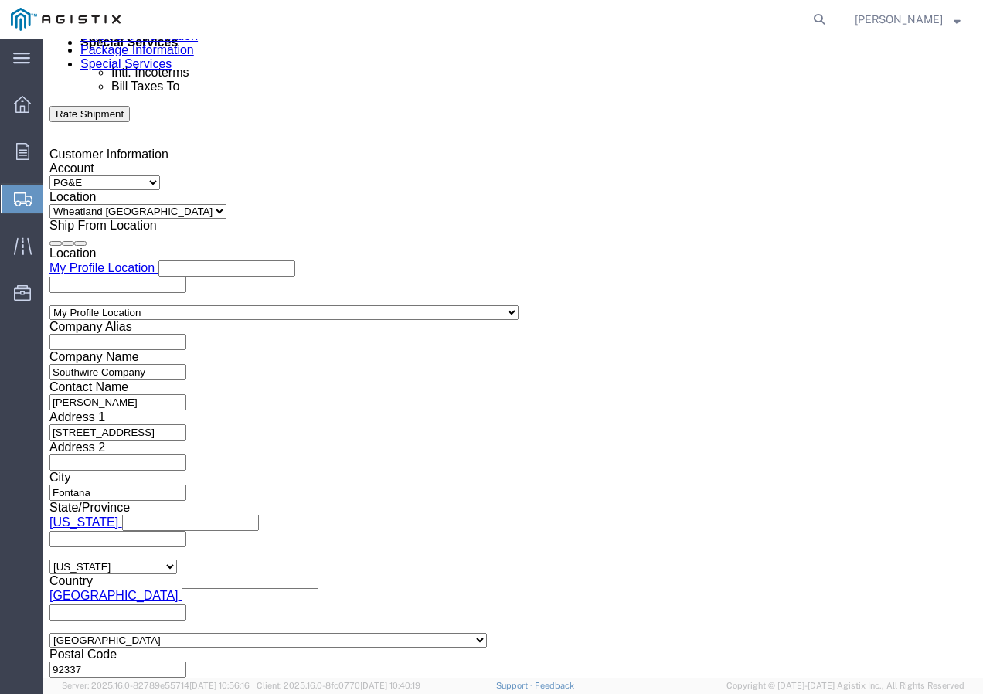
type input "7425302"
click select "Select Air Less than Truckload Multi-Leg Ocean Freight Rail Small Parcel Truckl…"
select select "TL"
click select "Select Air Less than Truckload Multi-Leg Ocean Freight Rail Small Parcel Truckl…"
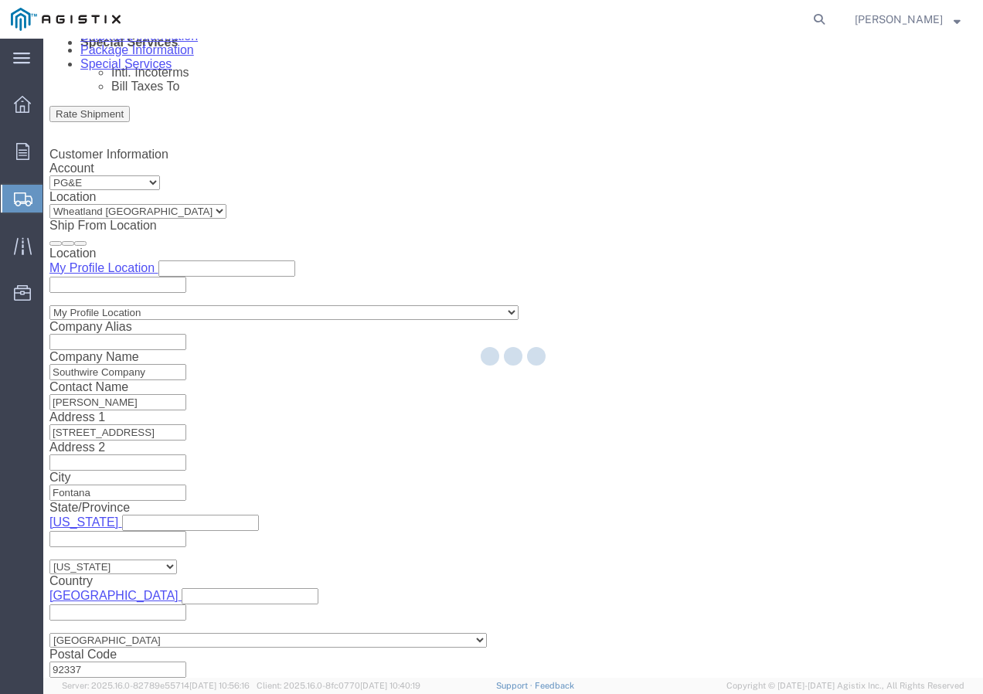
select select
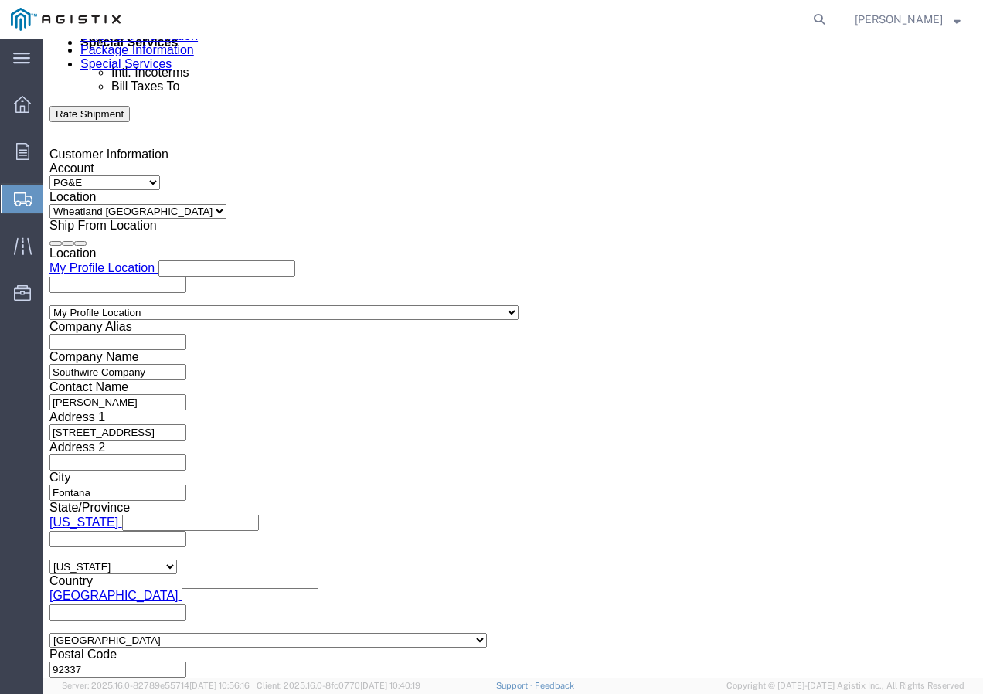
drag, startPoint x: 130, startPoint y: 532, endPoint x: 87, endPoint y: 494, distance: 58.0
click select "Select 1-Ton (PSS) 10 Wheel 10 Yard Dump Truck 20 Yard Dump Truck Bobtail Botto…"
select select "FLBD"
click select "Select 1-Ton (PSS) 10 Wheel 10 Yard Dump Truck 20 Yard Dump Truck Bobtail Botto…"
click button "Continue"
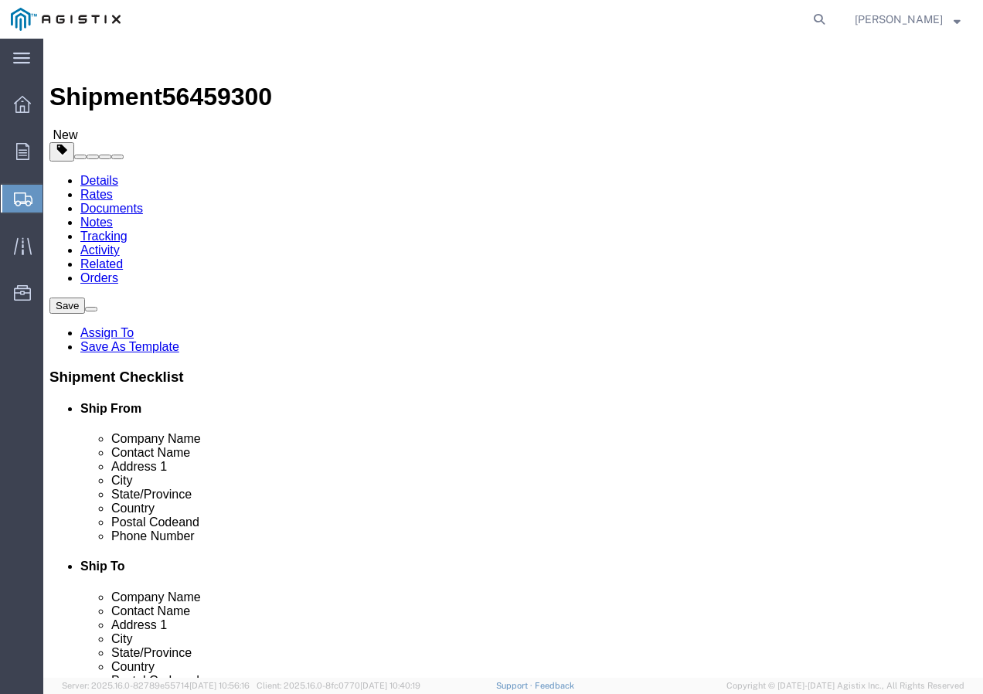
click select "Select Bulk Bundle(s) Cardboard Box(es) Carton(s) Crate(s) Drum(s) (Fiberboard)…"
select select "YRPK"
click select "Select Bulk Bundle(s) Cardboard Box(es) Carton(s) Crate(s) Drum(s) (Fiberboard)…"
click input "text"
type input "50"
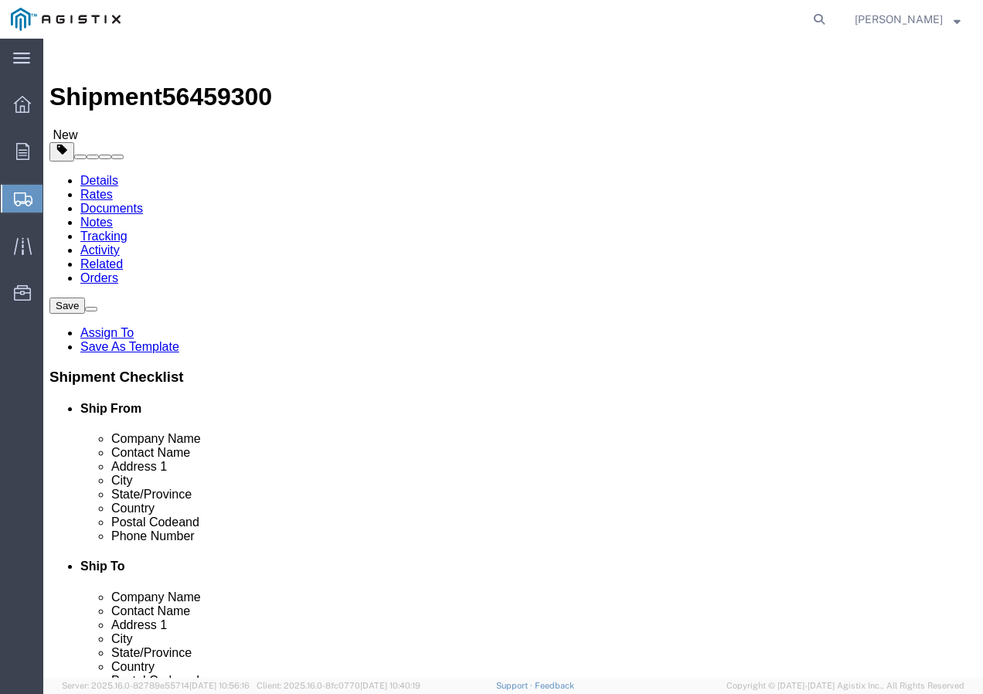
type input "50"
drag, startPoint x: 178, startPoint y: 384, endPoint x: 145, endPoint y: 384, distance: 32.4
click input "0.00"
type input "16000"
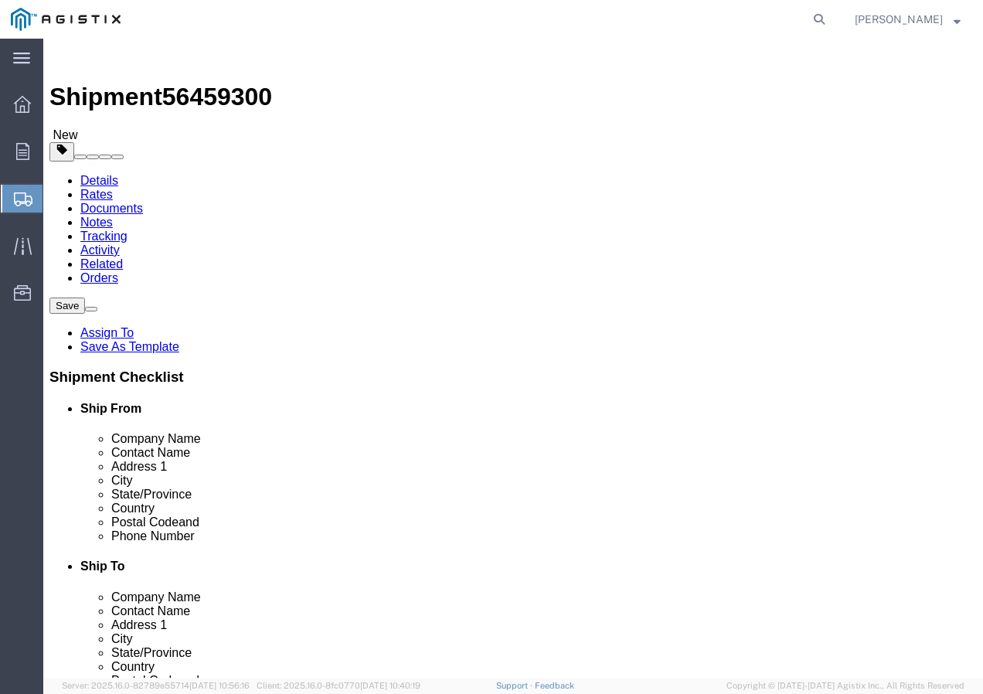
click link "Add Content"
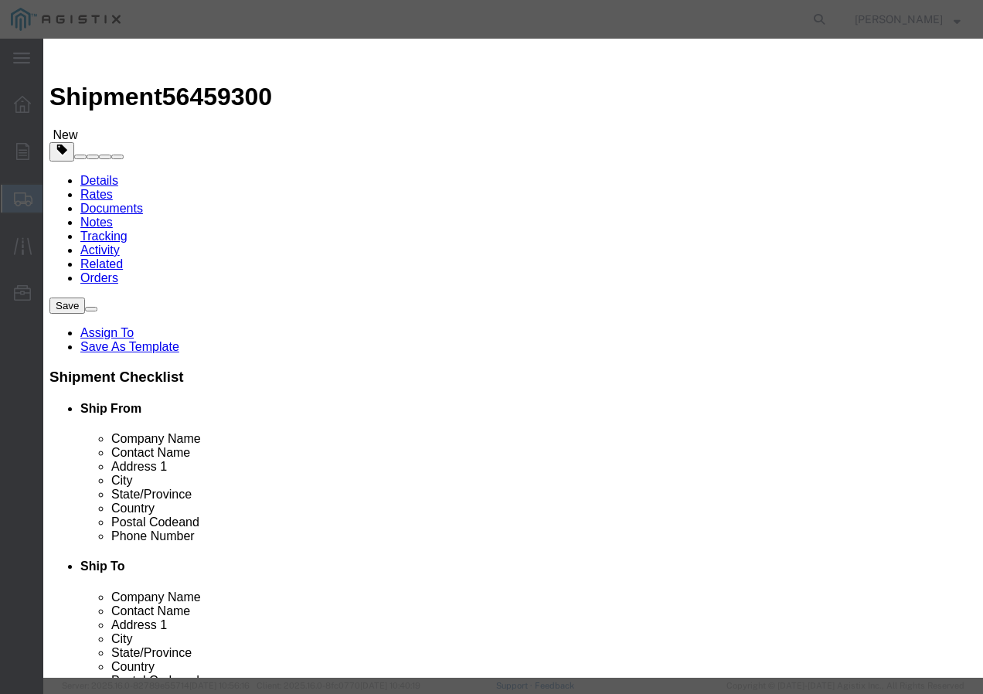
click input "text"
paste input "SSCC 2/0-19 CU THHN BK 600V 2000R"
type input "SSCC 2/0-19 CU THHN BK 600V 2000R"
click input "0"
type input "17"
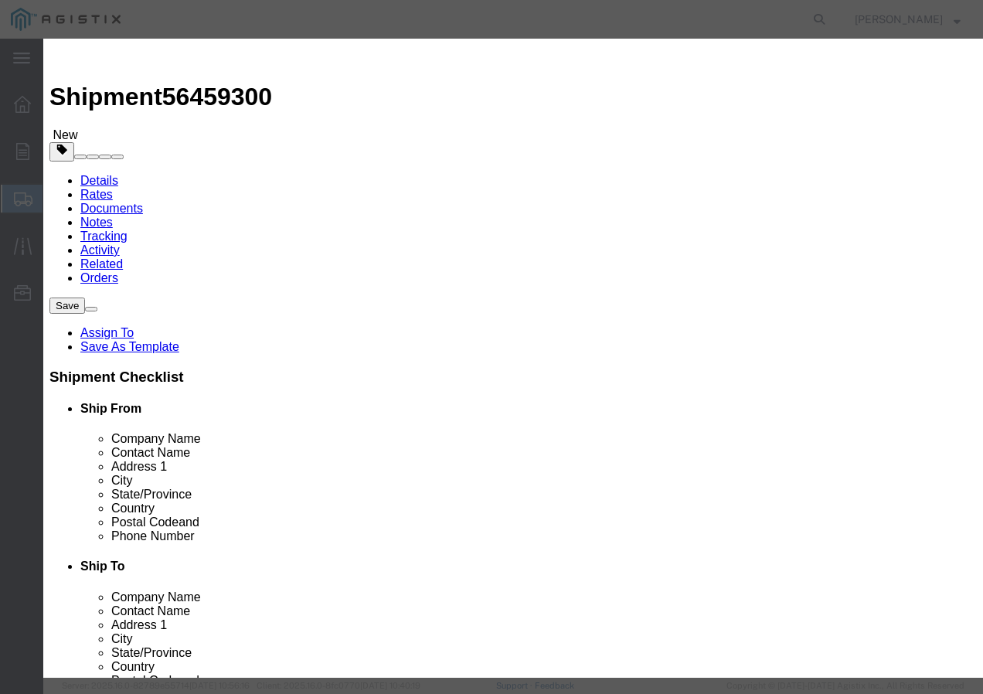
click input "text"
type input "1"
click select "Select 50 55 60 65 70 85 92.5 100 125 175 250 300 400"
select select "100"
click select "Select 50 55 60 65 70 85 92.5 100 125 175 250 300 400"
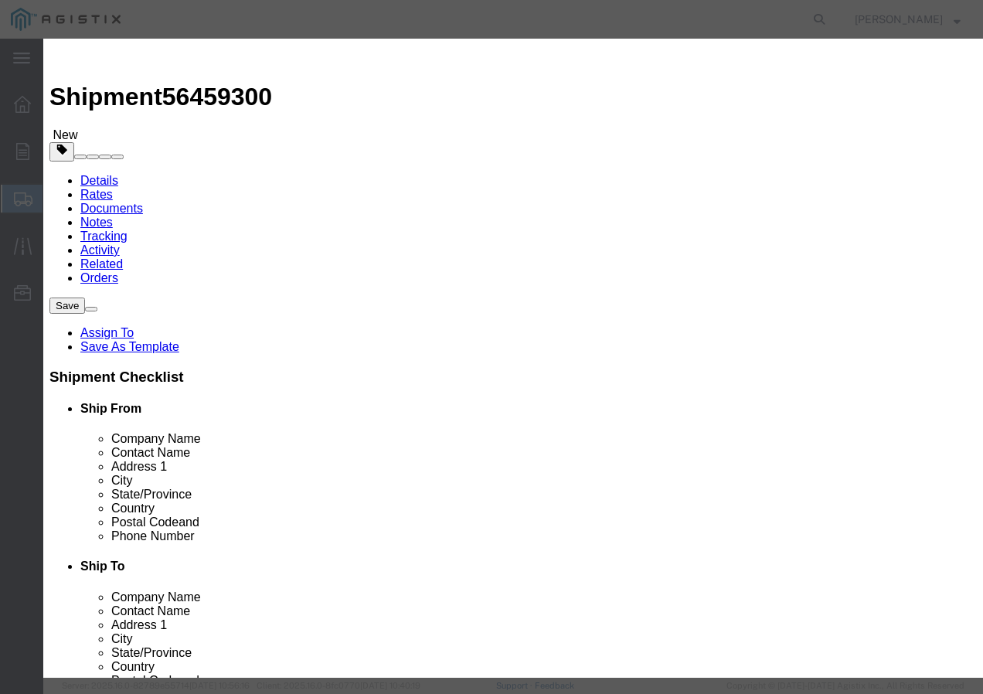
click button "Save & Close"
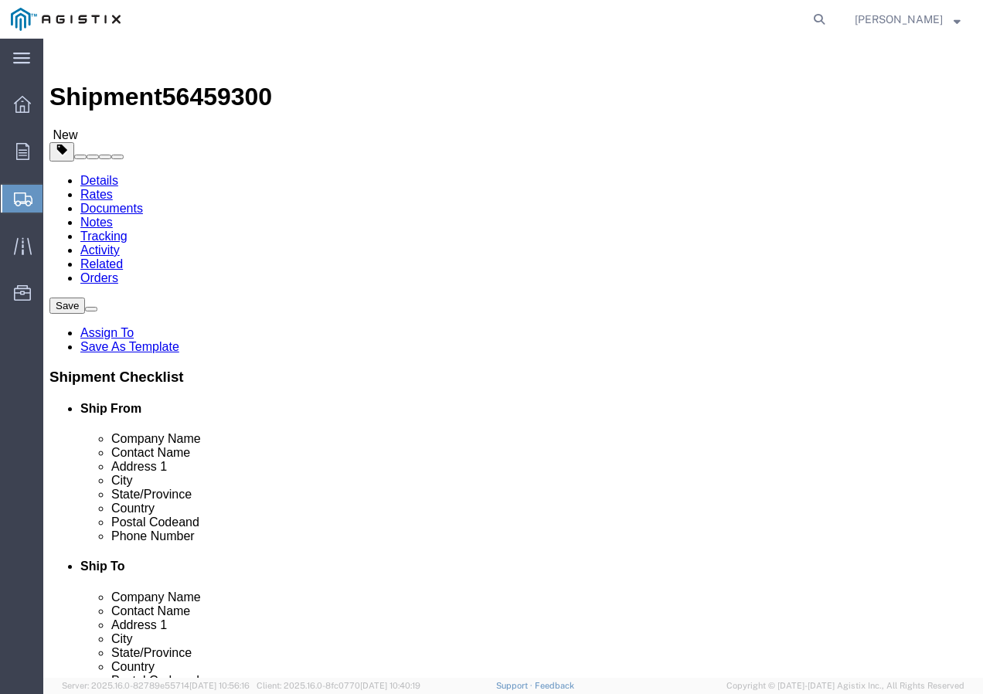
click input "1"
type input "17"
click button "Rate Shipment"
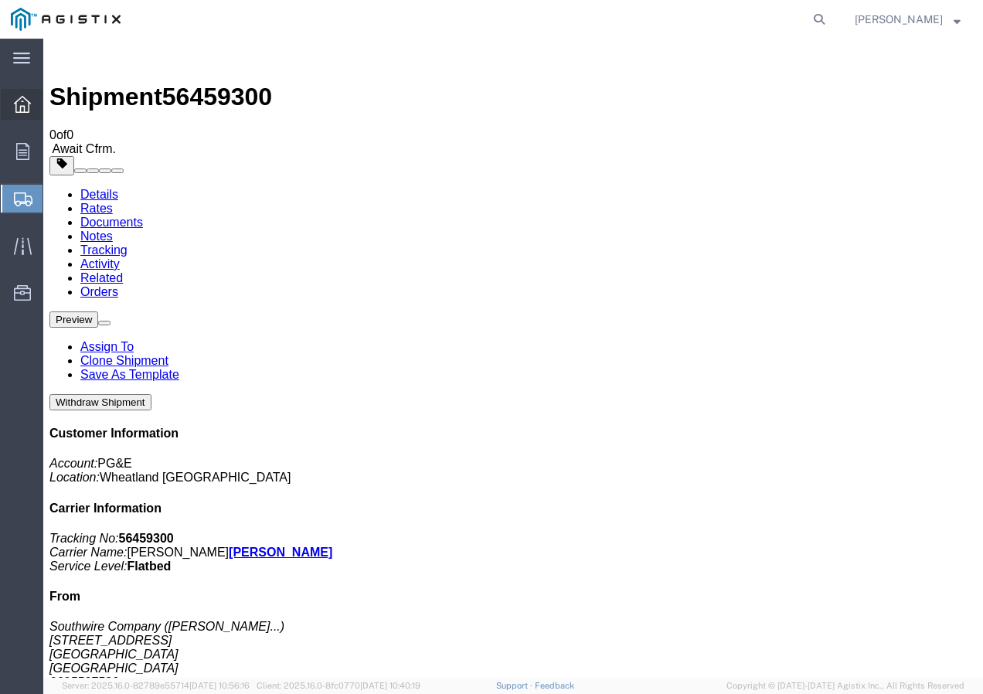
click at [16, 102] on icon at bounding box center [22, 104] width 17 height 17
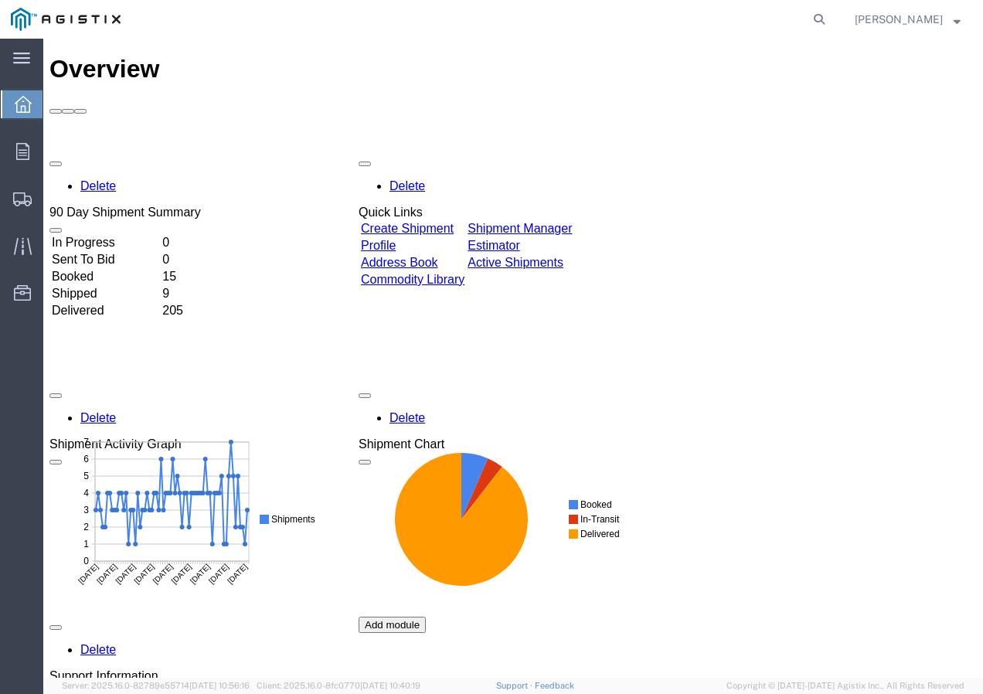
click at [423, 222] on link "Create Shipment" at bounding box center [407, 228] width 93 height 13
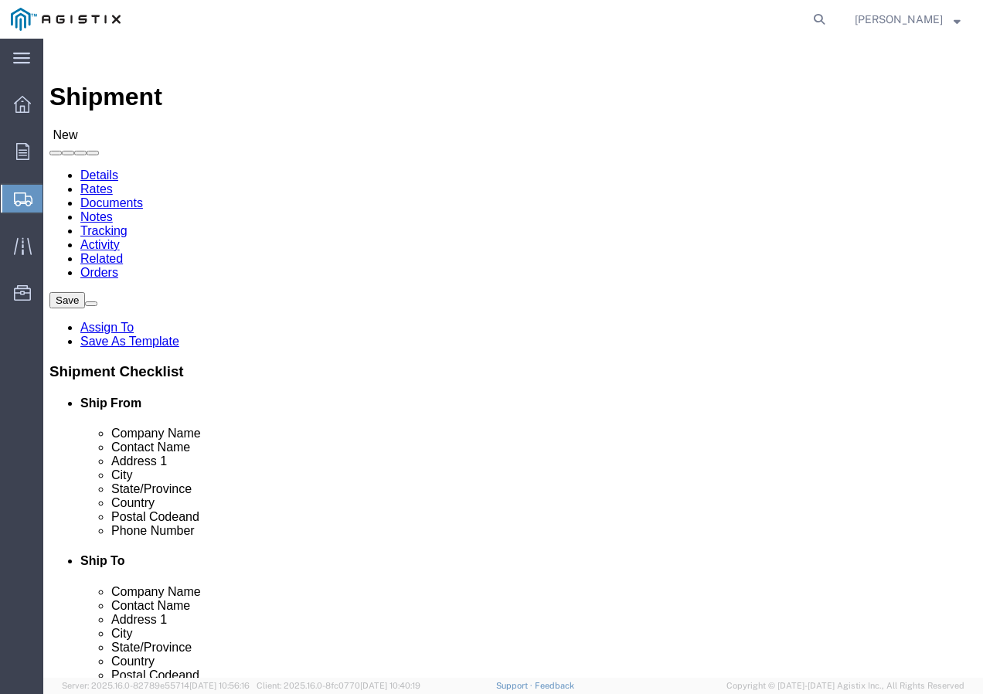
click select "Select PG&E Southwire Company"
select select "9596"
click select "Select PG&E Southwire Company"
select select "PURCHORD"
select select
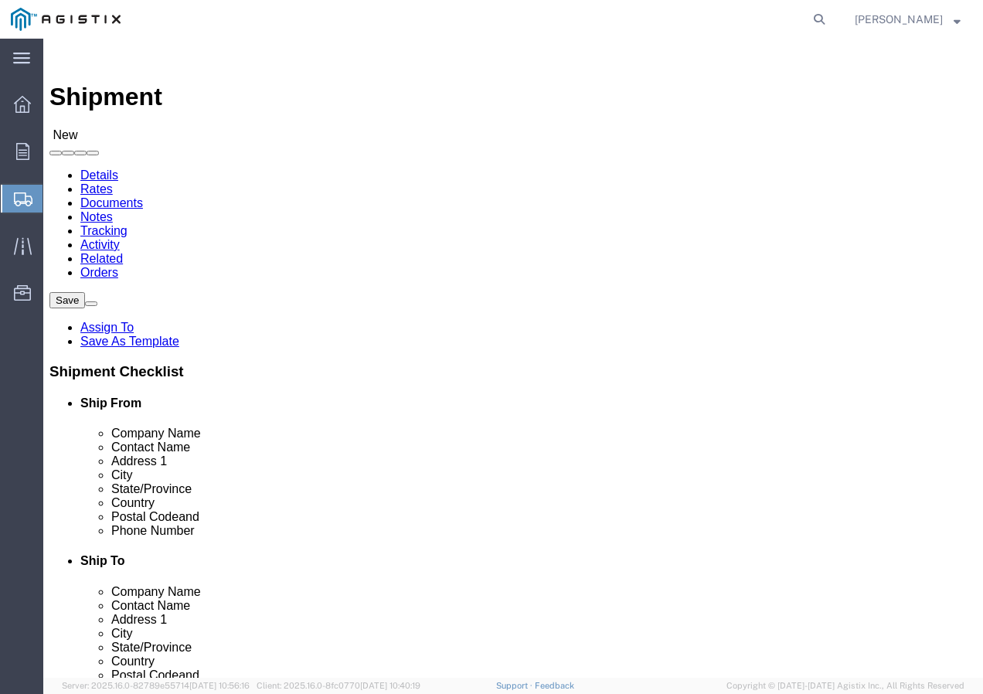
select select
drag, startPoint x: 246, startPoint y: 411, endPoint x: 252, endPoint y: 405, distance: 8.7
select select "MYPROFILE"
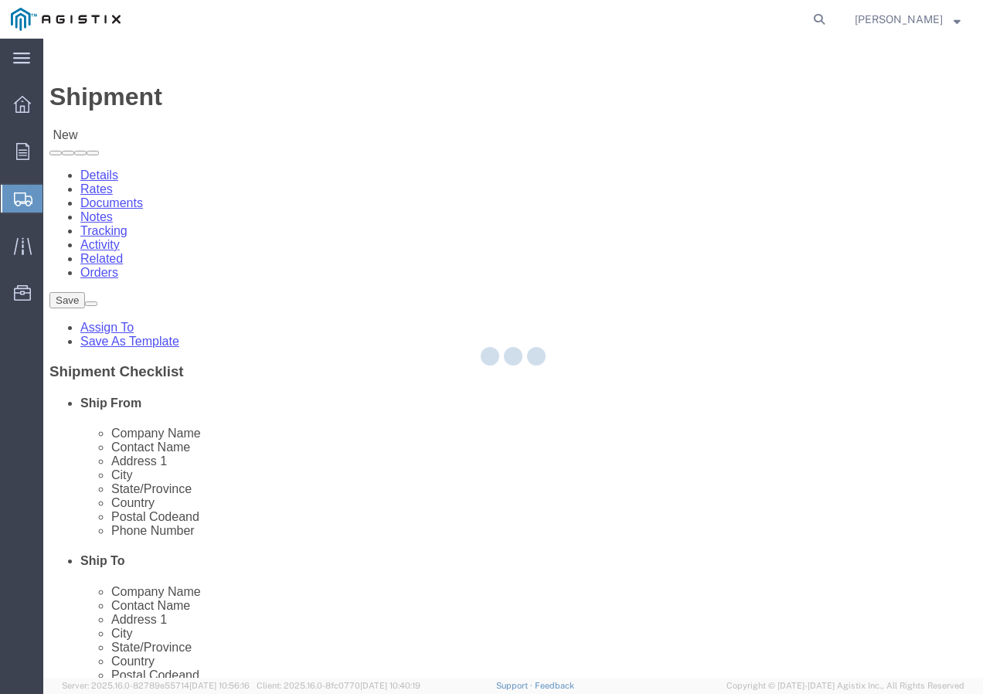
type input "92337"
type input "9095507586"
type input "[EMAIL_ADDRESS][DOMAIN_NAME]"
checkbox input "true"
select select "CA"
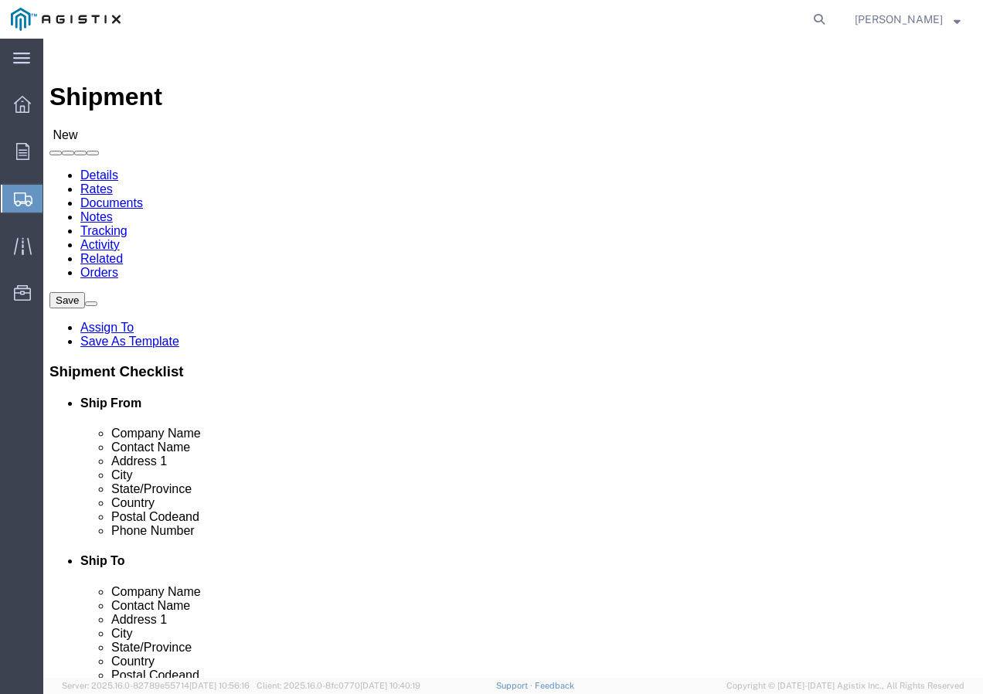
click select "Select All Others [GEOGRAPHIC_DATA] [GEOGRAPHIC_DATA] [GEOGRAPHIC_DATA] [GEOGRA…"
select select "19740"
click select "Select All Others [GEOGRAPHIC_DATA] [GEOGRAPHIC_DATA] [GEOGRAPHIC_DATA] [GEOGRA…"
click button
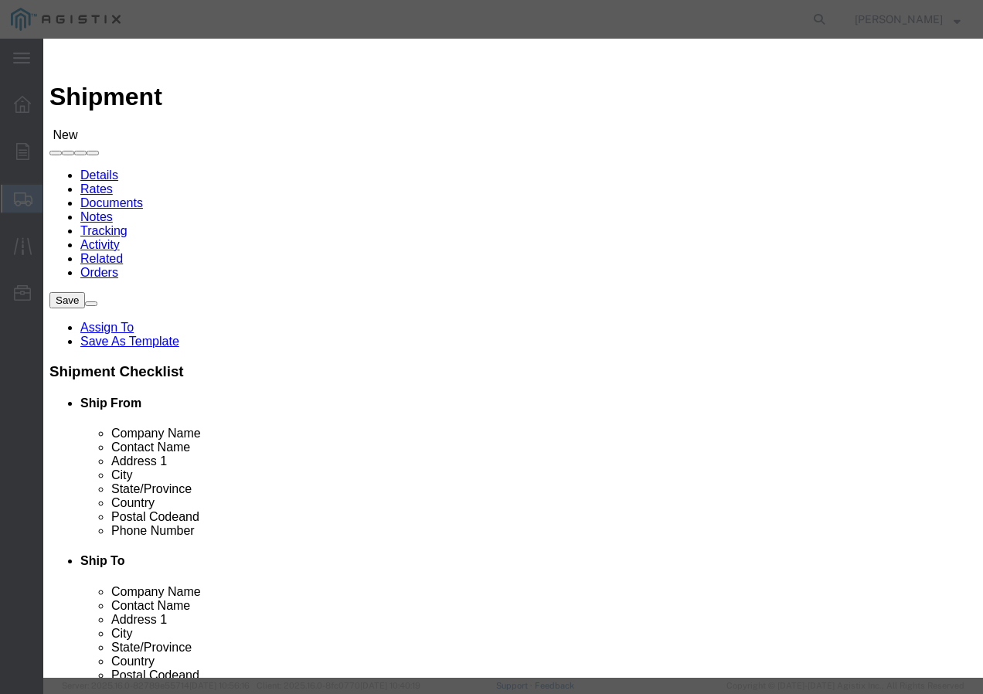
click select "Search by Address Book Name City Company Name Contact Name Country CustomerAlia…"
select select "city"
click select "Search by Address Book Name City Company Name Contact Name Country CustomerAlia…"
click input "text"
type input "FREMONT"
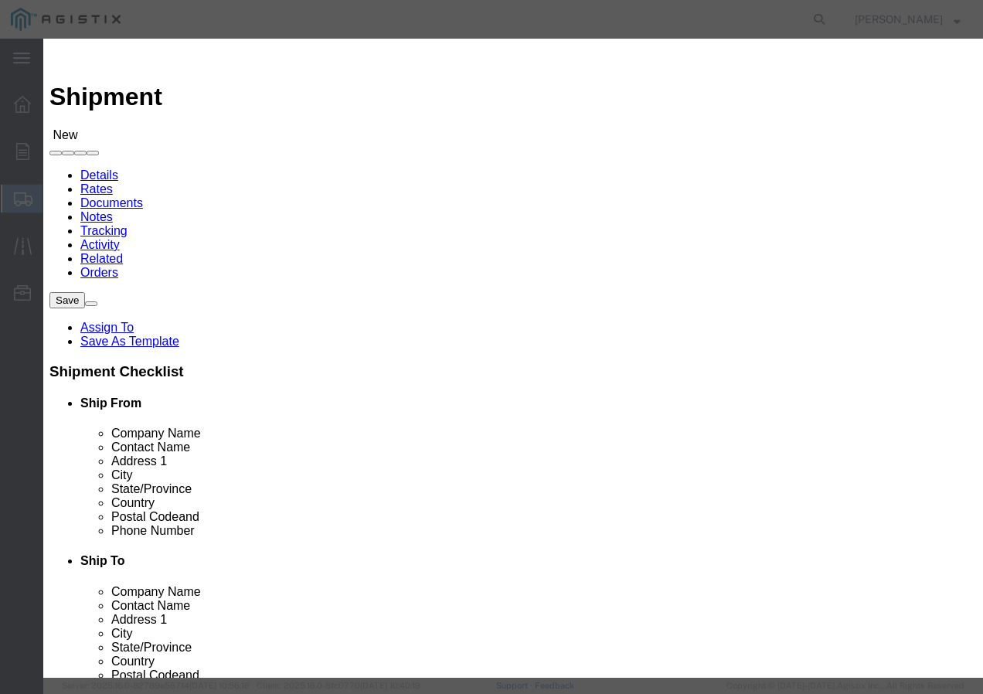
click icon "button"
click td "PG&E"
click button "Select"
type input "94538-3129"
select select "CA"
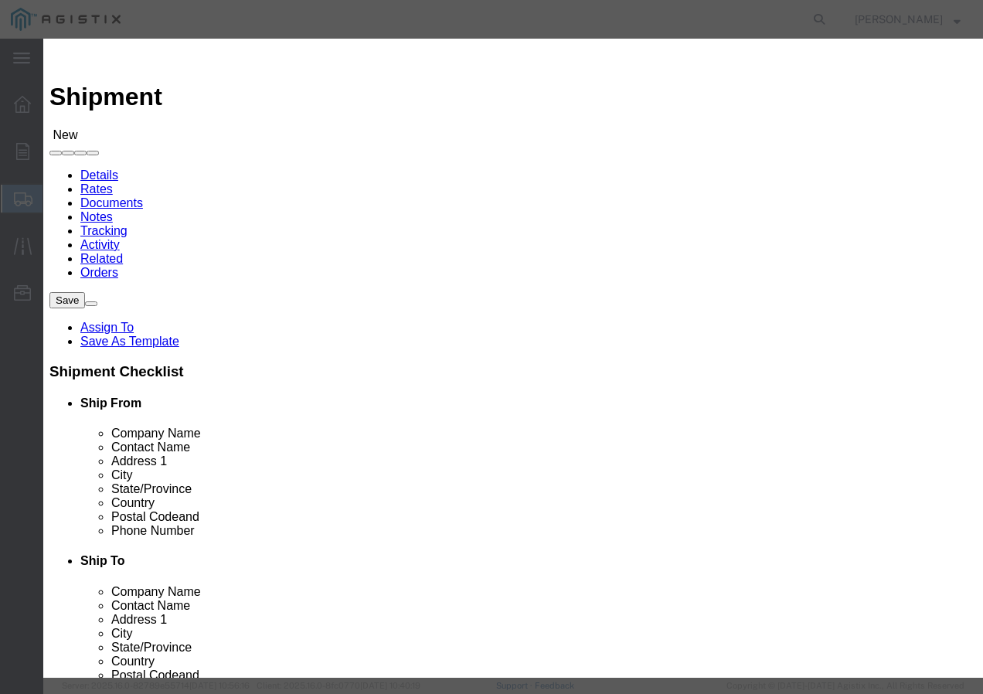
click button "Close"
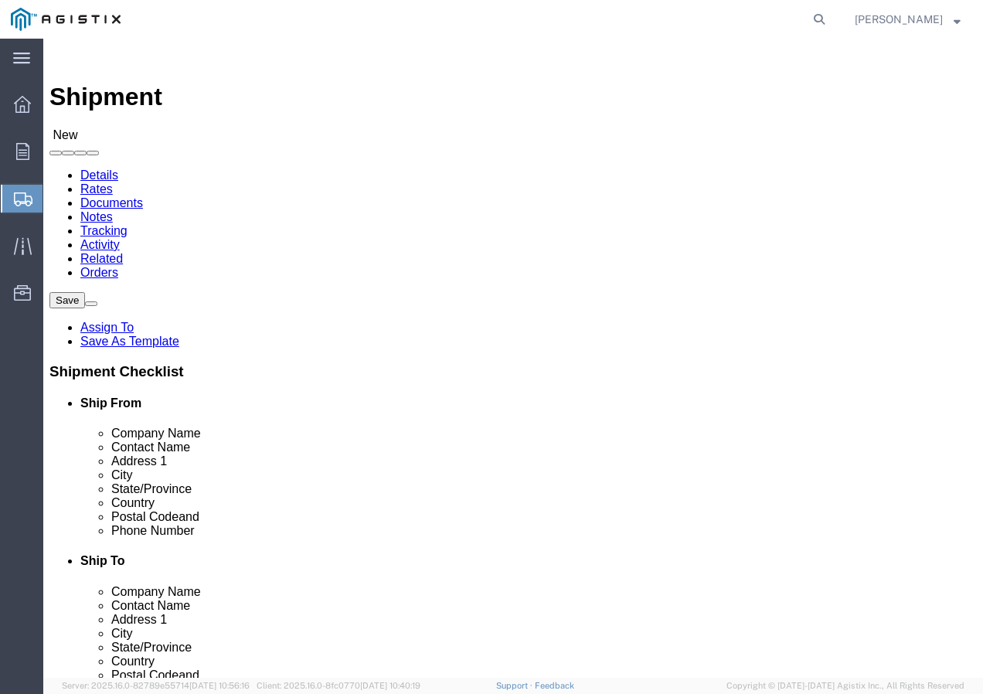
click input "text"
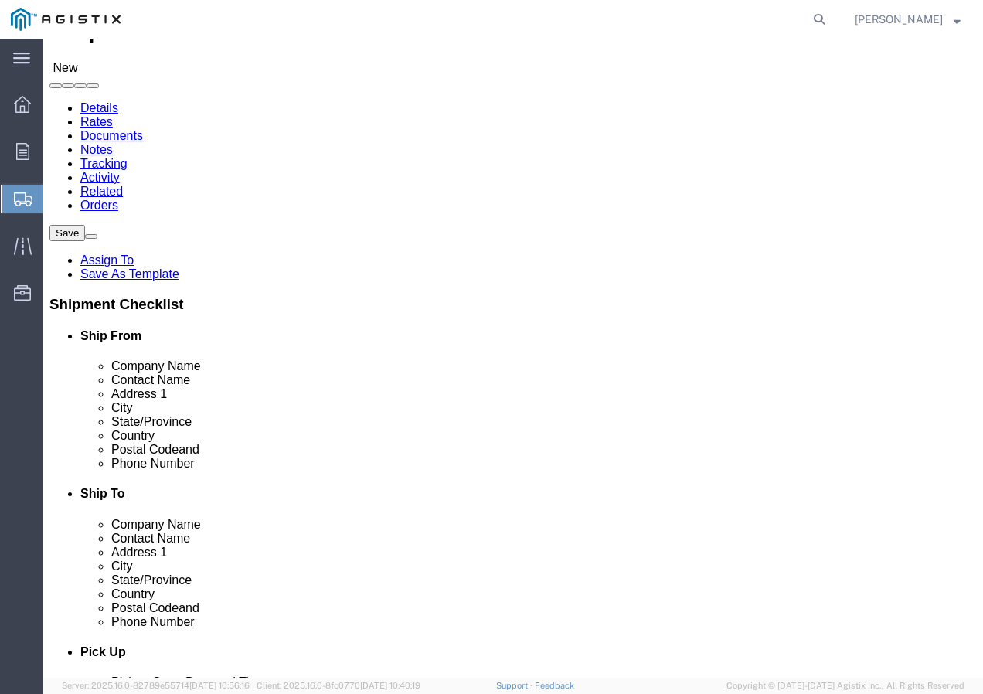
scroll to position [155, 0]
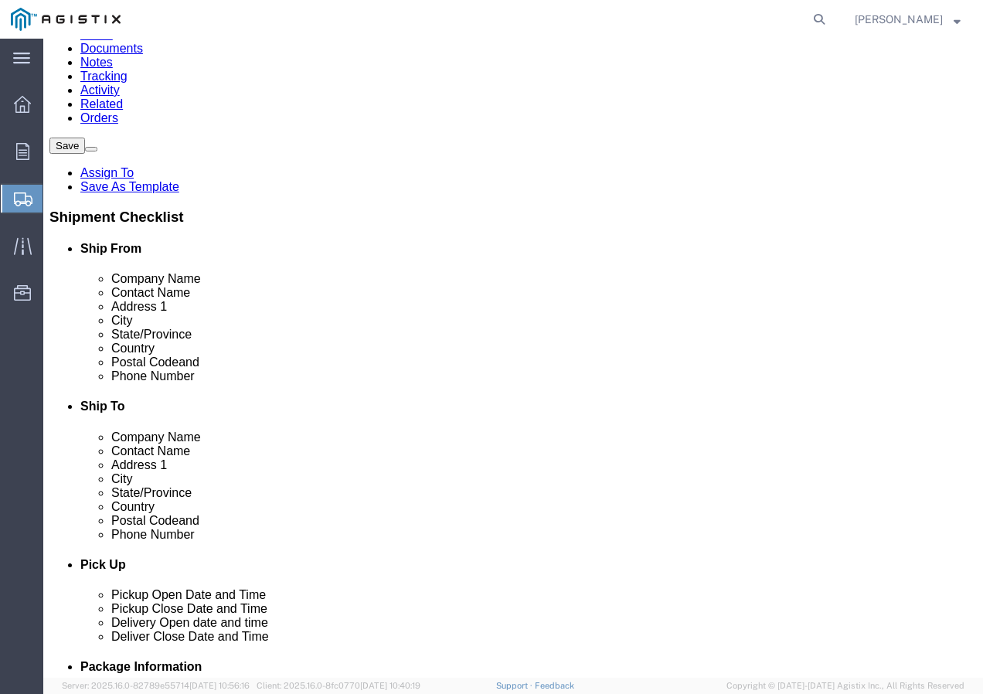
type input "Receiving Department"
click input "text"
paste input "5106519880"
type input "5106519880"
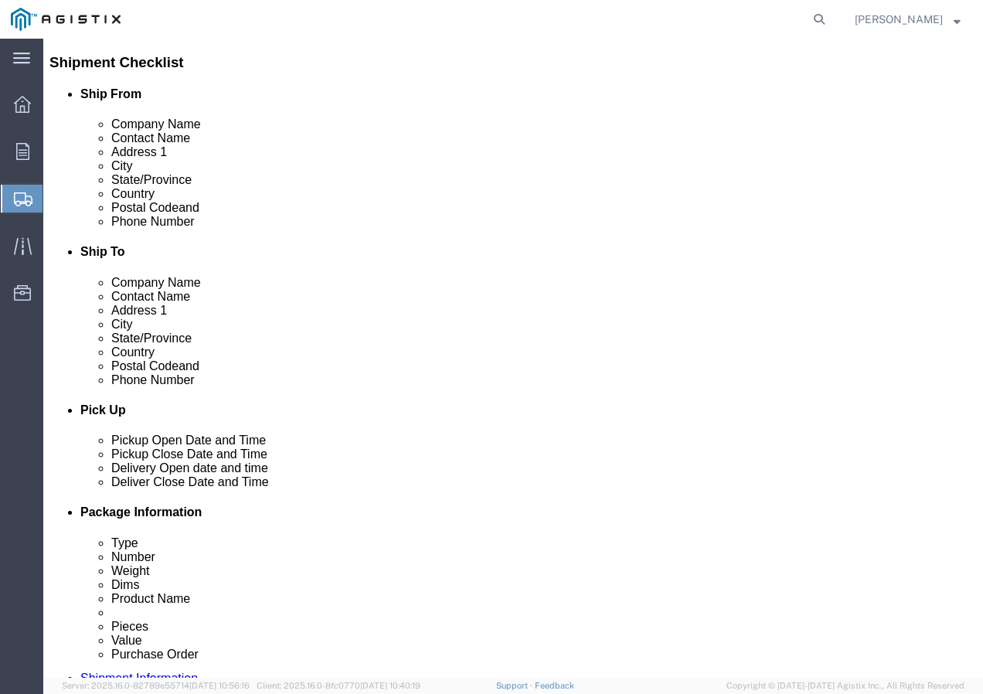
scroll to position [464, 0]
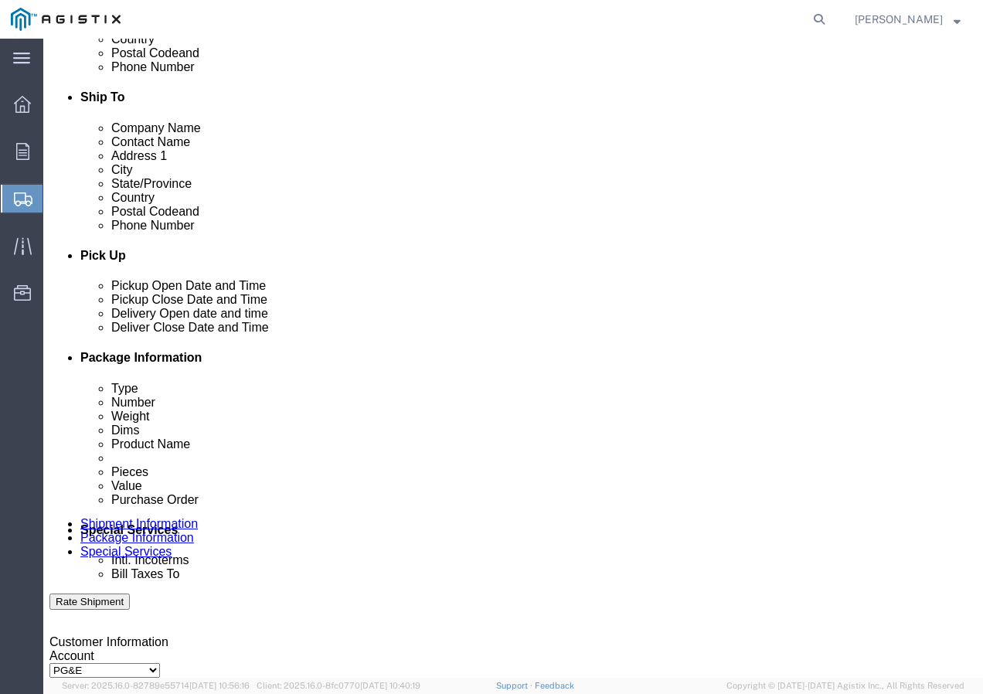
click div "[DATE] 12:00 PM"
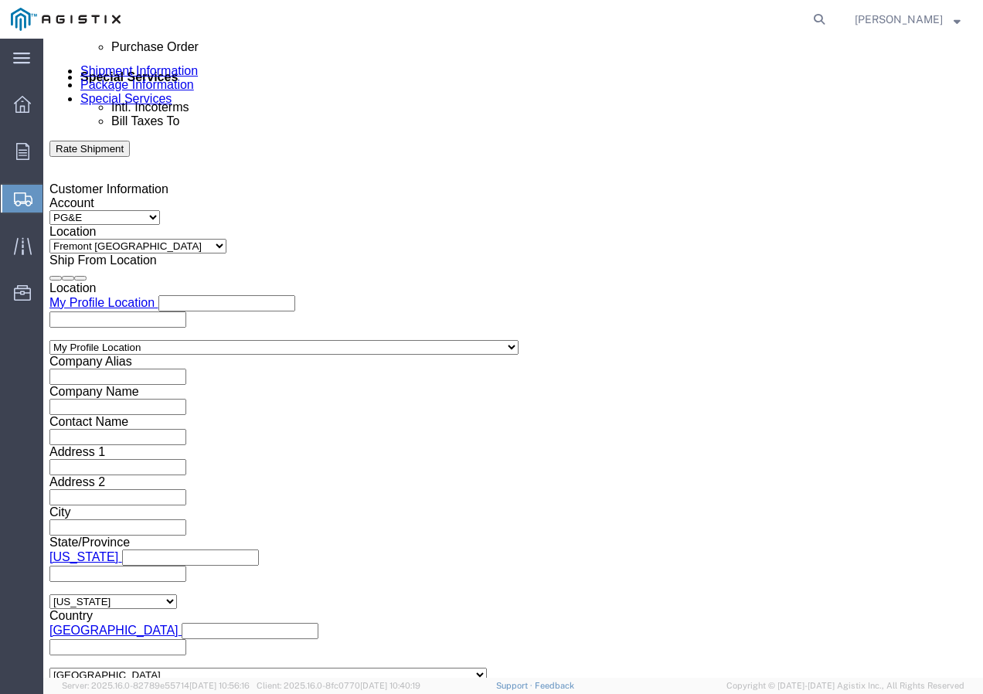
click input "12:00 PM"
type input "12:30 PM"
click button "Apply"
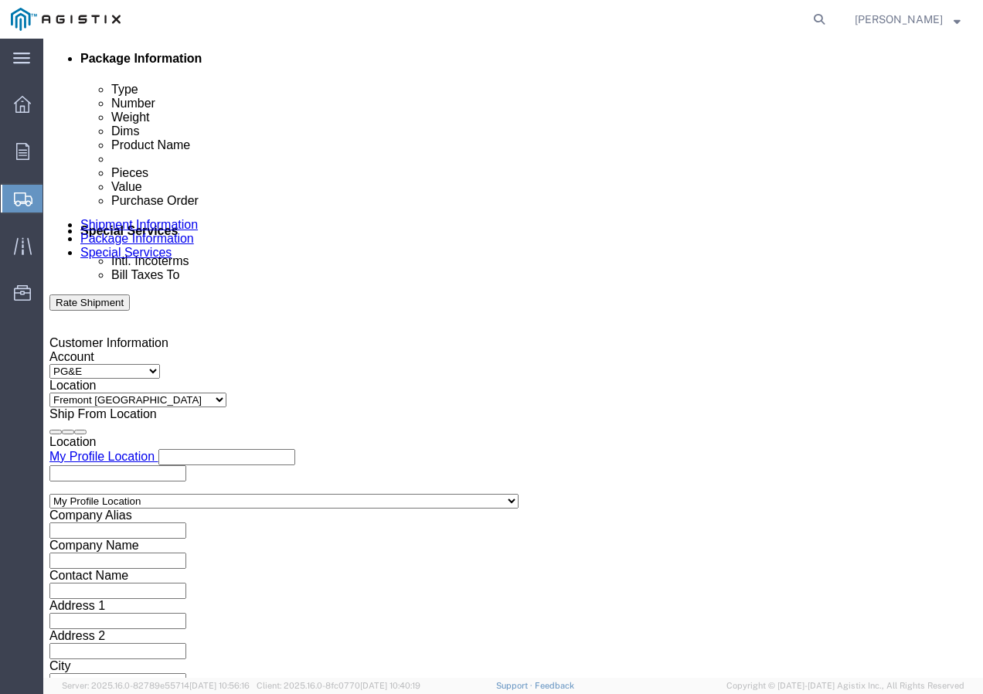
scroll to position [762, 0]
click div
click button "Apply"
click div
click button "Apply"
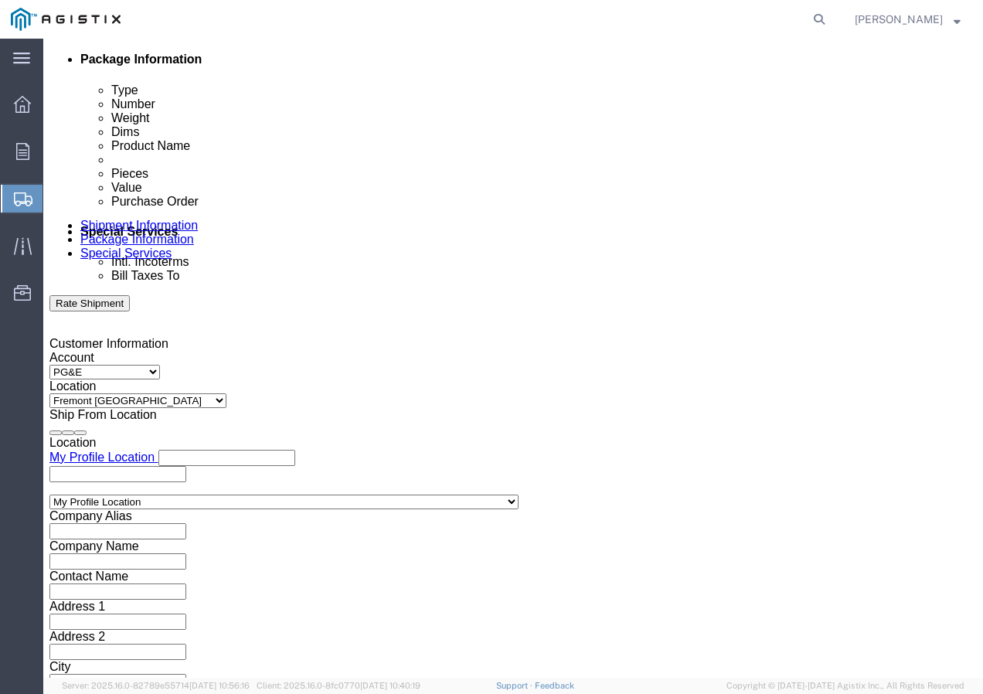
click input "text"
paste input "3501411747"
type input "3501411747"
click select "Select Account Type Activity ID Airline Appointment Number ASN Batch Request # …"
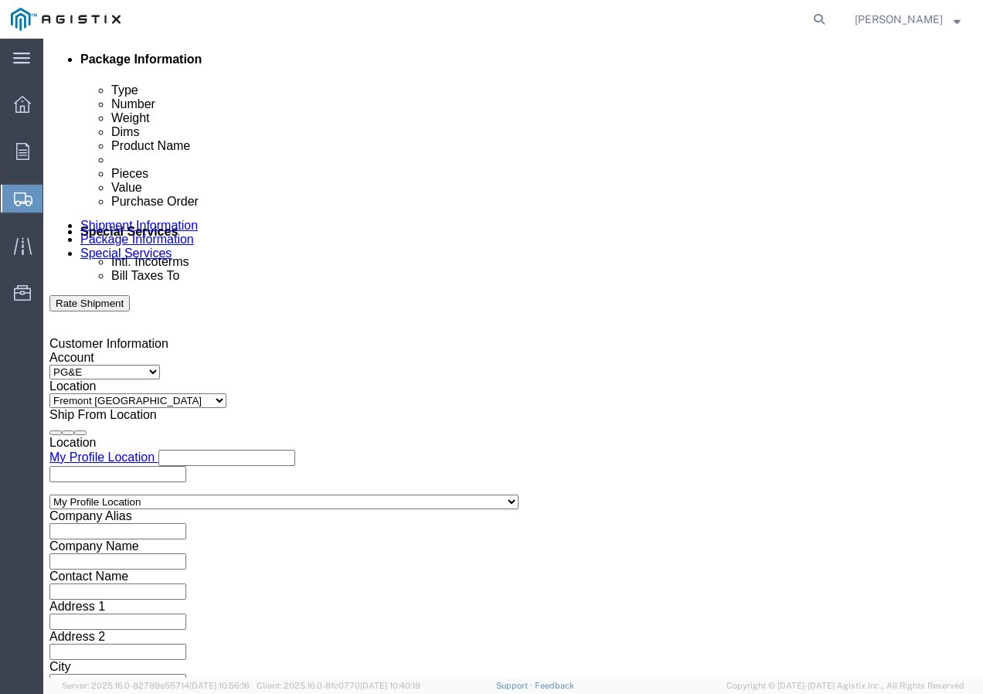
click select "Select Account Type Activity ID Airline Appointment Number ASN Batch Request # …"
select select "SHIPMENTIDNUM"
click select "Select Account Type Activity ID Airline Appointment Number ASN Batch Request # …"
click input "text"
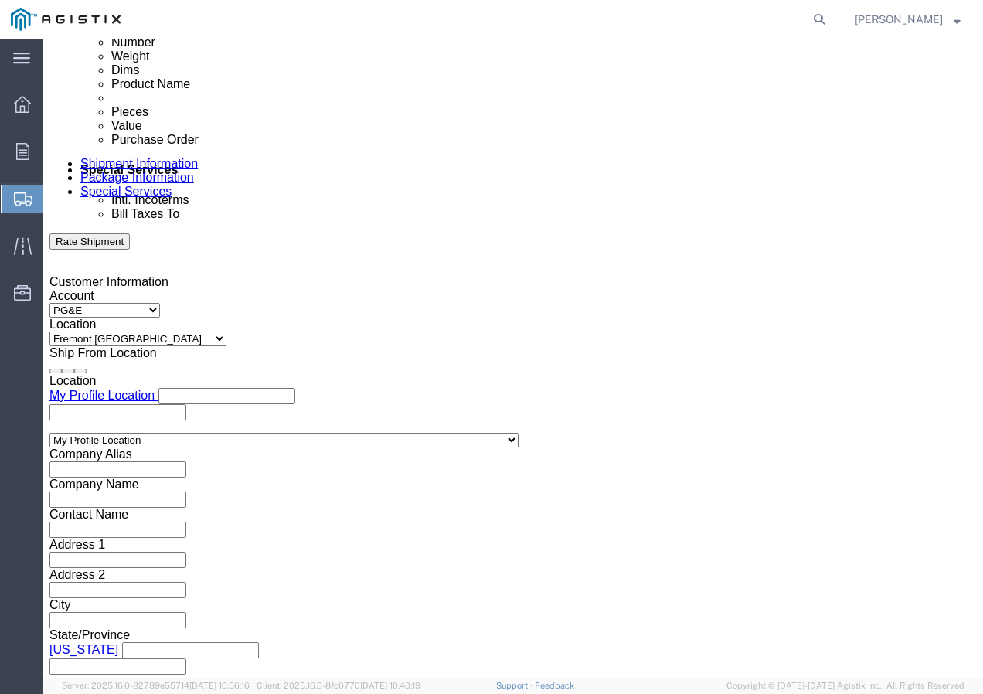
scroll to position [916, 0]
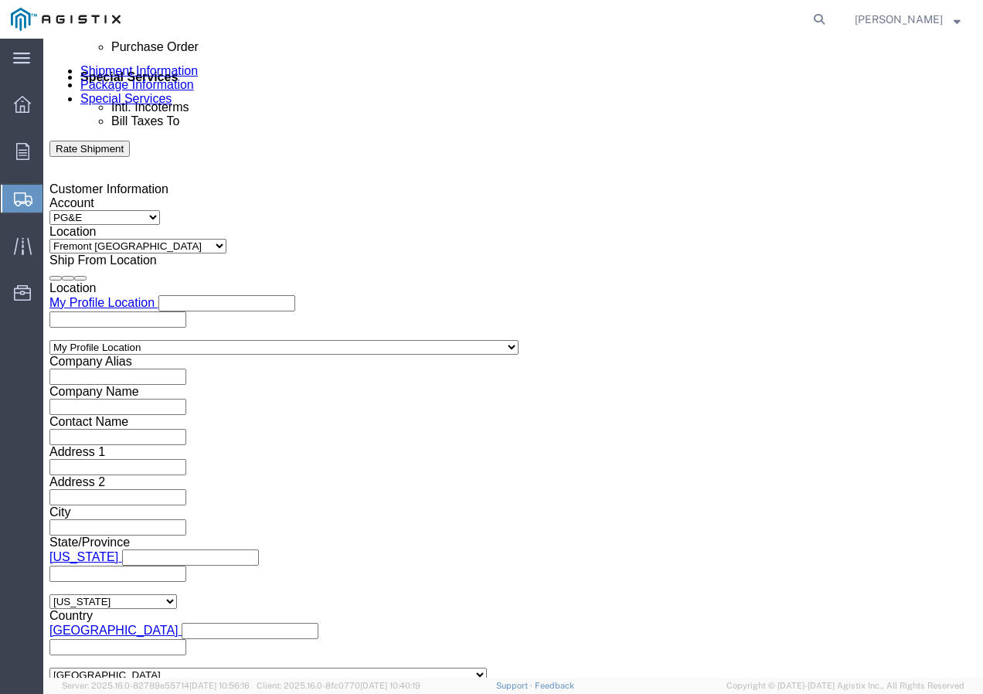
type input "7421712"
click select "Select Air Less than Truckload Multi-Leg Ocean Freight Rail Small Parcel Truckl…"
select select "TL"
click select "Select Air Less than Truckload Multi-Leg Ocean Freight Rail Small Parcel Truckl…"
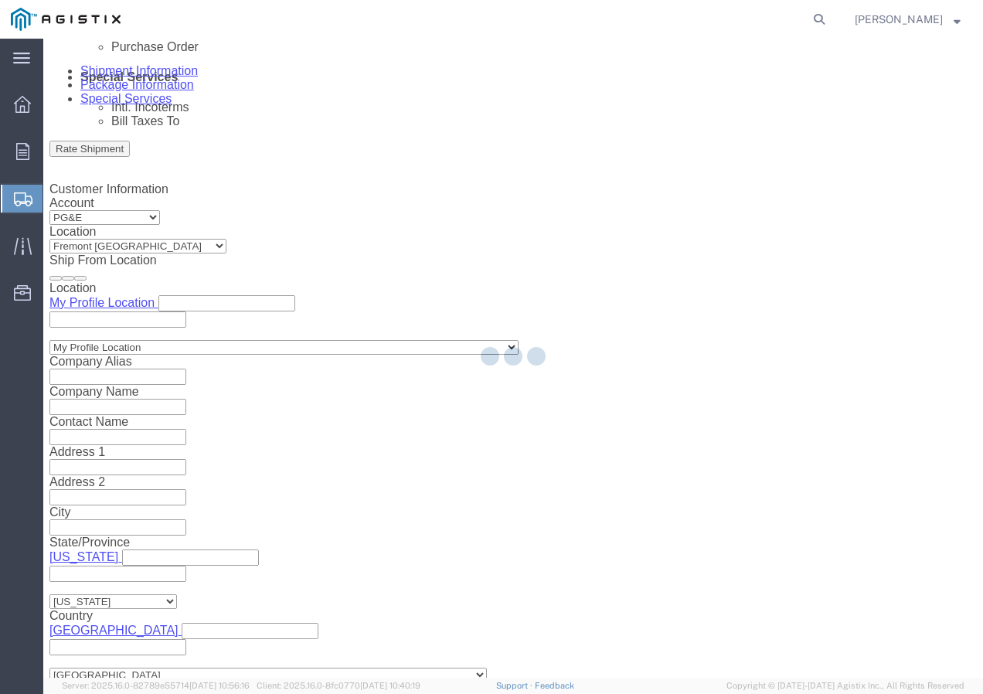
select select
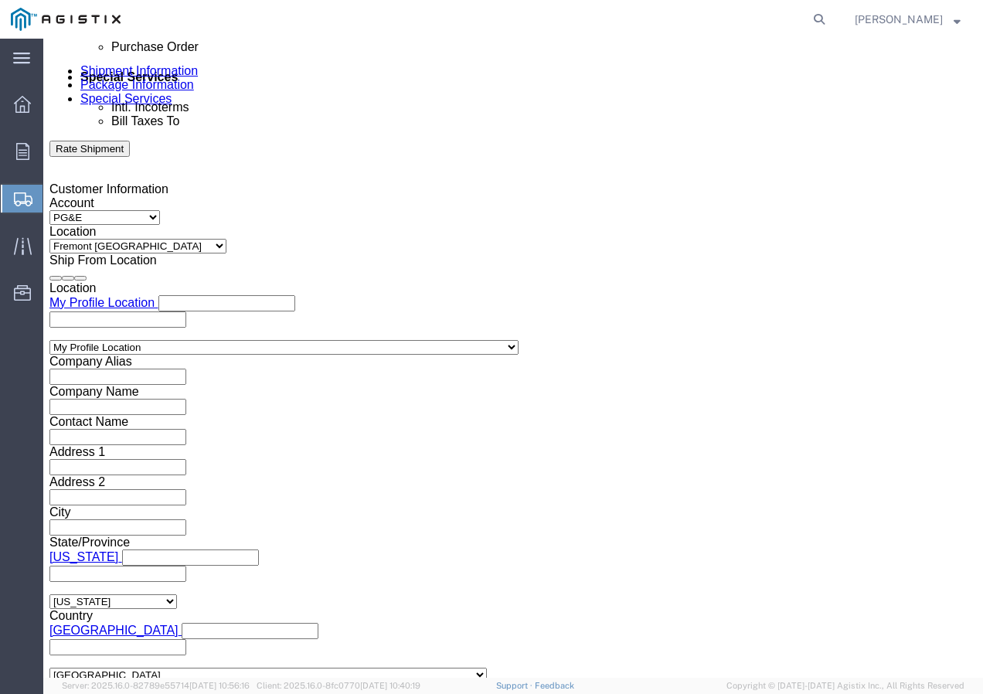
click select "Select 1-Ton (PSS) 10 Wheel 10 Yard Dump Truck 20 Yard Dump Truck Bobtail Botto…"
select select "FLBD"
click select "Select 1-Ton (PSS) 10 Wheel 10 Yard Dump Truck 20 Yard Dump Truck Bobtail Botto…"
click button "Continue"
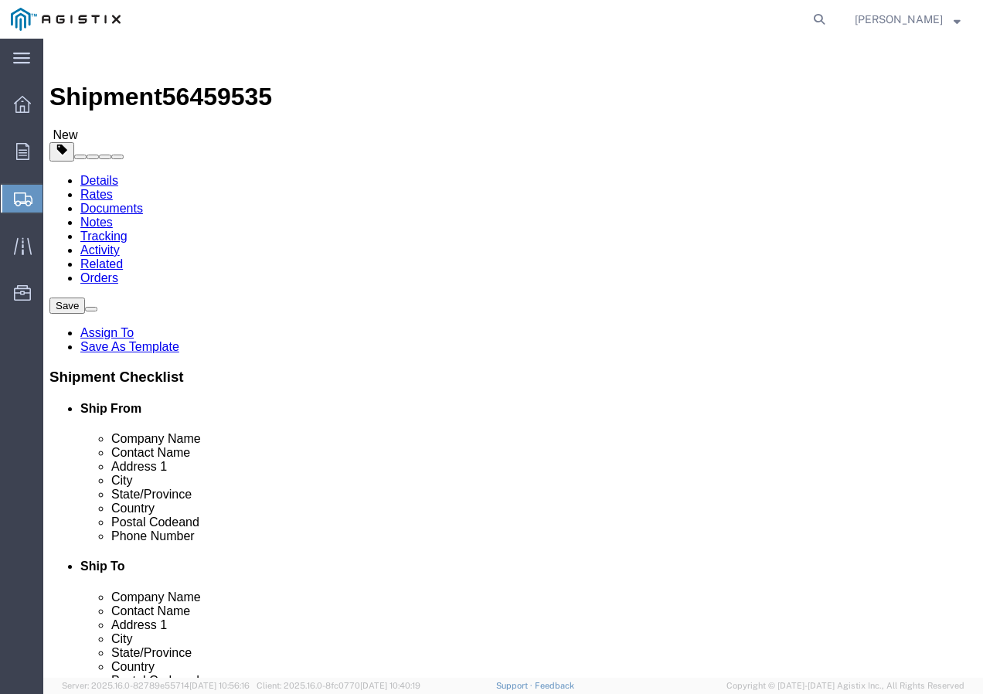
click select "Select Bulk Bundle(s) Cardboard Box(es) Carton(s) Crate(s) Drum(s) (Fiberboard)…"
select select "YRPK"
click select "Select Bulk Bundle(s) Cardboard Box(es) Carton(s) Crate(s) Drum(s) (Fiberboard)…"
click input "text"
type input "50"
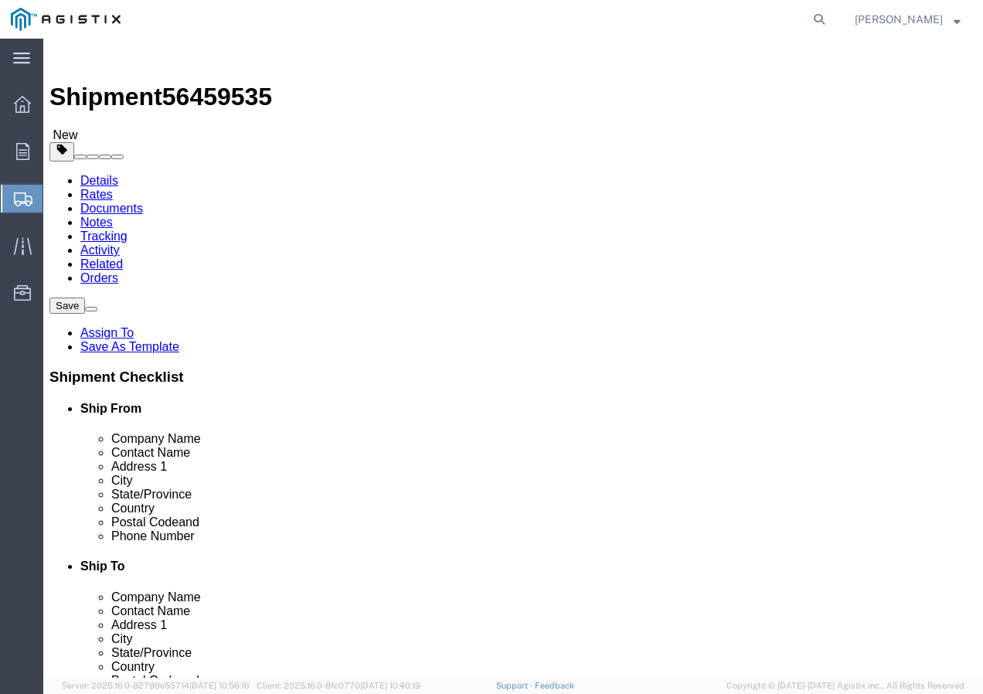
type input "50"
drag, startPoint x: 169, startPoint y: 388, endPoint x: 149, endPoint y: 387, distance: 20.1
click input "0.00"
type input "15000"
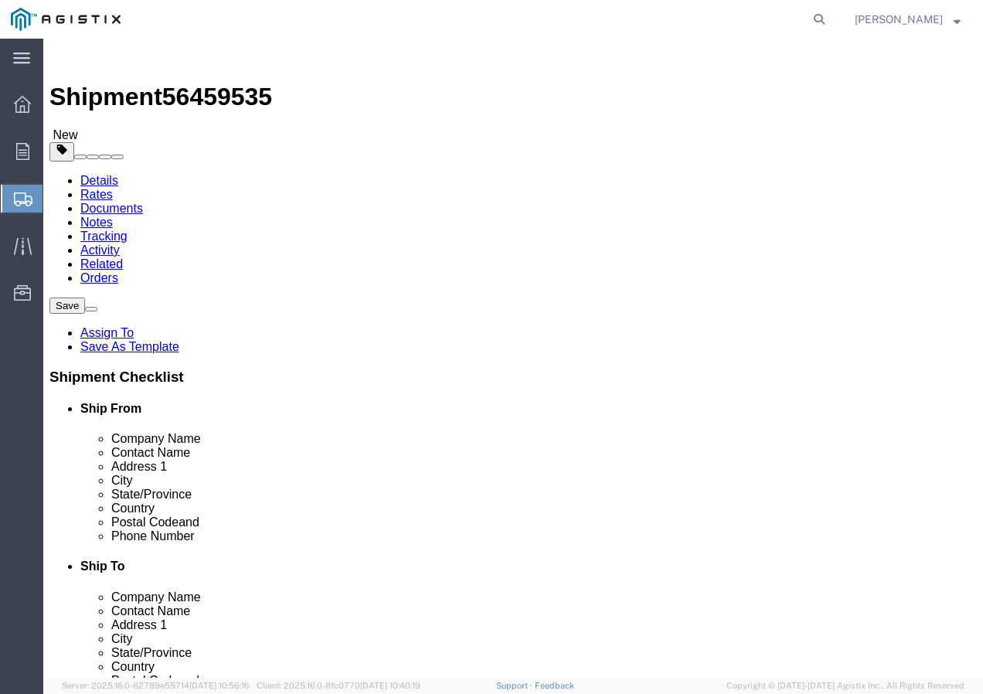
click link "Add Content"
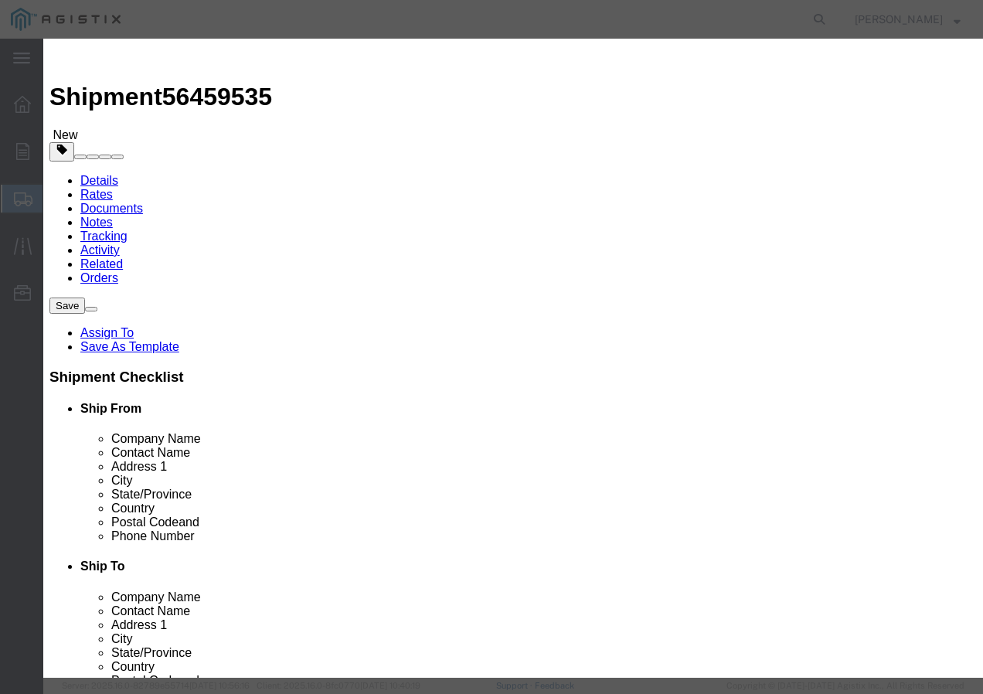
click input "text"
paste input "600VUD [GEOGRAPHIC_DATA]/YES 4/0 Str [PERSON_NAME] 1250R"
type input "600VUD [GEOGRAPHIC_DATA]/YES 4/0 Str [PERSON_NAME] 1250R"
click input "0"
type input "13"
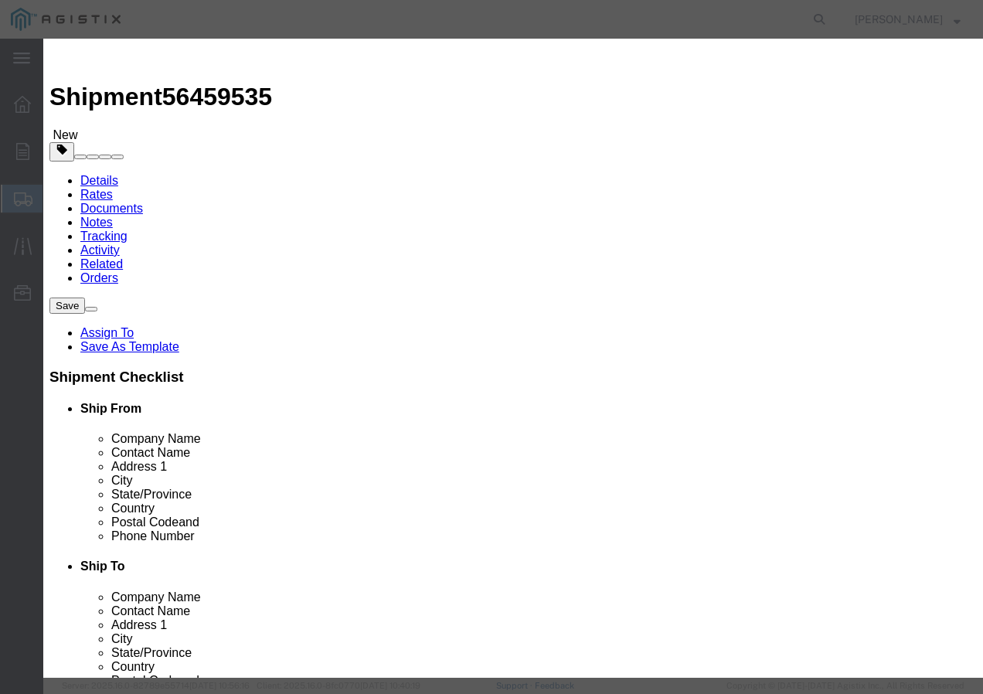
click input "text"
type input "1"
click select "Select 50 55 60 65 70 85 92.5 100 125 175 250 300 400"
select select "100"
click select "Select 50 55 60 65 70 85 92.5 100 125 175 250 300 400"
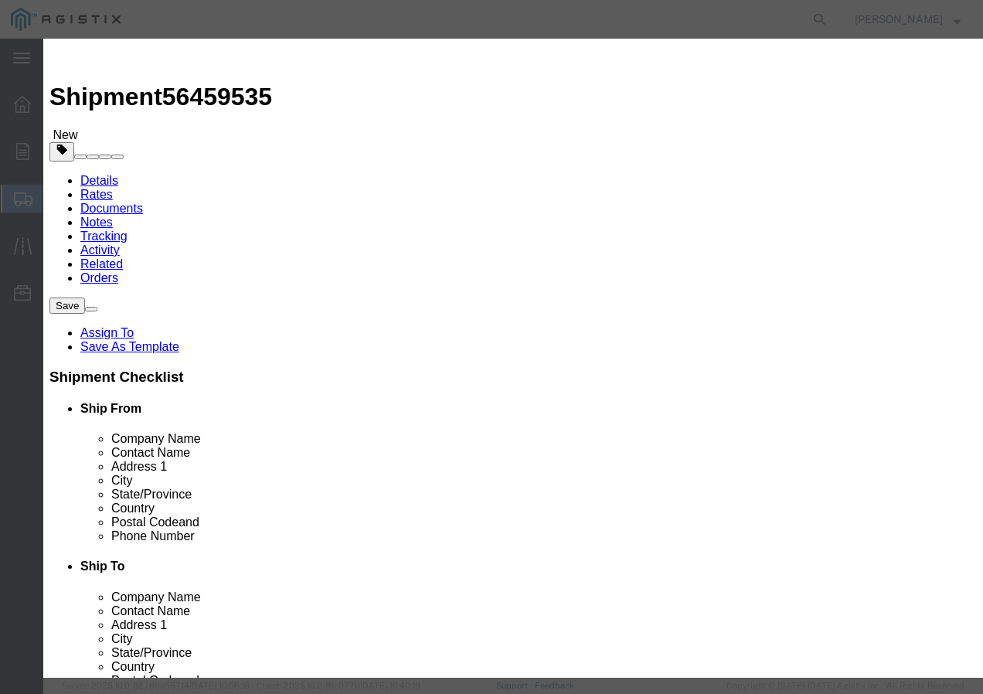
click button "Save & Add Another"
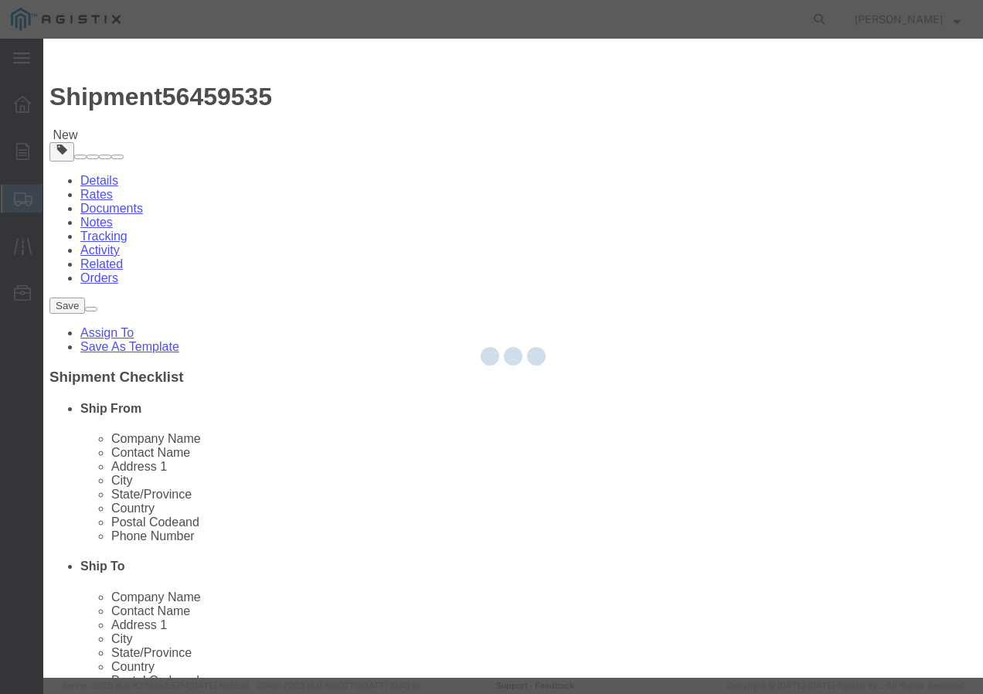
select select "EA"
select select
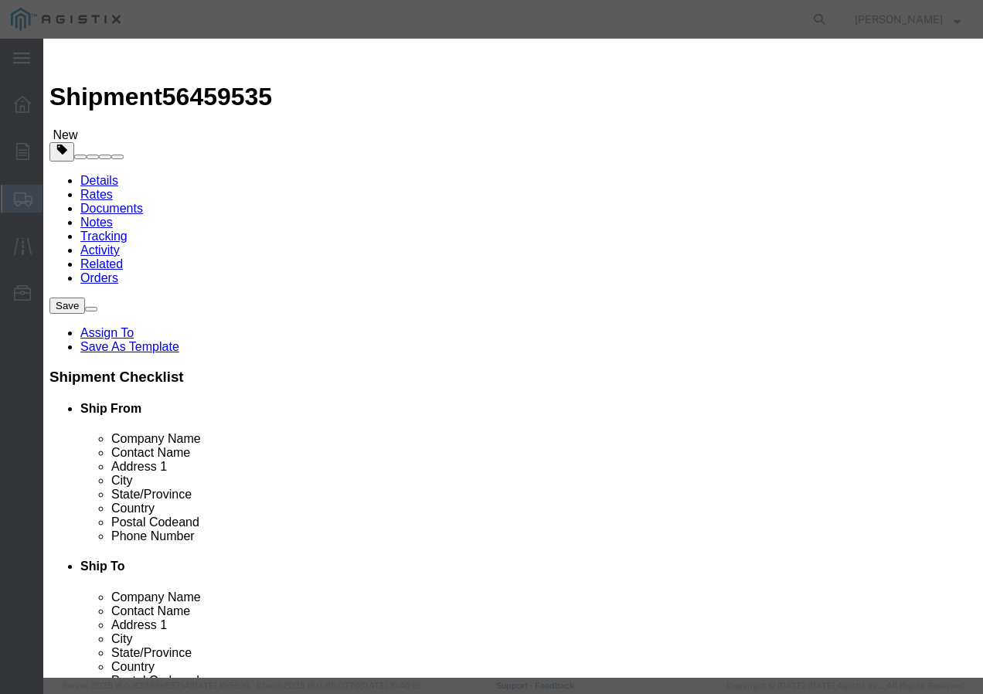
select select "USD"
click input "text"
paste input "600VOH QX/LDPE 1/0-7 AAC STANDARDBRED 50"
type input "600VOH QX/LDPE 1/0-7 AAC STANDARDBRED 50"
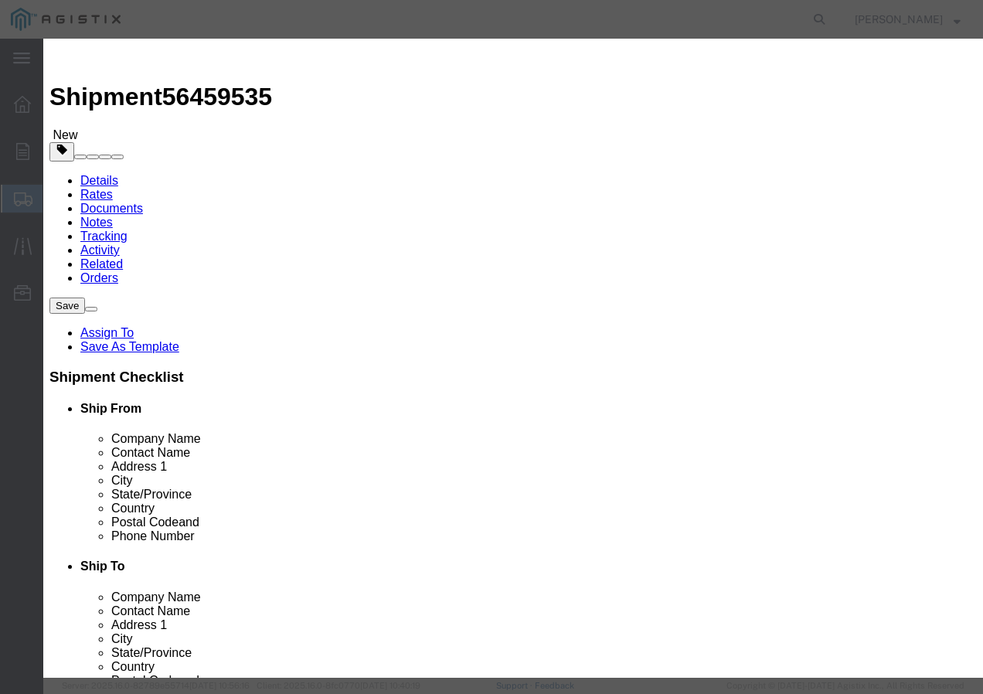
click input "text"
type input "6"
click input "text"
type input "1"
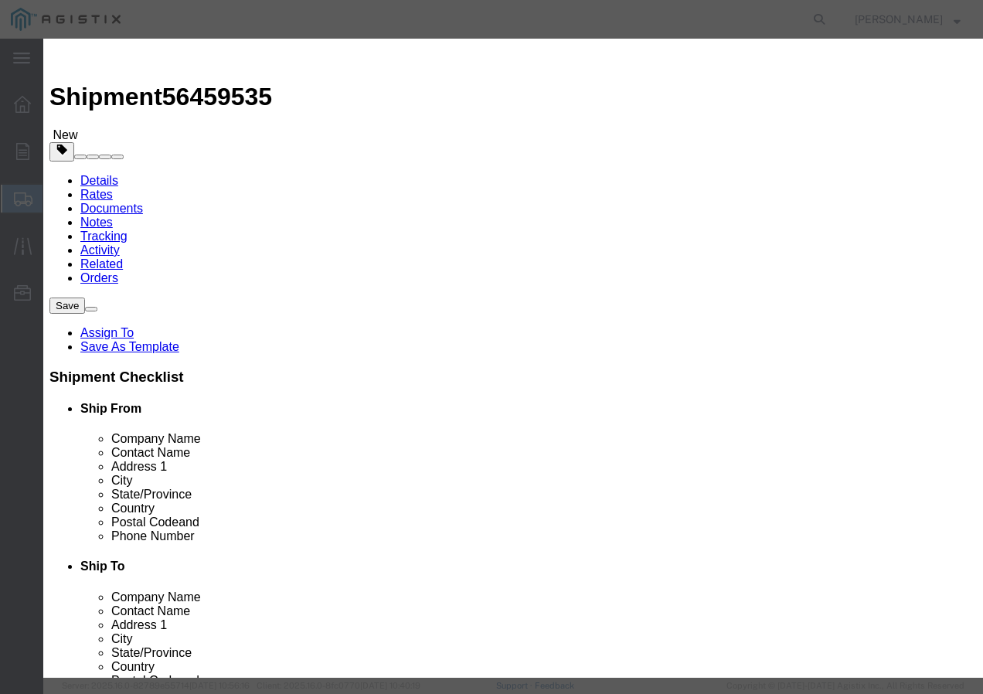
click select "Select 50 55 60 65 70 85 92.5 100 125 175 250 300 400"
drag, startPoint x: 226, startPoint y: 202, endPoint x: 227, endPoint y: 210, distance: 8.5
click select "Select 50 55 60 65 70 85 92.5 100 125 175 250 300 400"
click button "Save & Add Another"
drag, startPoint x: 310, startPoint y: 120, endPoint x: 318, endPoint y: 124, distance: 8.6
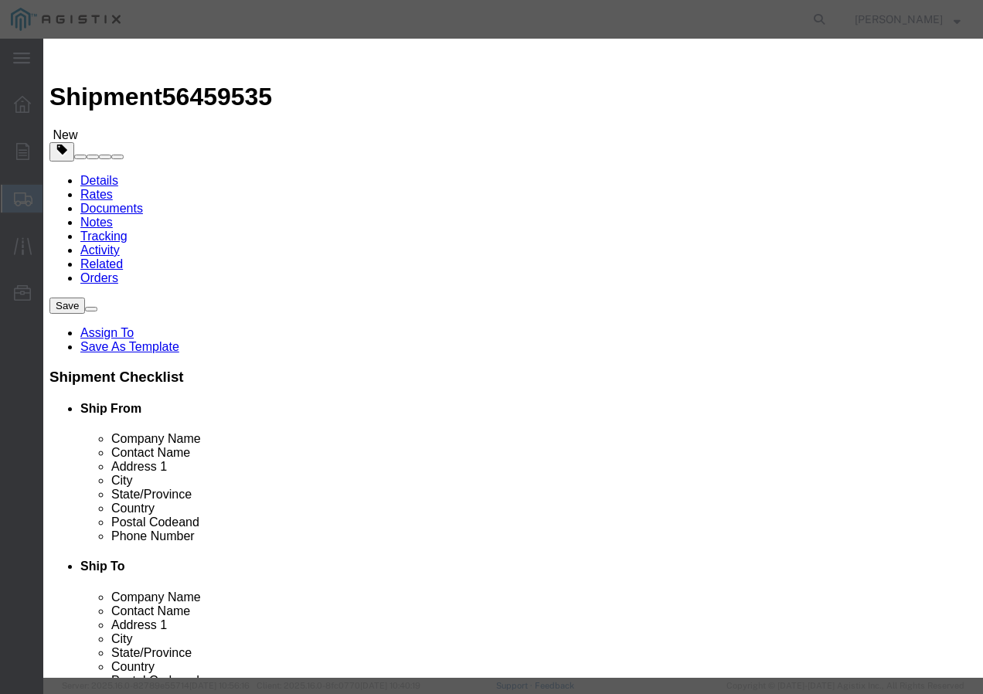
click input "text"
paste input "CU BARE 4 SOL SD 25pSp"
click input "text"
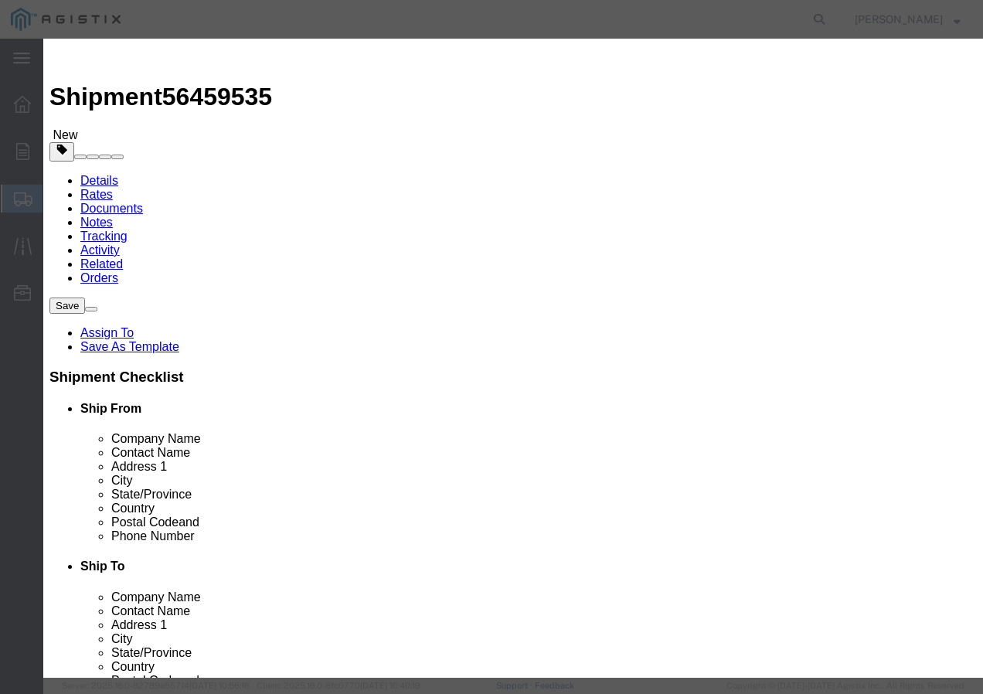
click div "Product Name CU BARE 4 SOL SD 25pSp Pieces 62 Select Bag Barrels 100Board Feet …"
click select "Select 50 55 60 65 70 85 92.5 100 125 175 250 300 400"
click button "Save & Add Another"
click input "text"
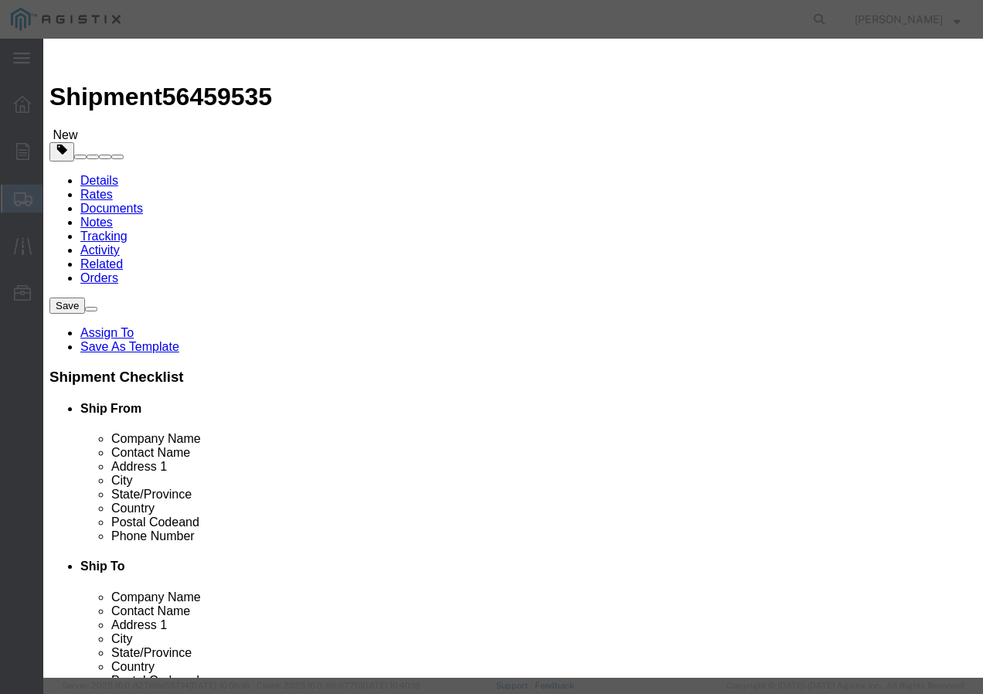
paste input "WIRE, #10M-7X #10 AWG ALUMOWELD"
click input "text"
click select "Select 50 55 60 65 70 85 92.5 100 125 175 250 300 400"
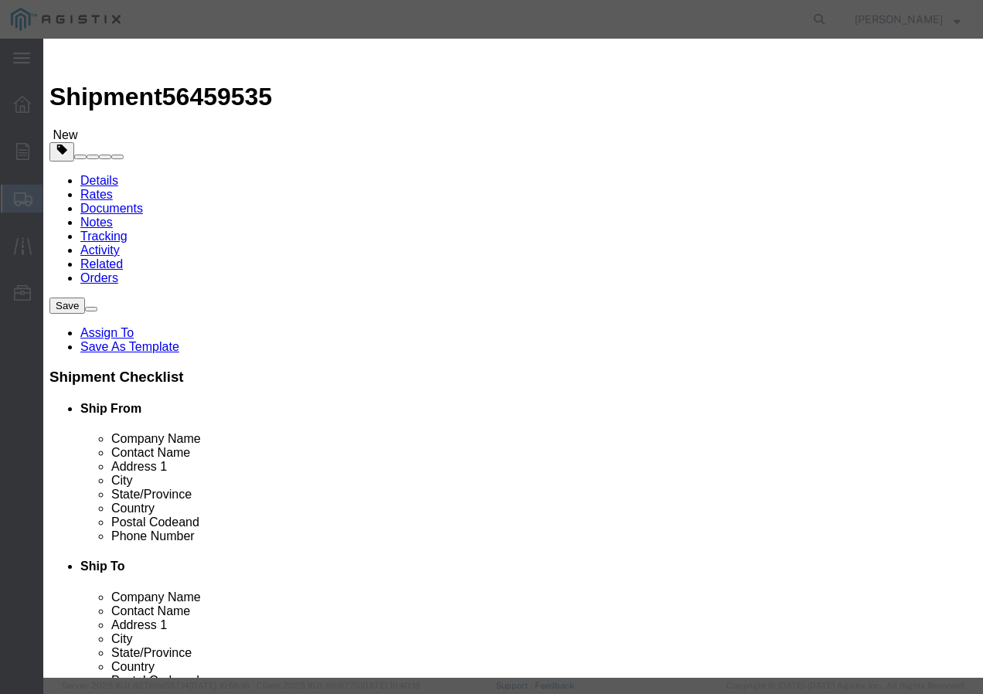
click button "Save & Close"
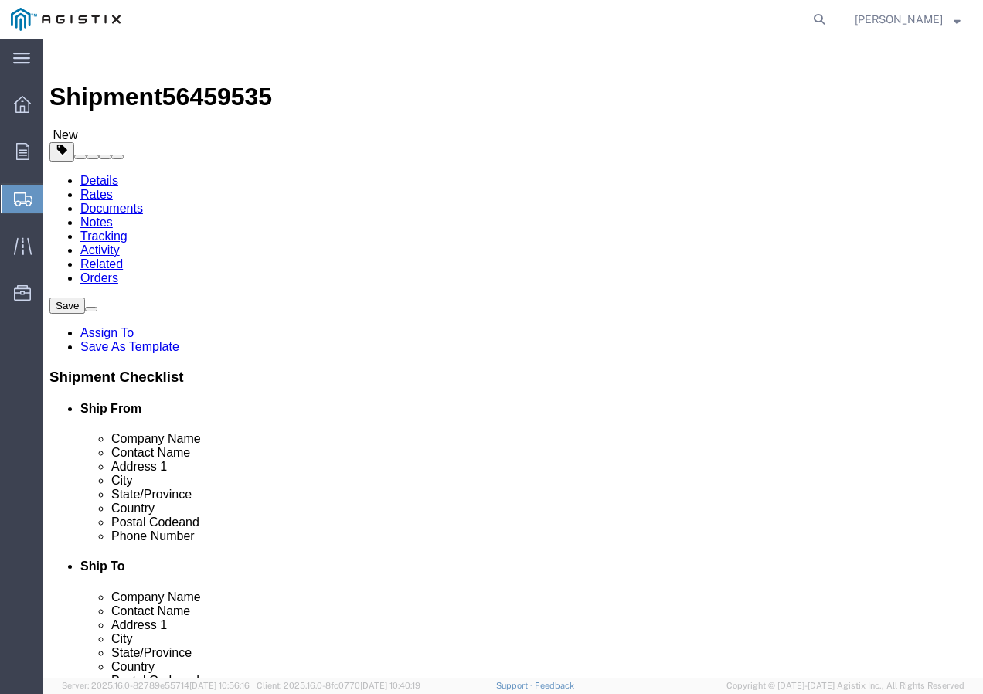
click input "1"
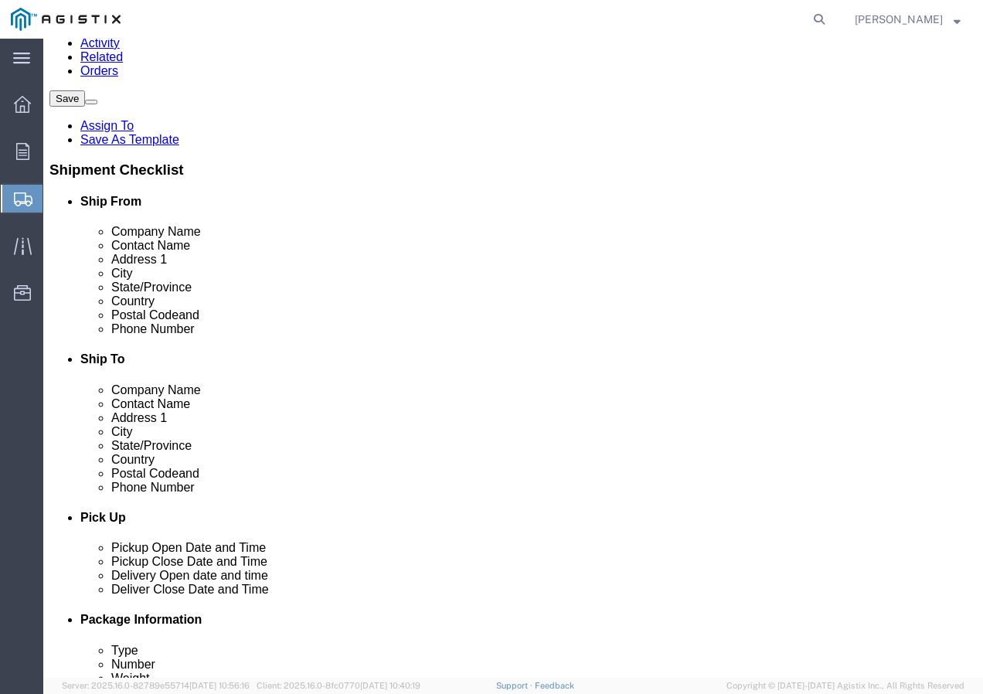
scroll to position [232, 0]
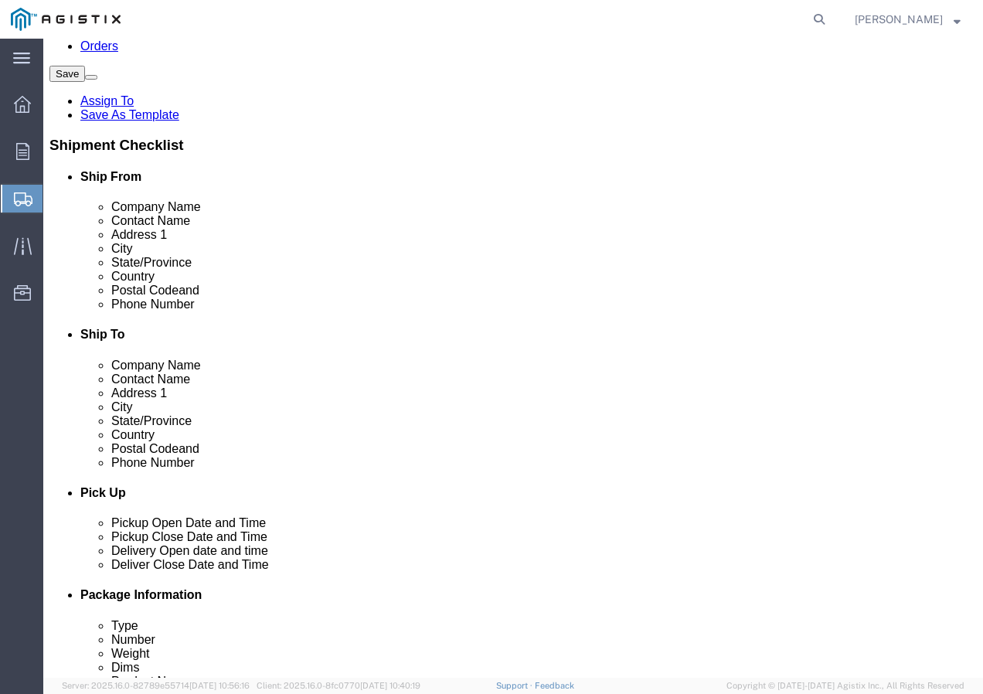
click button "Rate Shipment"
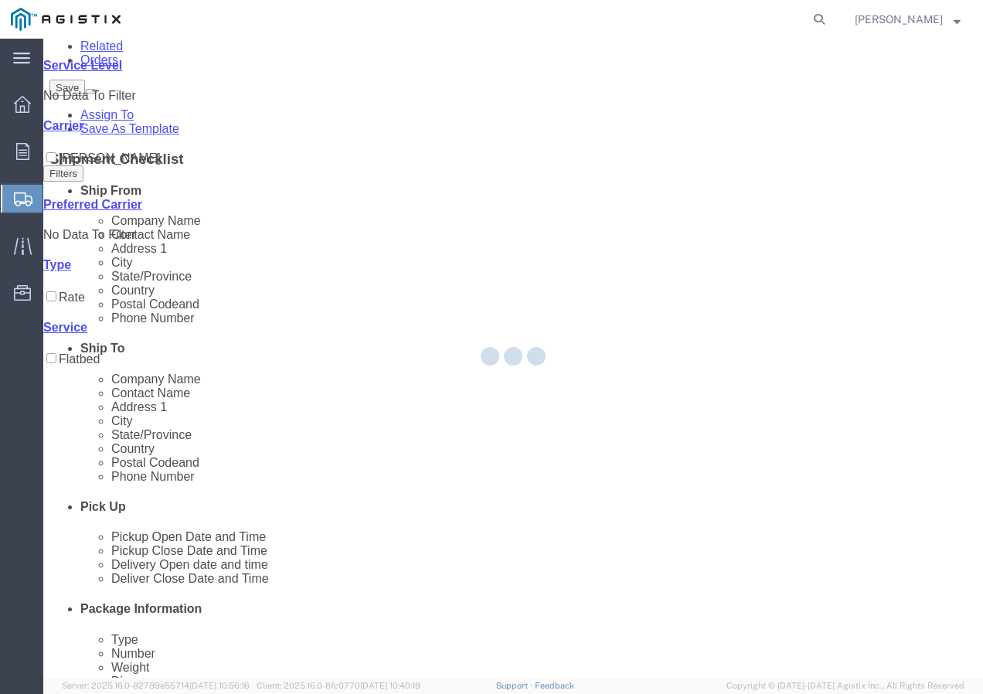
scroll to position [0, 0]
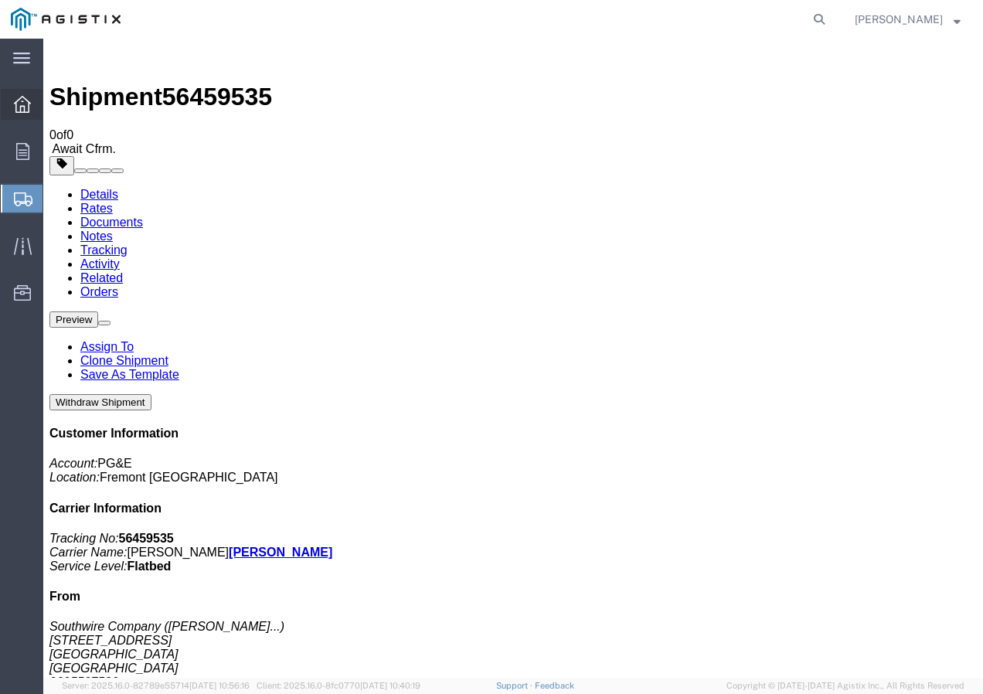
click at [30, 110] on icon at bounding box center [22, 104] width 17 height 17
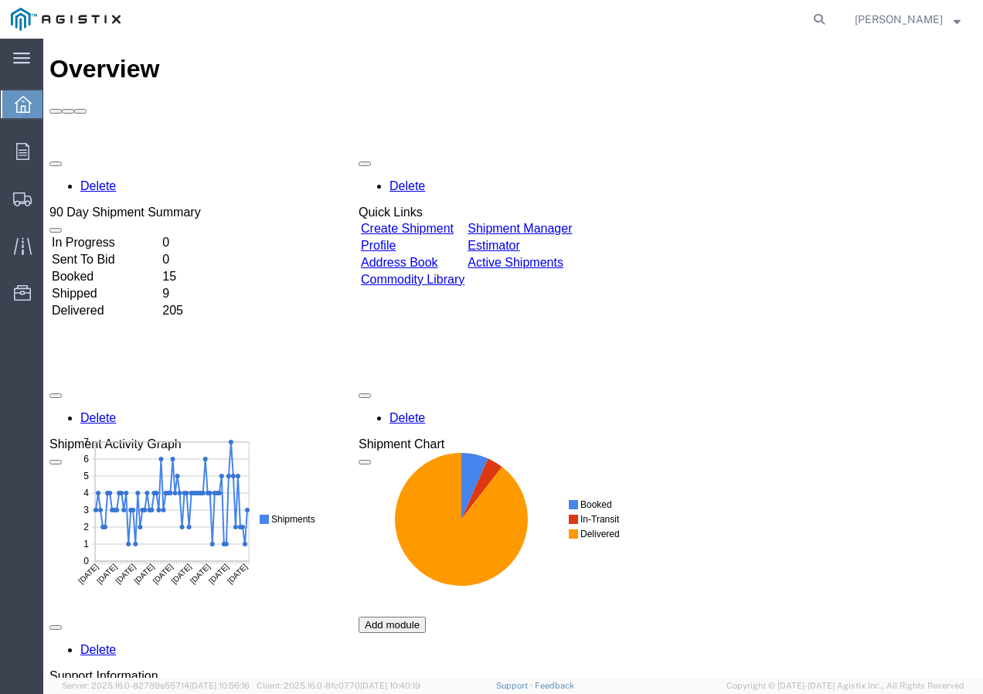
click at [449, 222] on link "Create Shipment" at bounding box center [407, 228] width 93 height 13
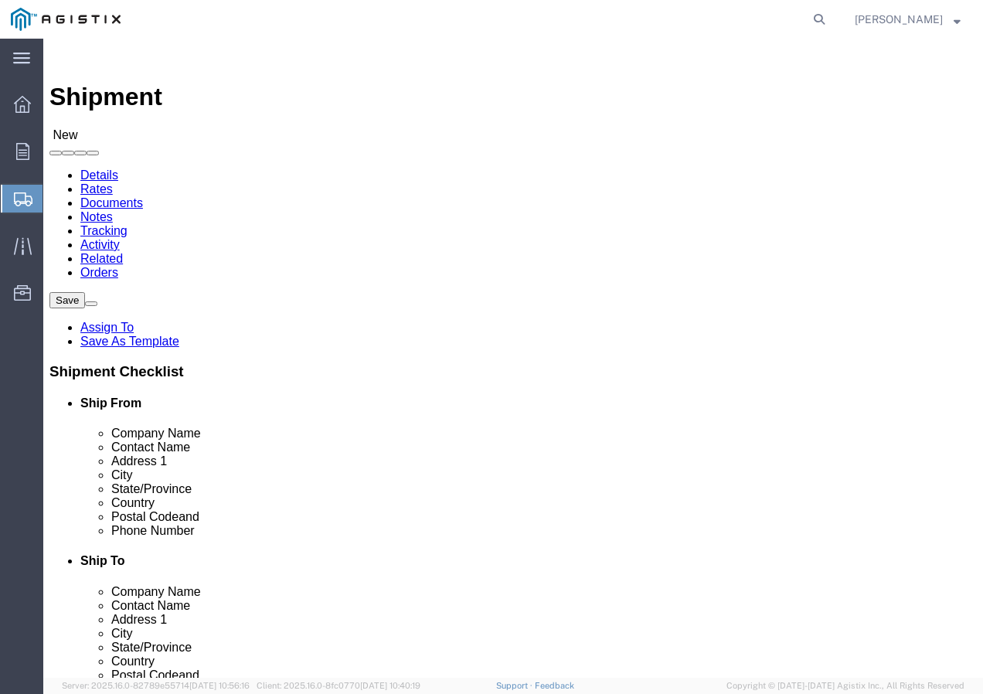
click select "Select PG&E Southwire Company"
click select "Select All Others [GEOGRAPHIC_DATA] [GEOGRAPHIC_DATA] [GEOGRAPHIC_DATA] [GEOGRA…"
click span
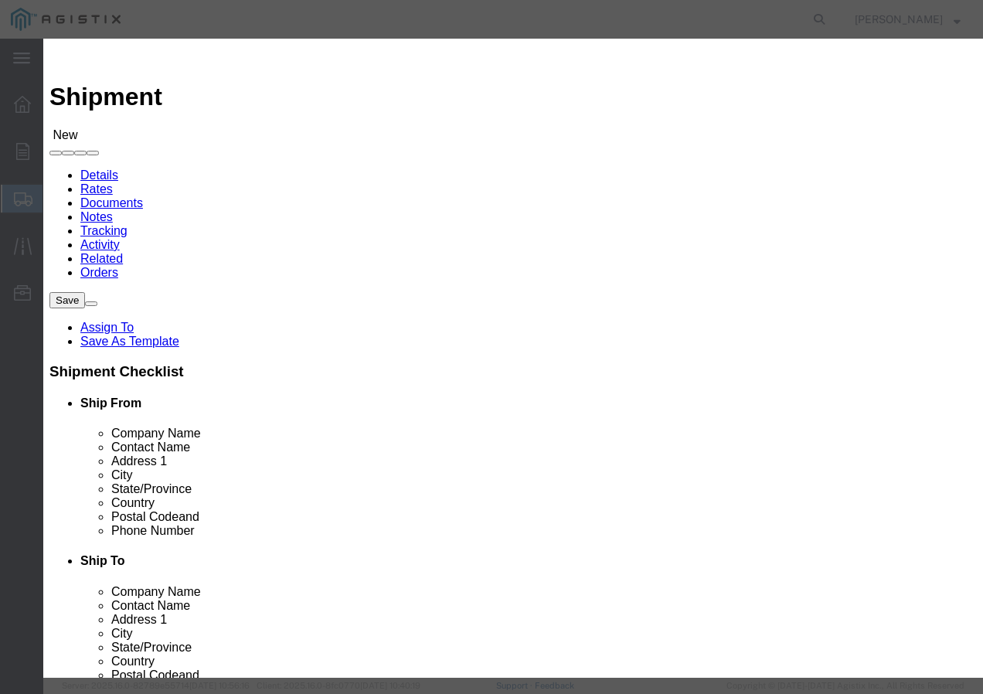
click select "Search by Address Book Name City Company Name Contact Name Country CustomerAlia…"
click input "text"
click button "button"
click button "Select"
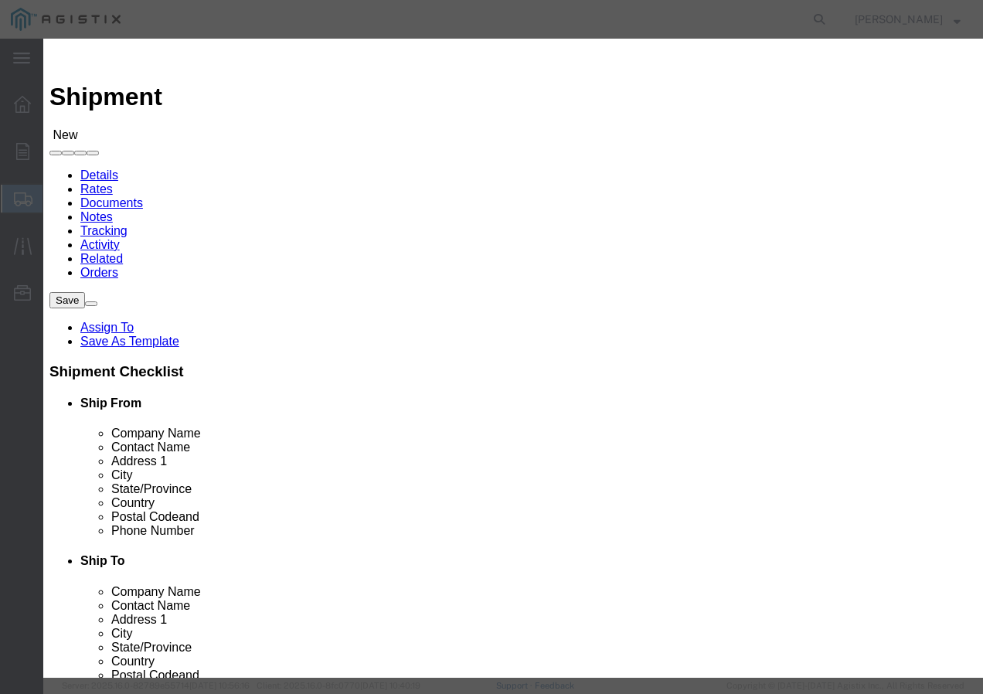
click button "Close"
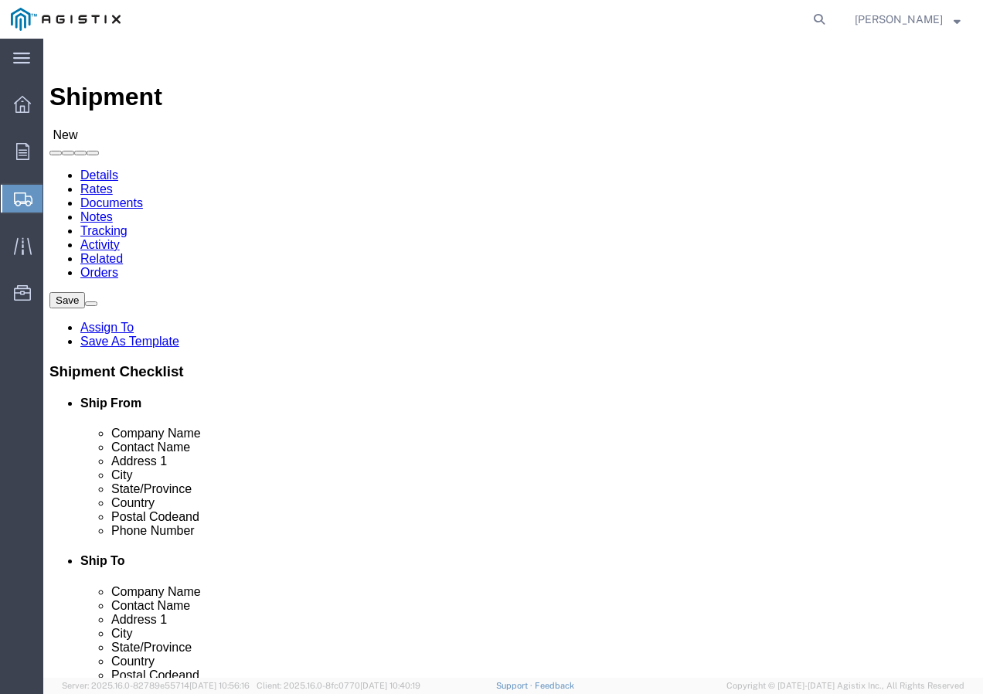
click input "text"
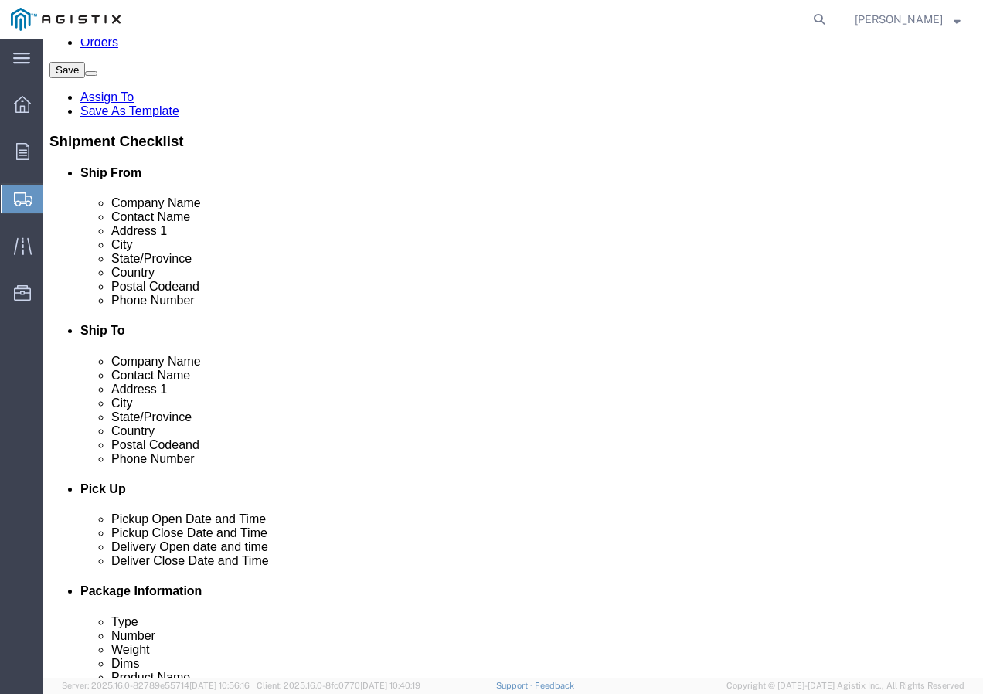
scroll to position [232, 0]
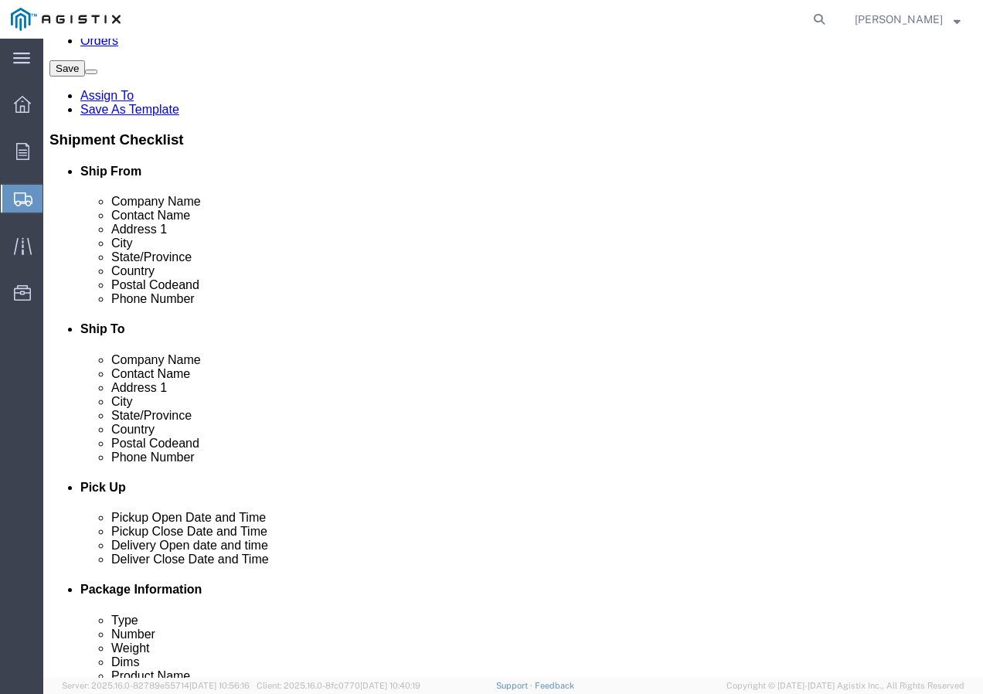
click input "text"
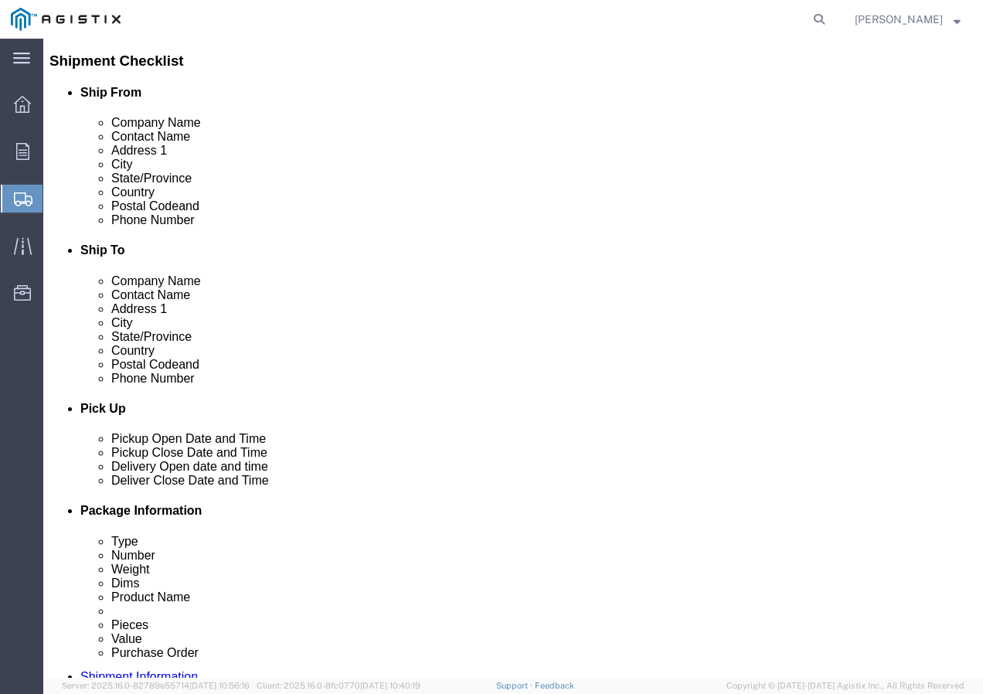
scroll to position [541, 0]
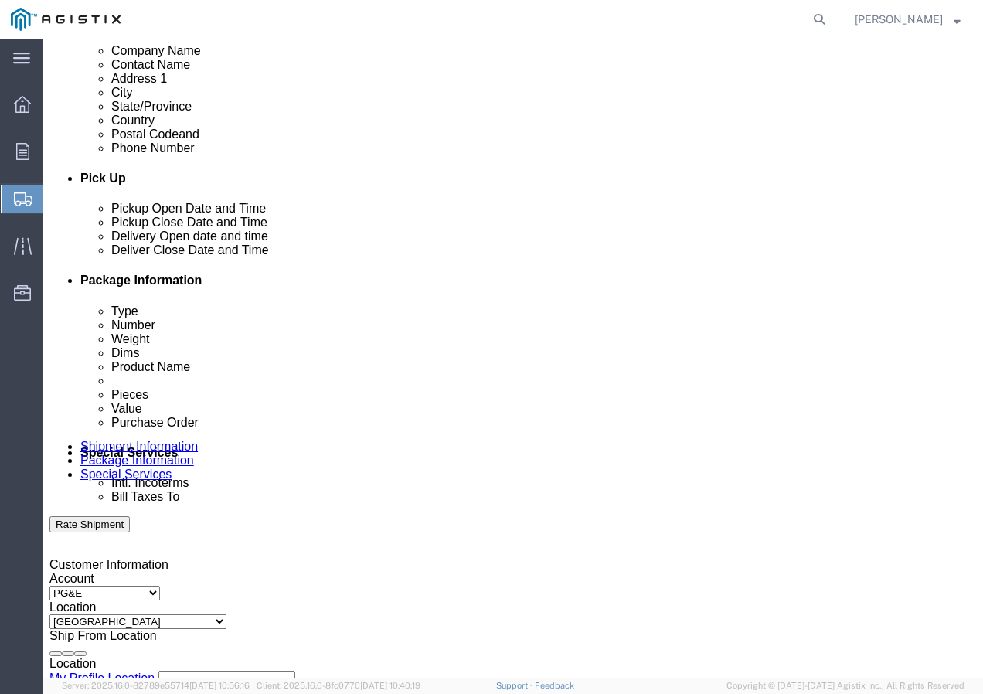
click div "[DATE] 12:00 PM"
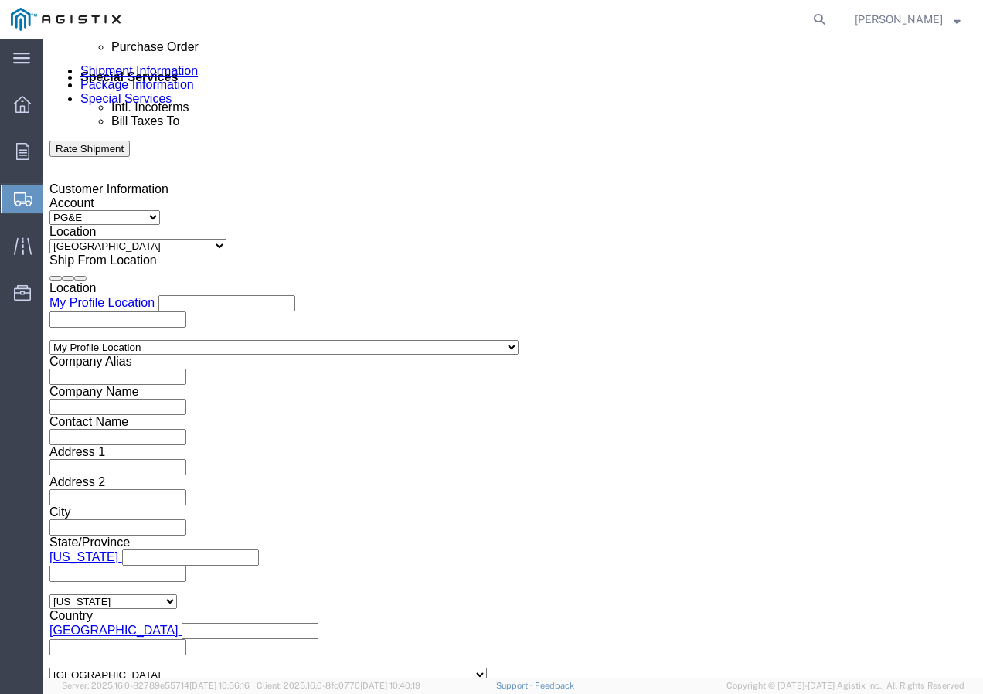
click input "12:00 PM"
click button "Apply"
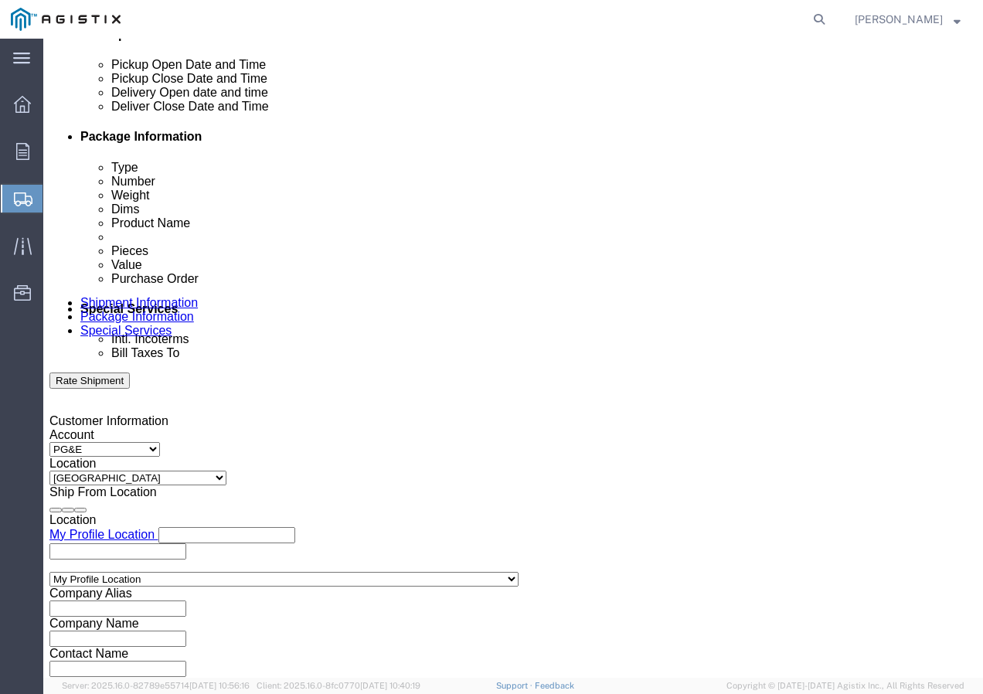
click div
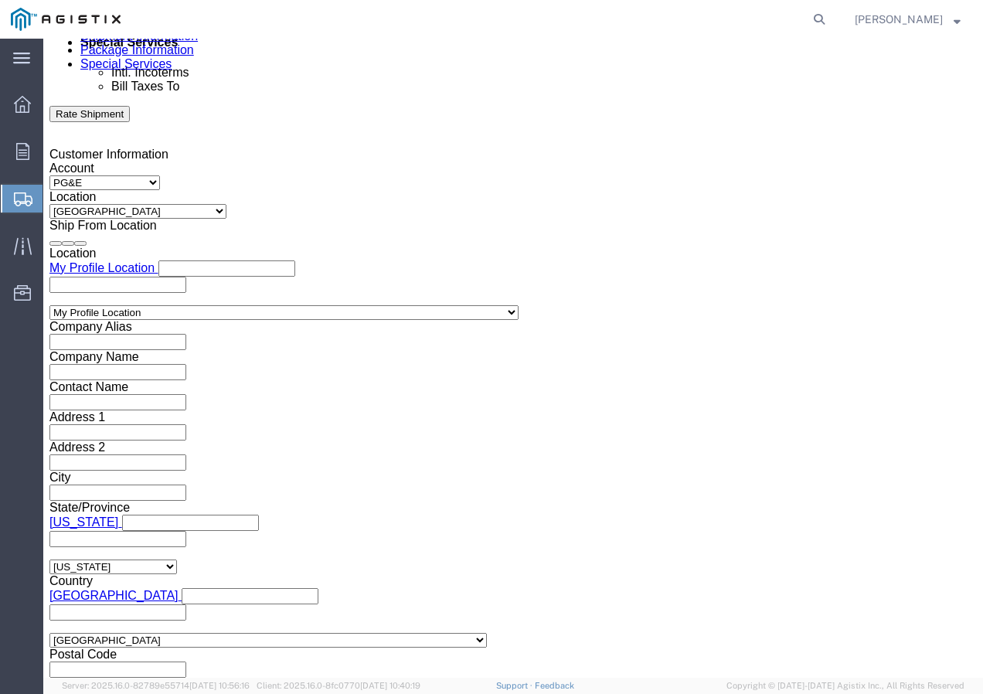
click button "Apply"
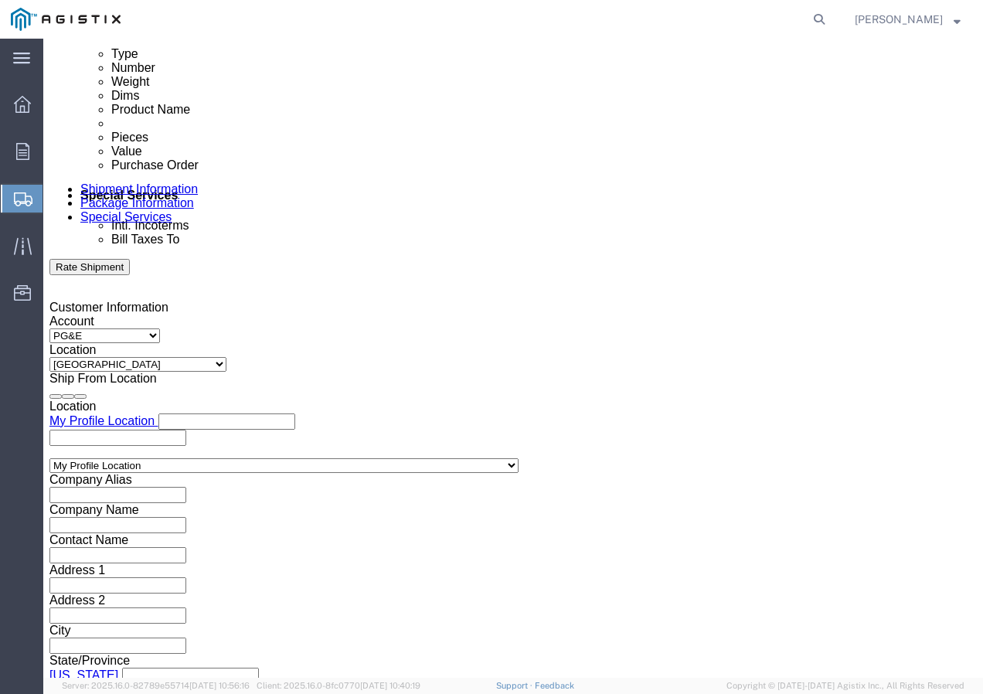
scroll to position [797, 0]
click div
click button "Apply"
click input "text"
paste input "3501413431"
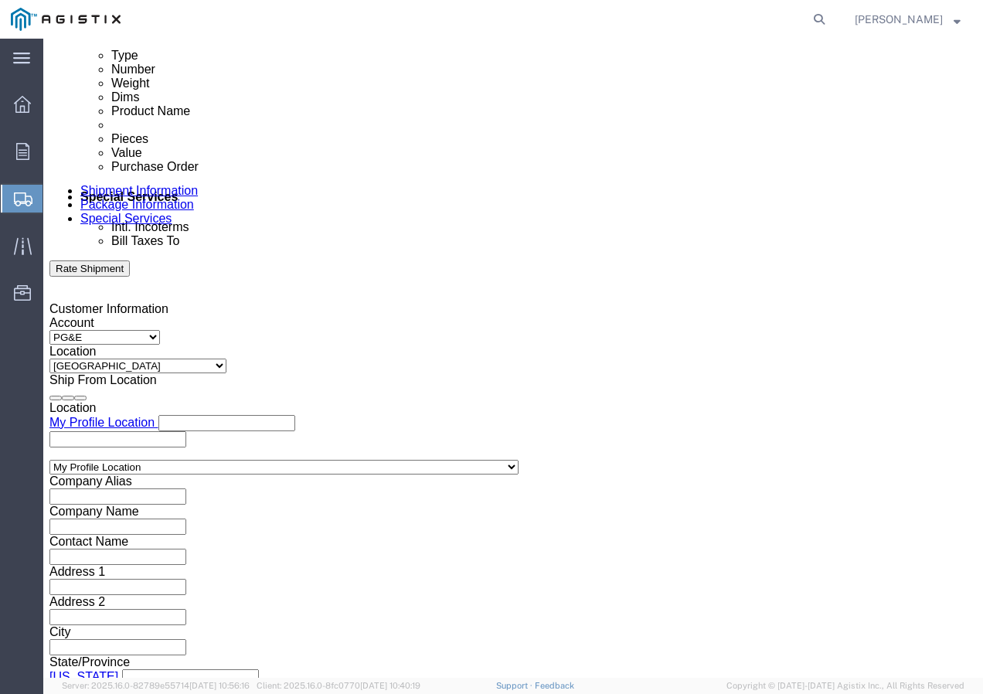
click select "Select Account Type Activity ID Airline Appointment Number ASN Batch Request # …"
click input "text"
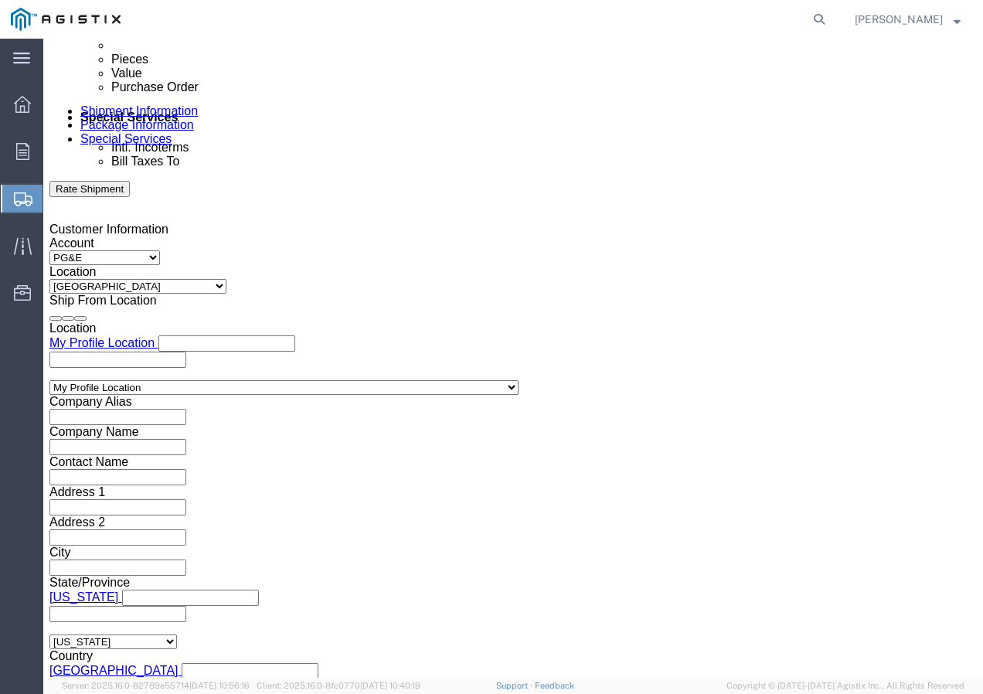
scroll to position [951, 0]
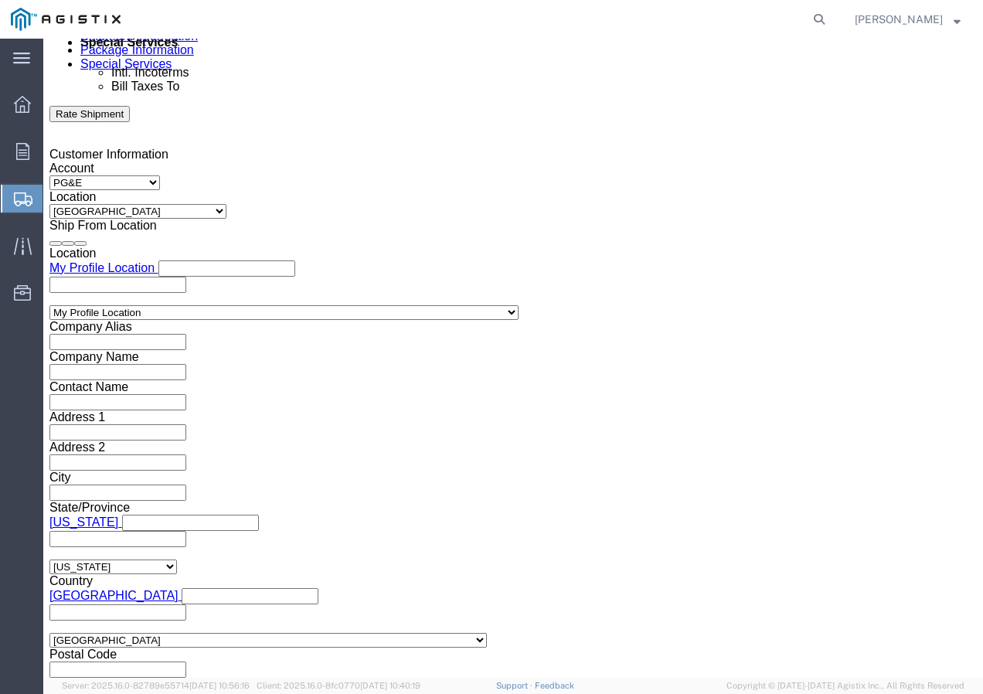
click select "Select Air Less than Truckload Multi-Leg Ocean Freight Rail Small Parcel Truckl…"
click select "Select 1-Ton (PSS) 10 Wheel 10 Yard Dump Truck 20 Yard Dump Truck Bobtail Botto…"
click button "Continue"
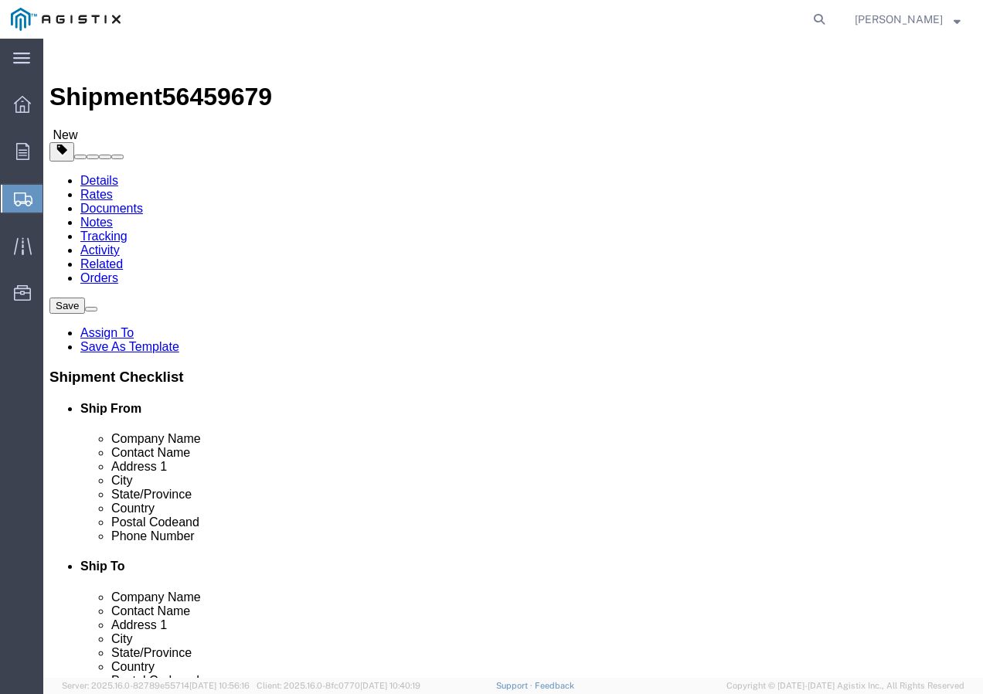
click select "Select Bulk Bundle(s) Cardboard Box(es) Carton(s) Crate(s) Drum(s) (Fiberboard)…"
click input "text"
drag, startPoint x: 168, startPoint y: 391, endPoint x: 125, endPoint y: 394, distance: 43.4
click div "Weight 0.00 Select kgs lbs Ship. t°"
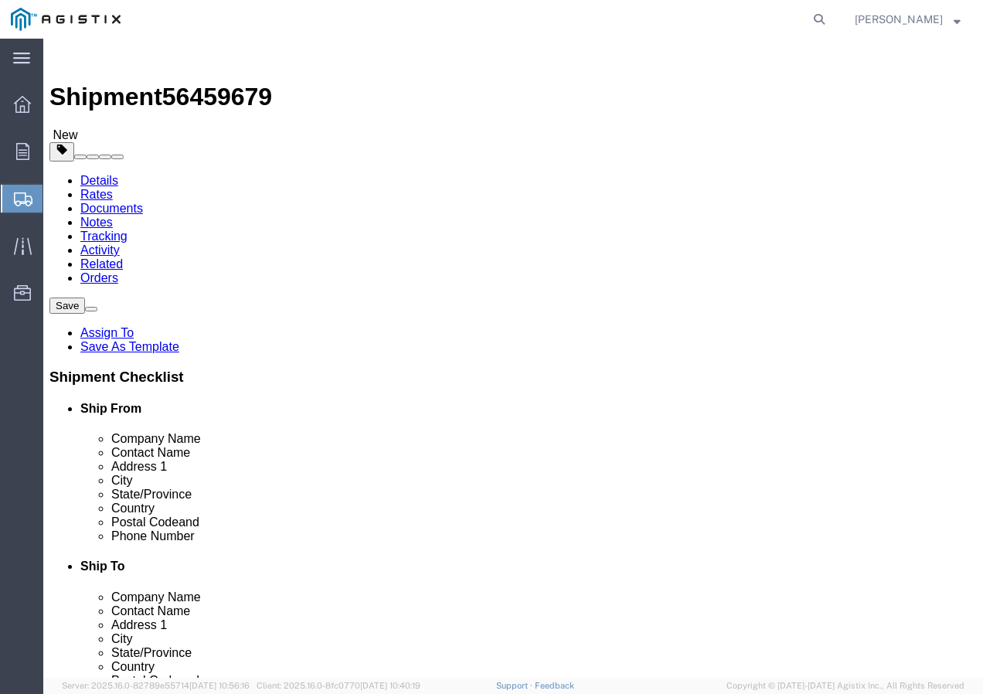
click link "Add Content"
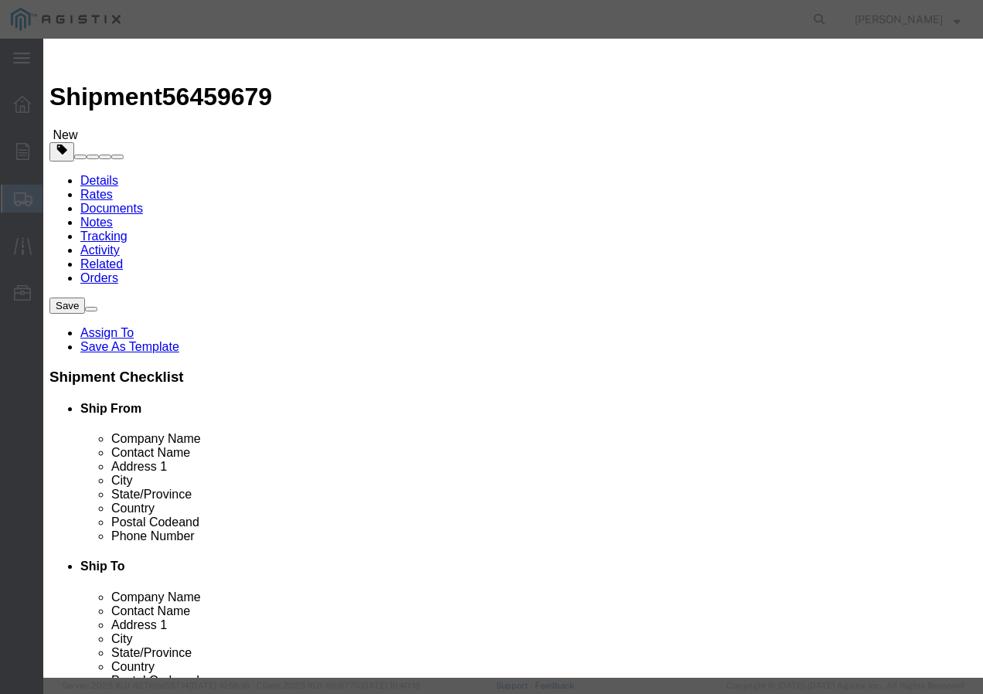
click input "text"
paste input "600VUD TX 750X2 AL 4/0/UL+ 1000R"
click input "0"
click input "text"
click select "Select 50 55 60 65 70 85 92.5 100 125 175 250 300 400"
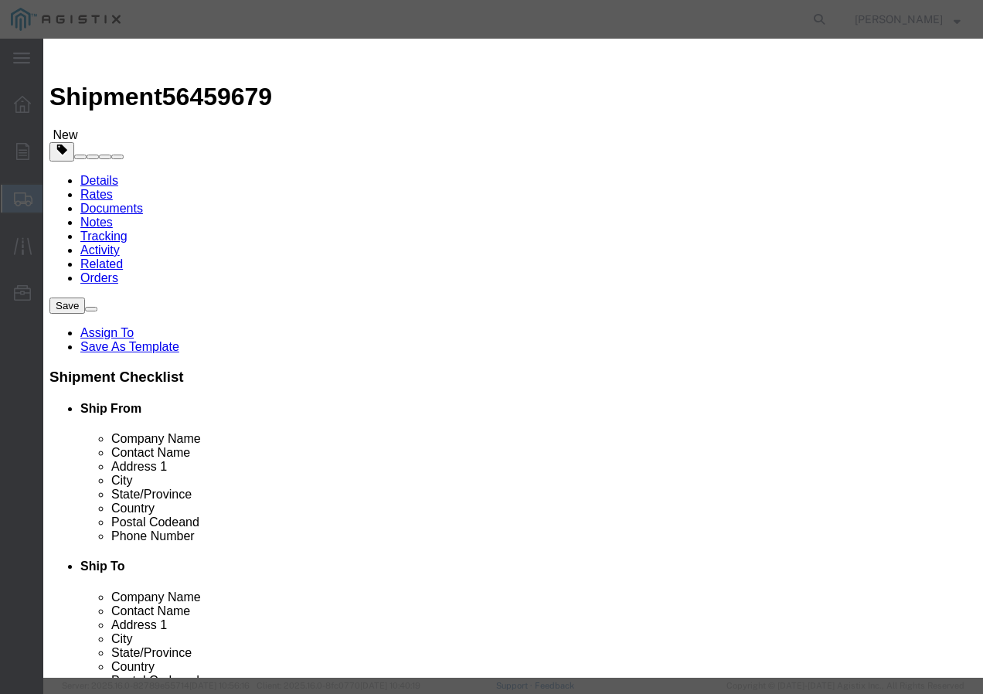
click select "Select 50 55 60 65 70 85 92.5 100 125 175 250 300 400"
click button "Save & Add Another"
click div "Commodity library"
click input "text"
paste input "SSCC 10-7 CU 7/C XLP PVC 600V"
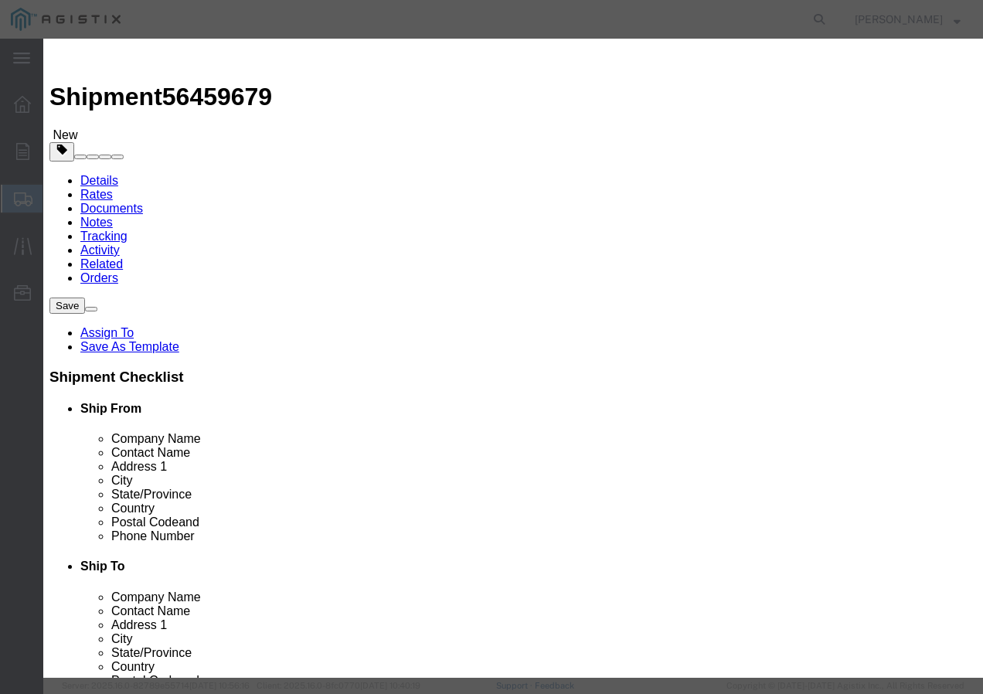
click input "text"
click select "Select 50 55 60 65 70 85 92.5 100 125 175 250 300 400"
click button "Save & Close"
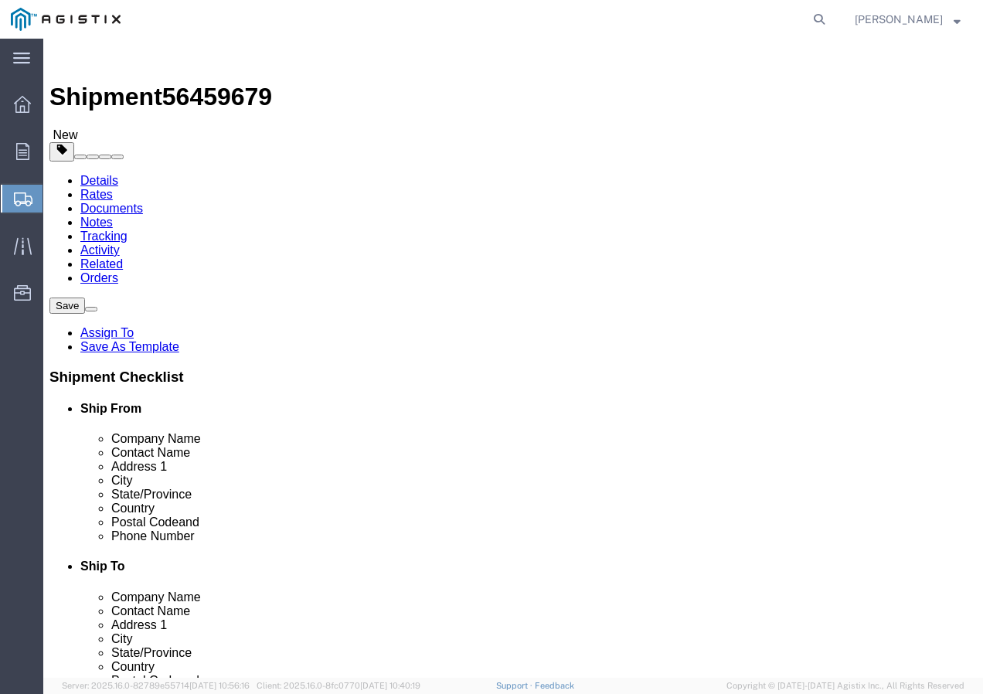
click input "1"
click button "Rate Shipment"
